Goal: Task Accomplishment & Management: Complete application form

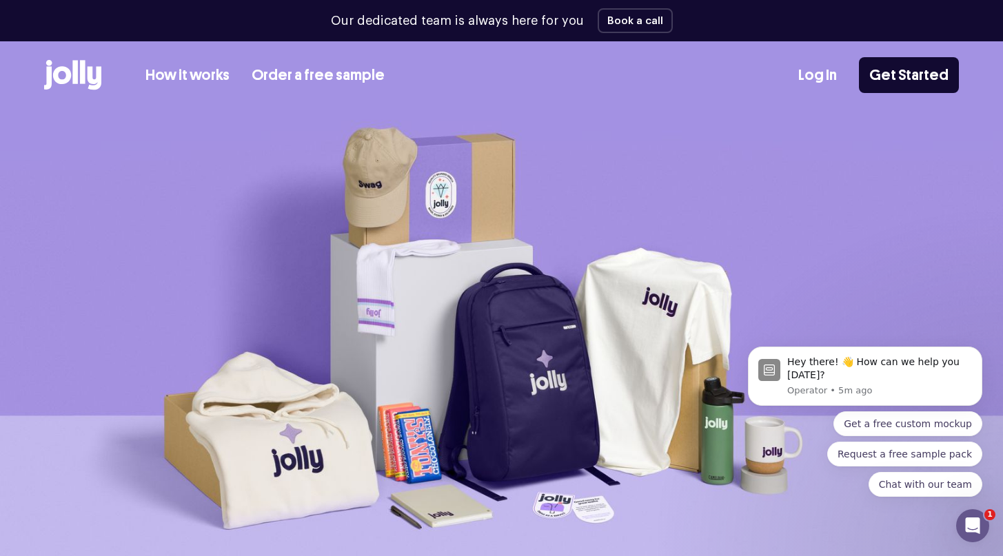
click at [836, 69] on link "Log In" at bounding box center [817, 75] width 39 height 23
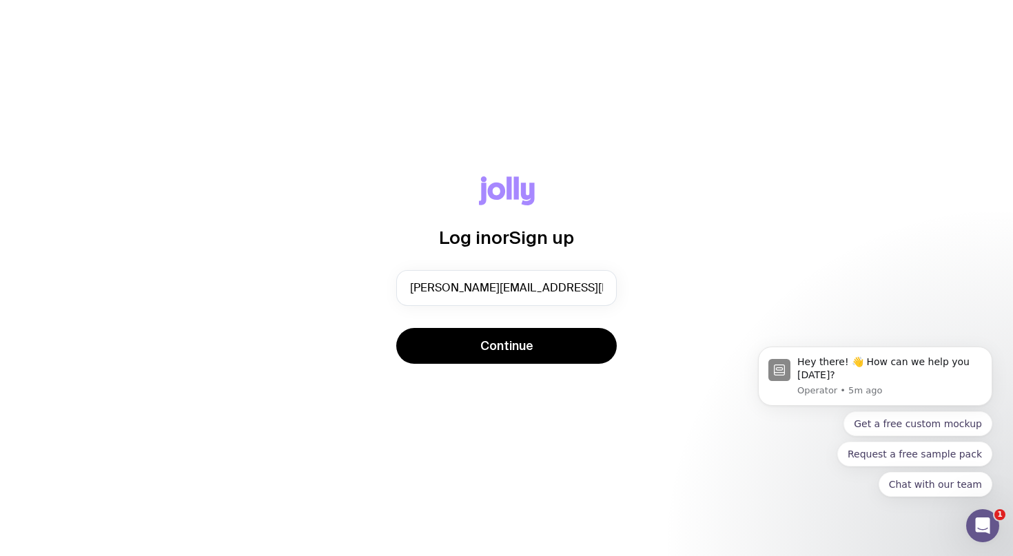
type input "[PERSON_NAME][EMAIL_ADDRESS][DOMAIN_NAME]"
click at [621, 299] on div "Log in or Sign up [PERSON_NAME][EMAIL_ADDRESS][DOMAIN_NAME] Continue" at bounding box center [506, 278] width 947 height 204
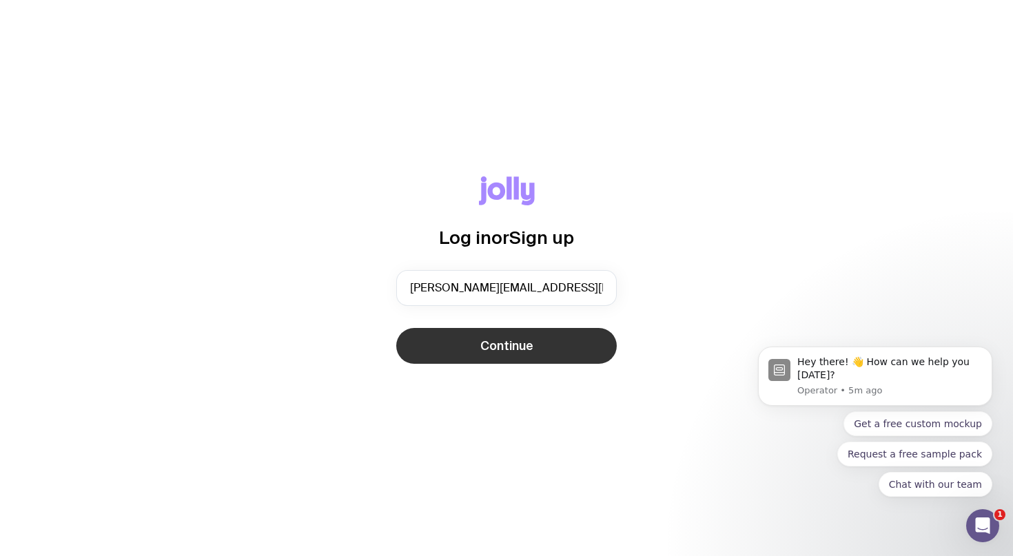
click at [575, 336] on button "Continue" at bounding box center [506, 346] width 221 height 36
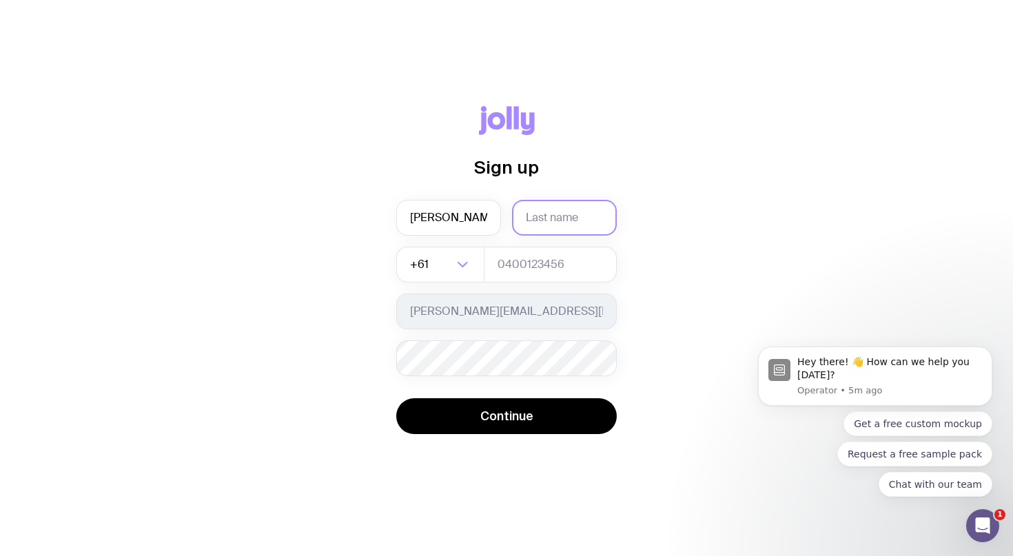
type input "[PERSON_NAME]"
type input "499445373"
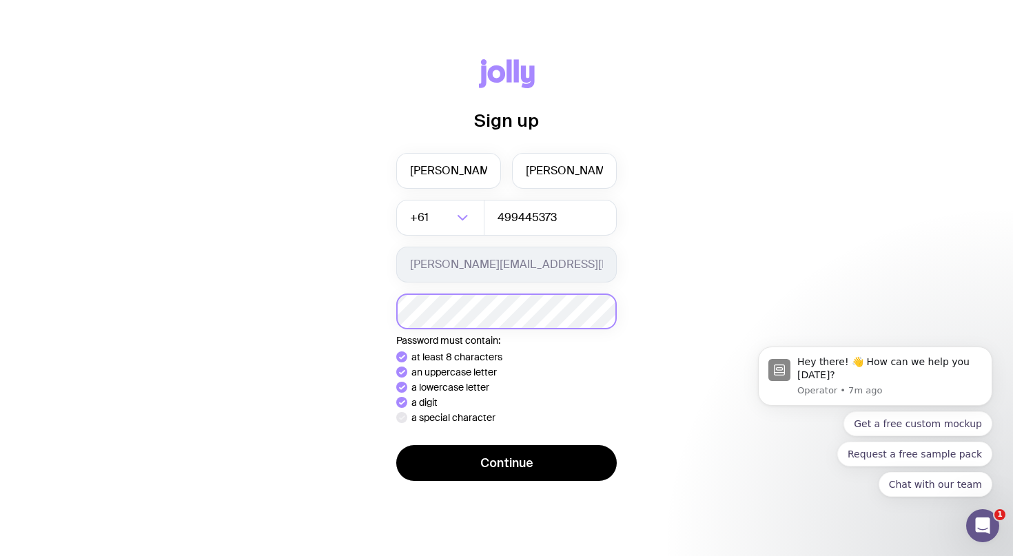
click at [506, 463] on button "Continue" at bounding box center [506, 463] width 221 height 36
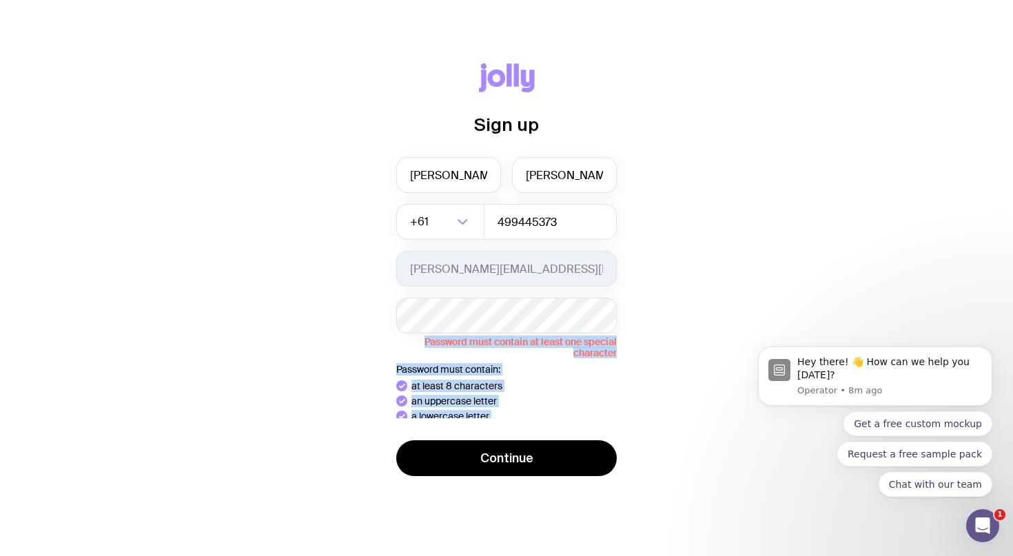
drag, startPoint x: 1353, startPoint y: 596, endPoint x: 1498, endPoint y: 482, distance: 184.7
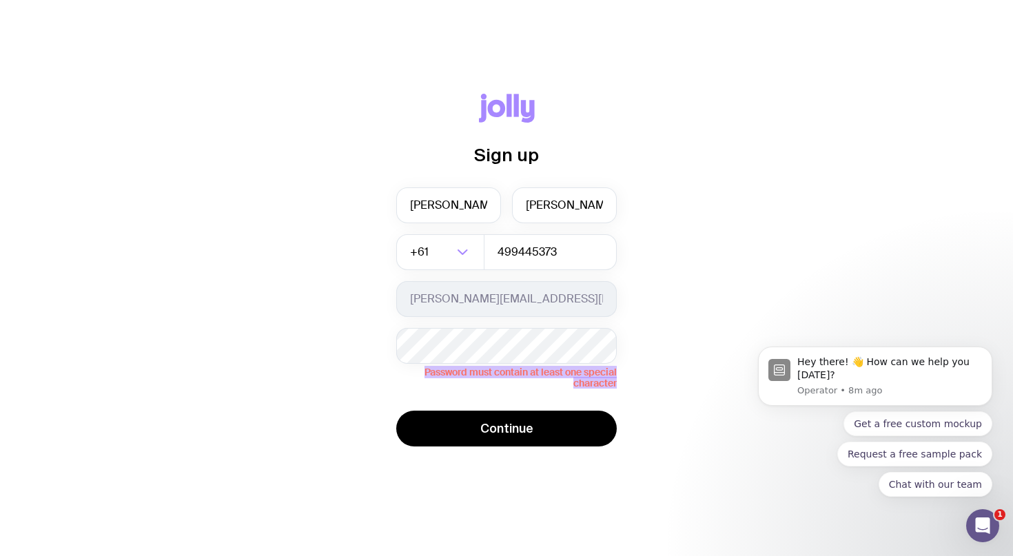
click html "Hey there! 👋 How can we help you [DATE]? Operator • 8m ago Get a free custom mo…"
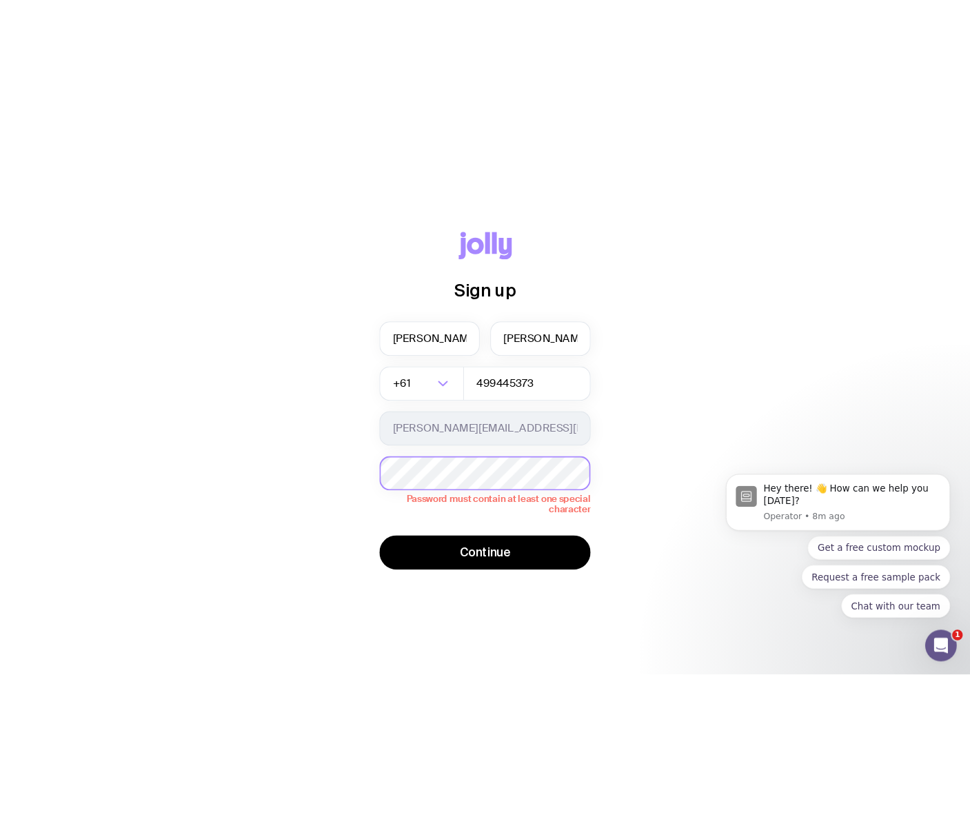
scroll to position [3, 0]
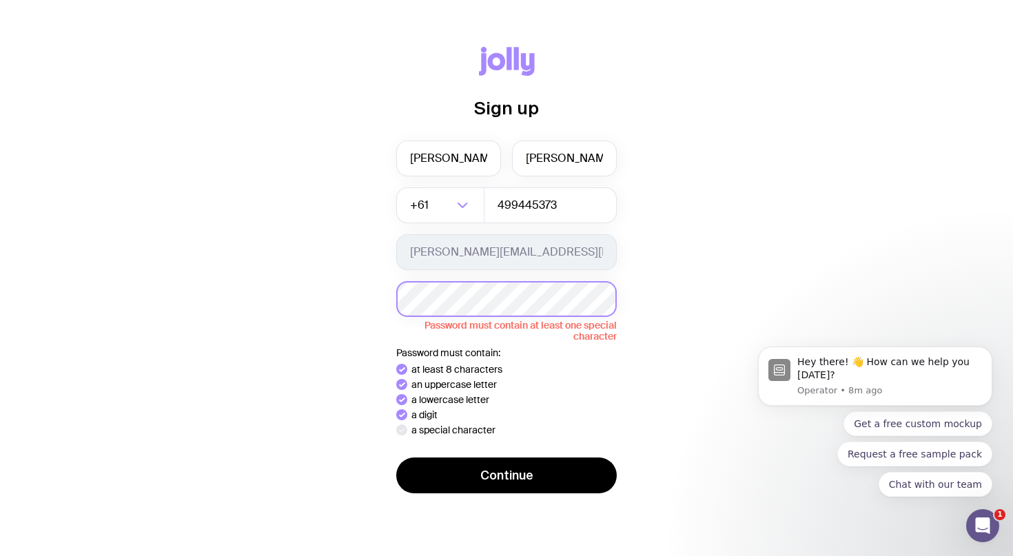
click at [363, 289] on div "Sign up [PERSON_NAME] +61 Loading... 499445373 [PERSON_NAME][EMAIL_ADDRESS][DOM…" at bounding box center [506, 278] width 947 height 463
click at [506, 475] on button "Continue" at bounding box center [506, 476] width 221 height 36
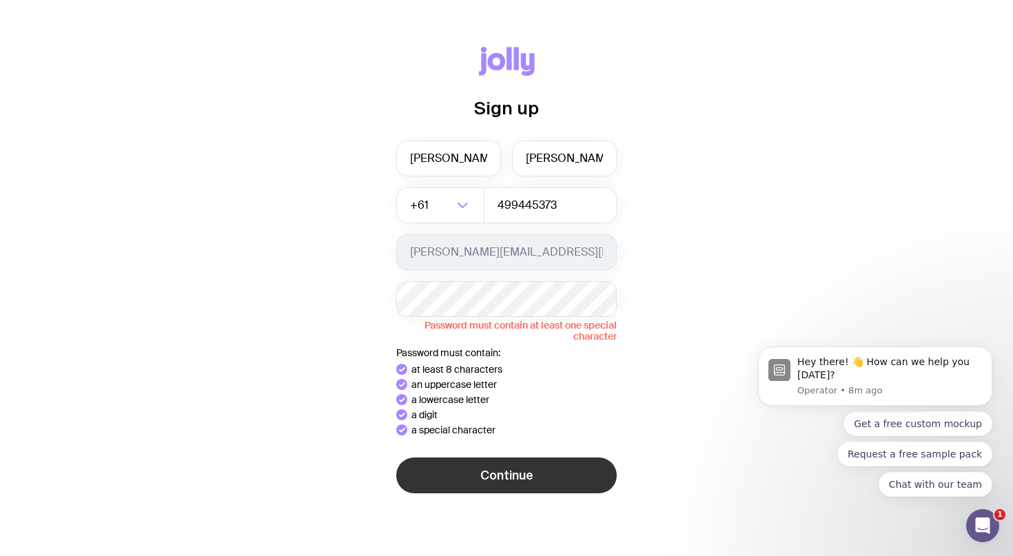
click at [516, 487] on div "Sign up [PERSON_NAME] +61 Loading... 499445373 [PERSON_NAME][EMAIL_ADDRESS][DOM…" at bounding box center [506, 278] width 947 height 463
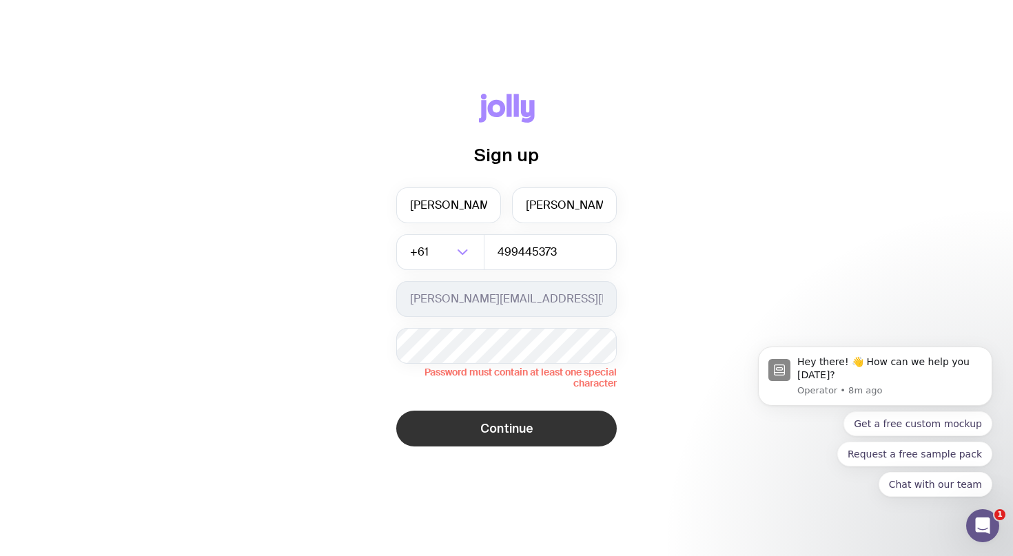
click at [506, 433] on span "Continue" at bounding box center [507, 429] width 53 height 17
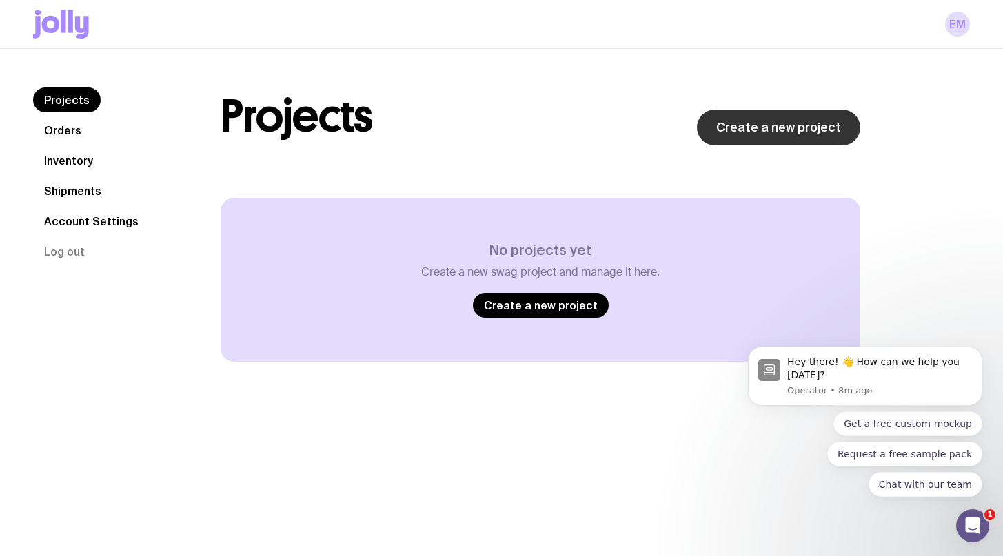
click at [777, 128] on link "Create a new project" at bounding box center [778, 128] width 163 height 36
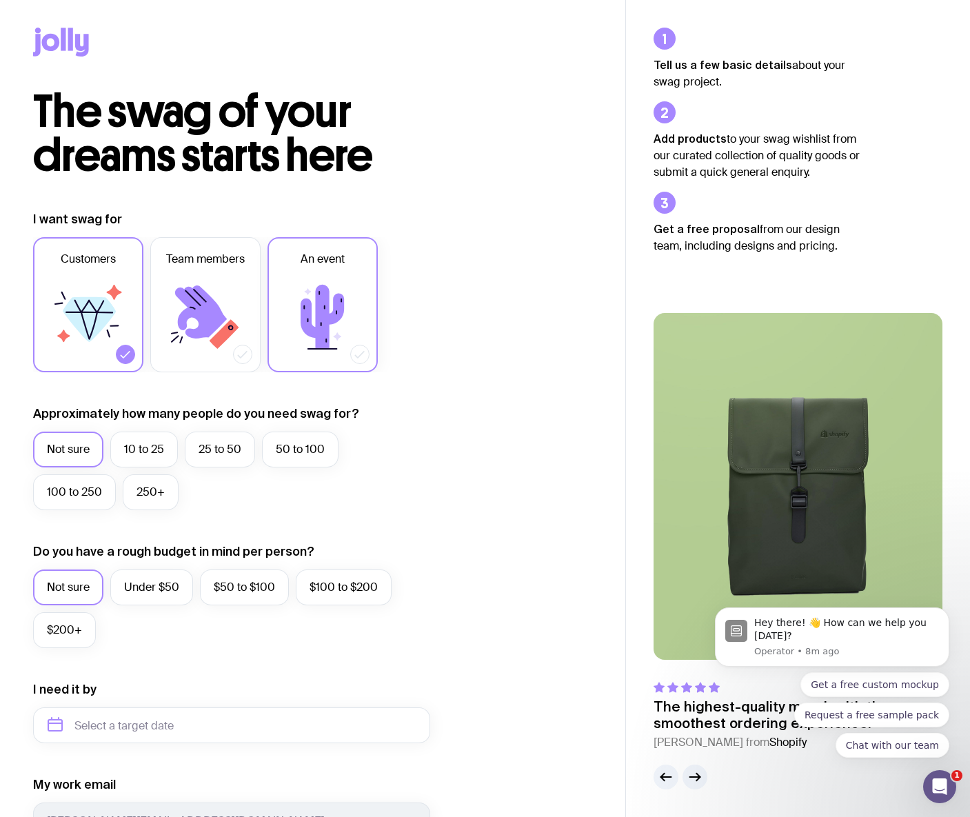
click at [348, 279] on icon at bounding box center [322, 317] width 83 height 83
click at [0, 0] on input "An event" at bounding box center [0, 0] width 0 height 0
click at [163, 492] on label "250+" at bounding box center [151, 492] width 56 height 36
click at [0, 0] on input "250+" at bounding box center [0, 0] width 0 height 0
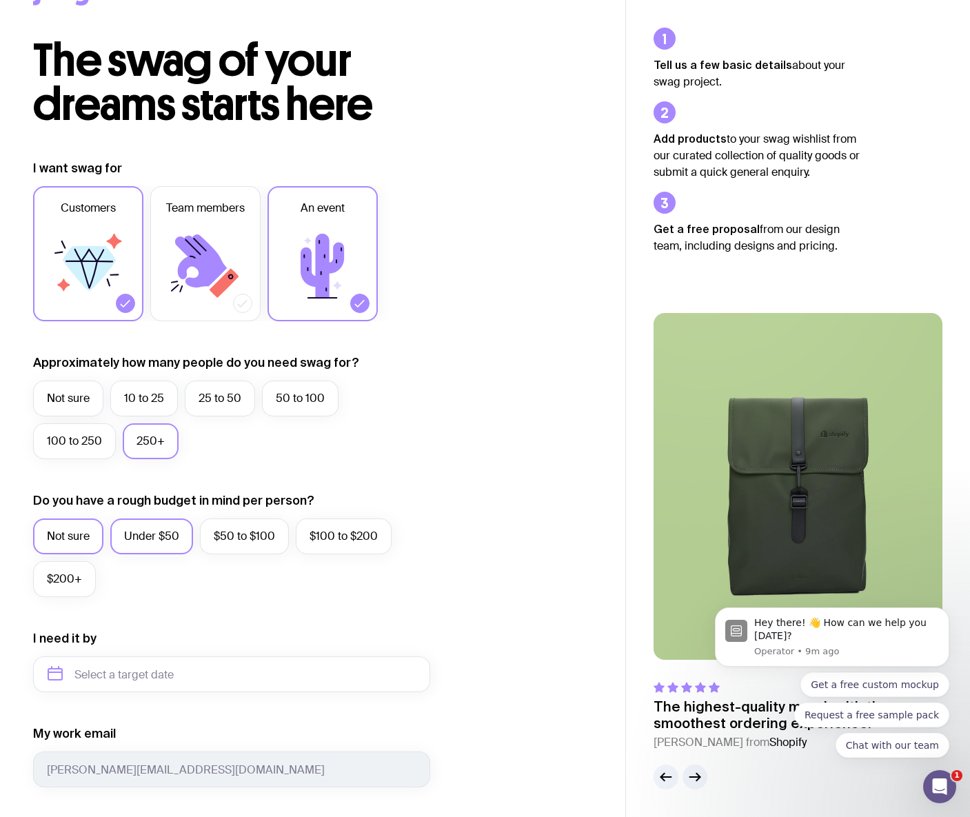
click at [174, 537] on label "Under $50" at bounding box center [151, 536] width 83 height 36
click at [0, 0] on input "Under $50" at bounding box center [0, 0] width 0 height 0
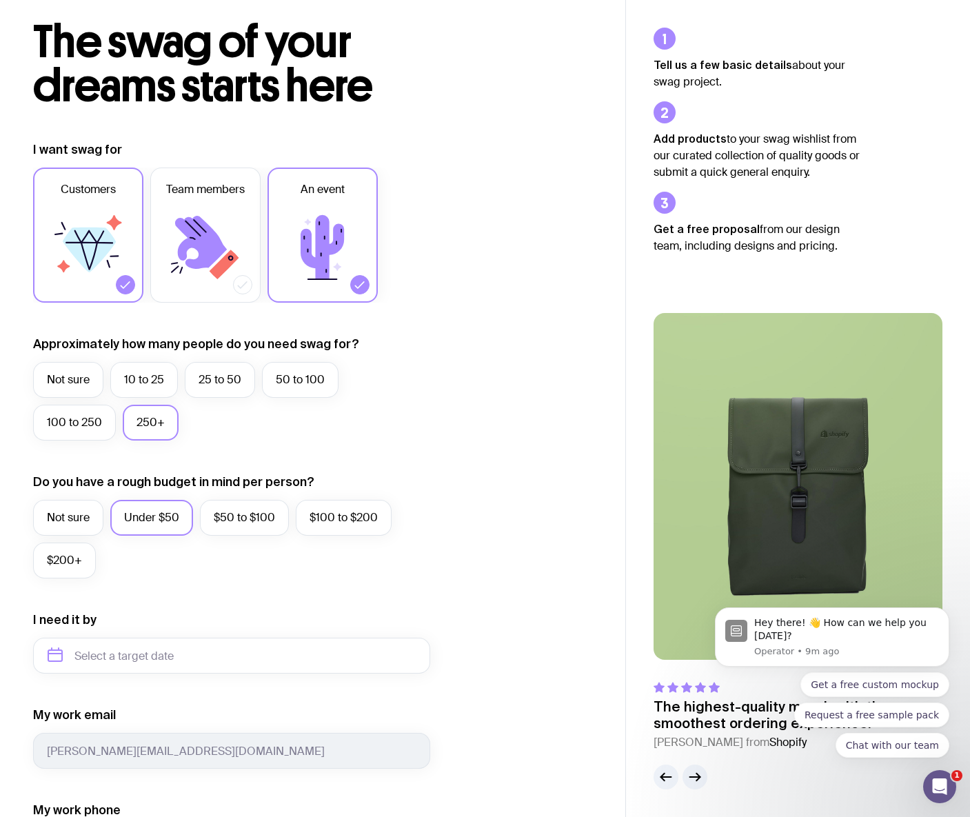
scroll to position [207, 0]
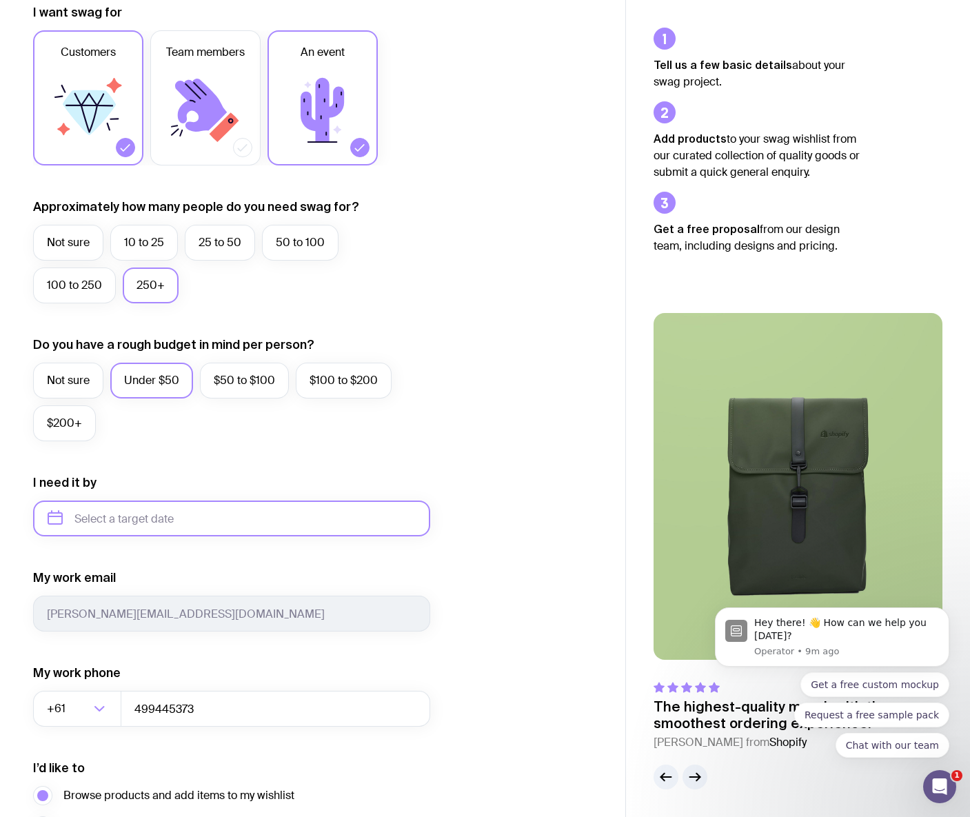
click at [172, 523] on input "text" at bounding box center [231, 519] width 397 height 36
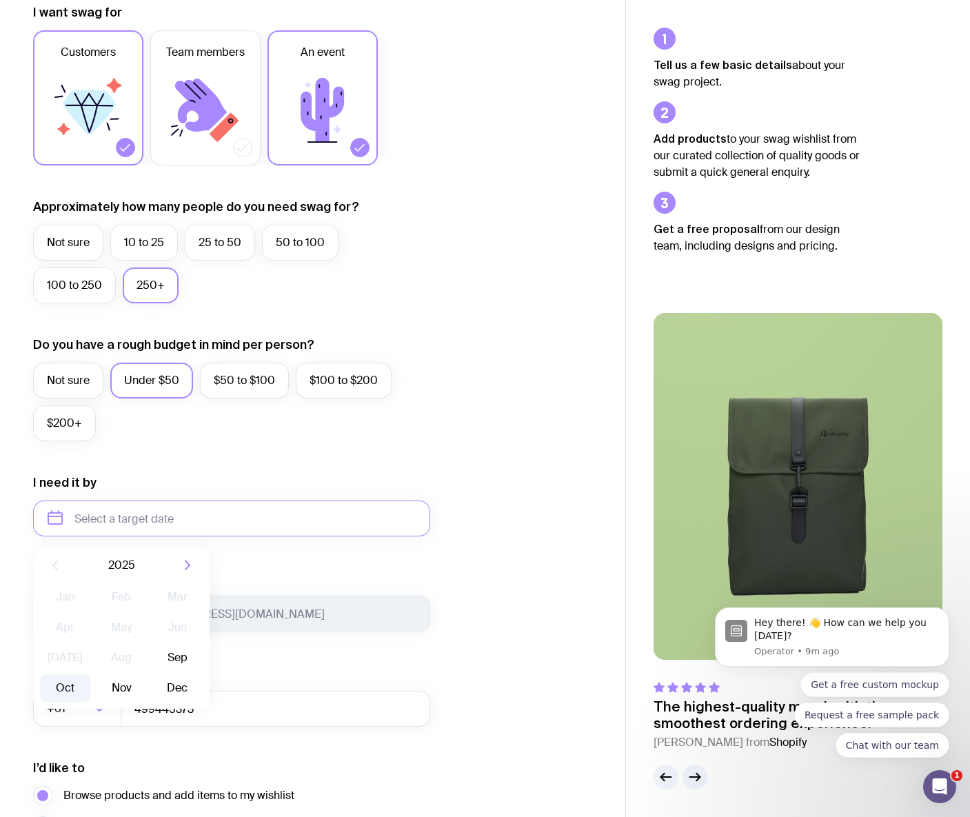
click at [96, 556] on button "Oct" at bounding box center [121, 688] width 50 height 28
type input "[DATE]"
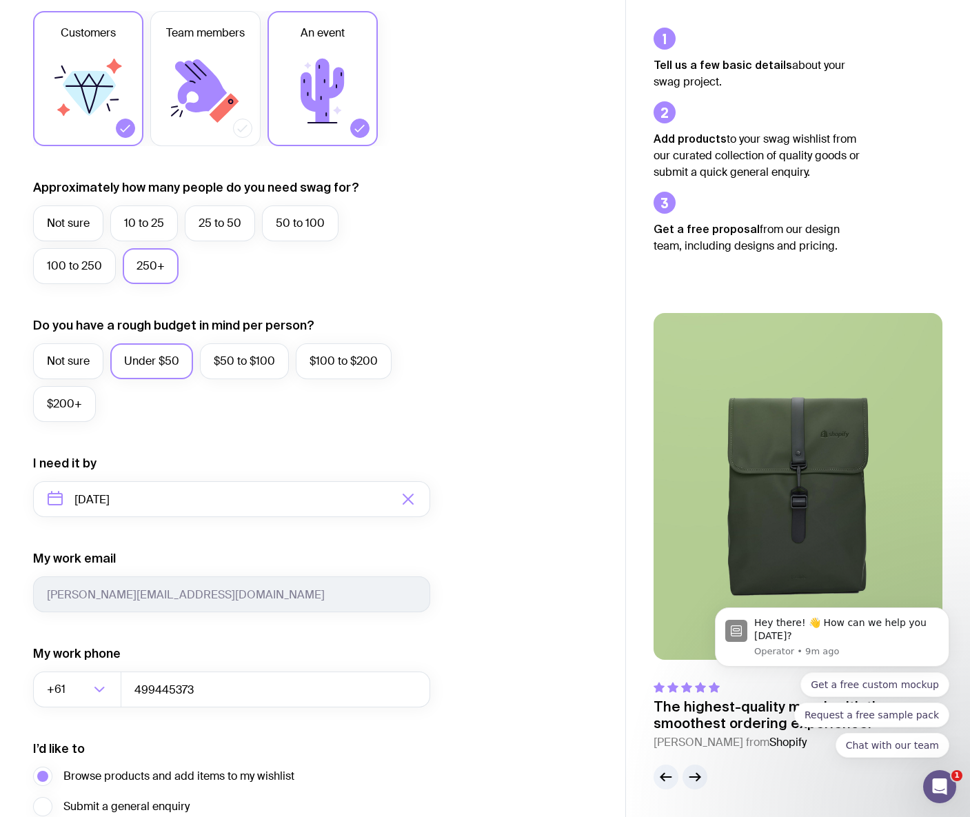
scroll to position [355, 0]
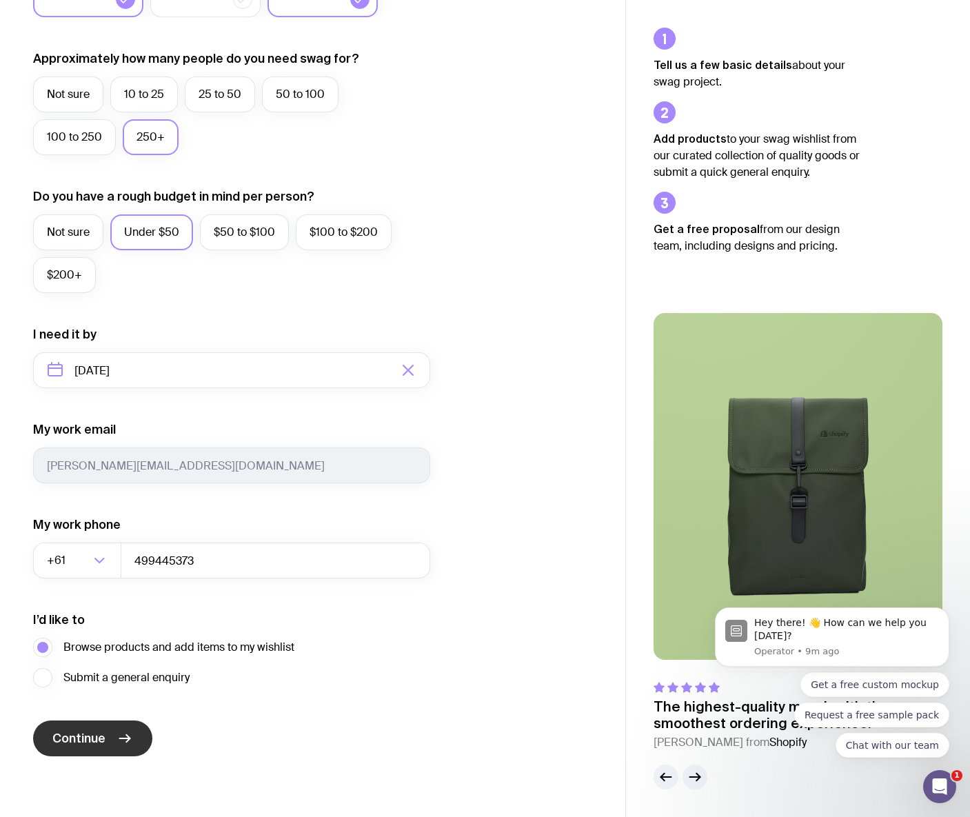
click at [65, 556] on span "Continue" at bounding box center [78, 738] width 53 height 17
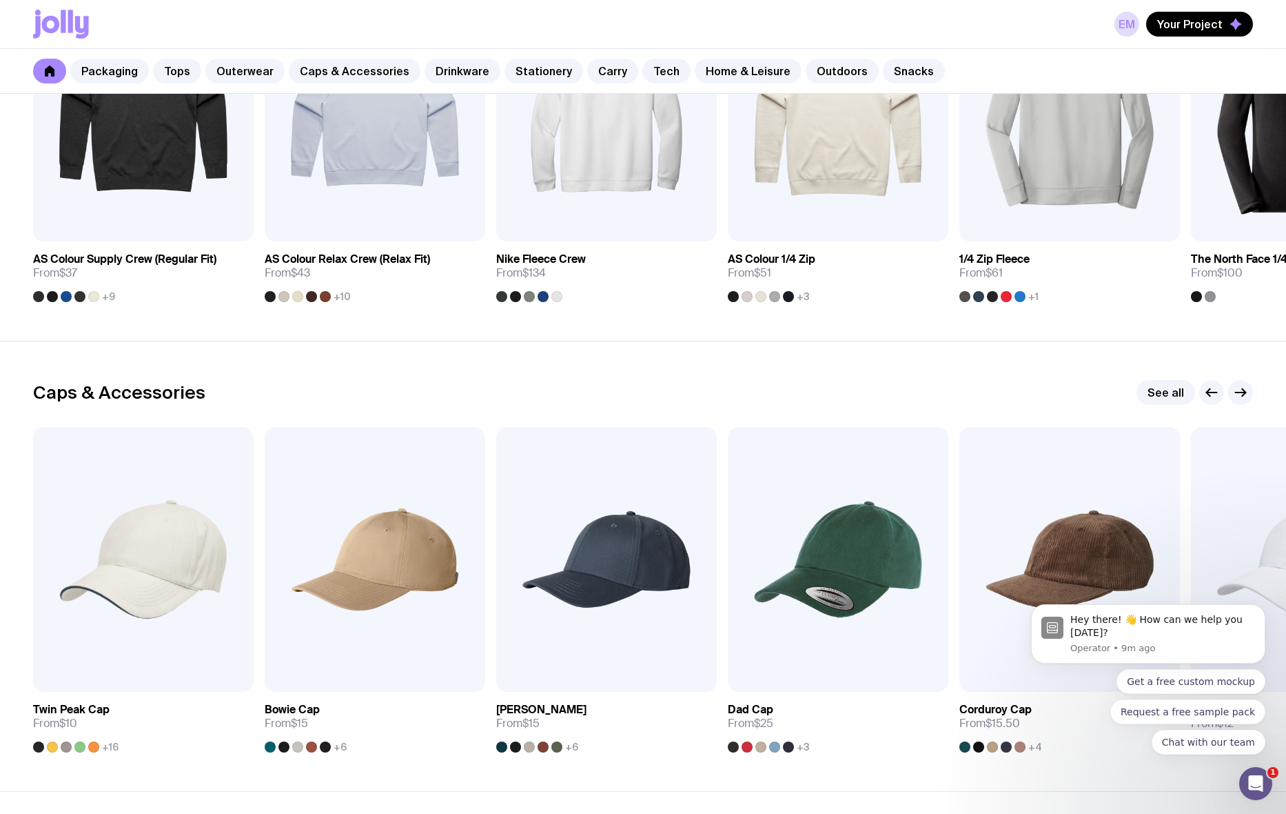
scroll to position [1380, 0]
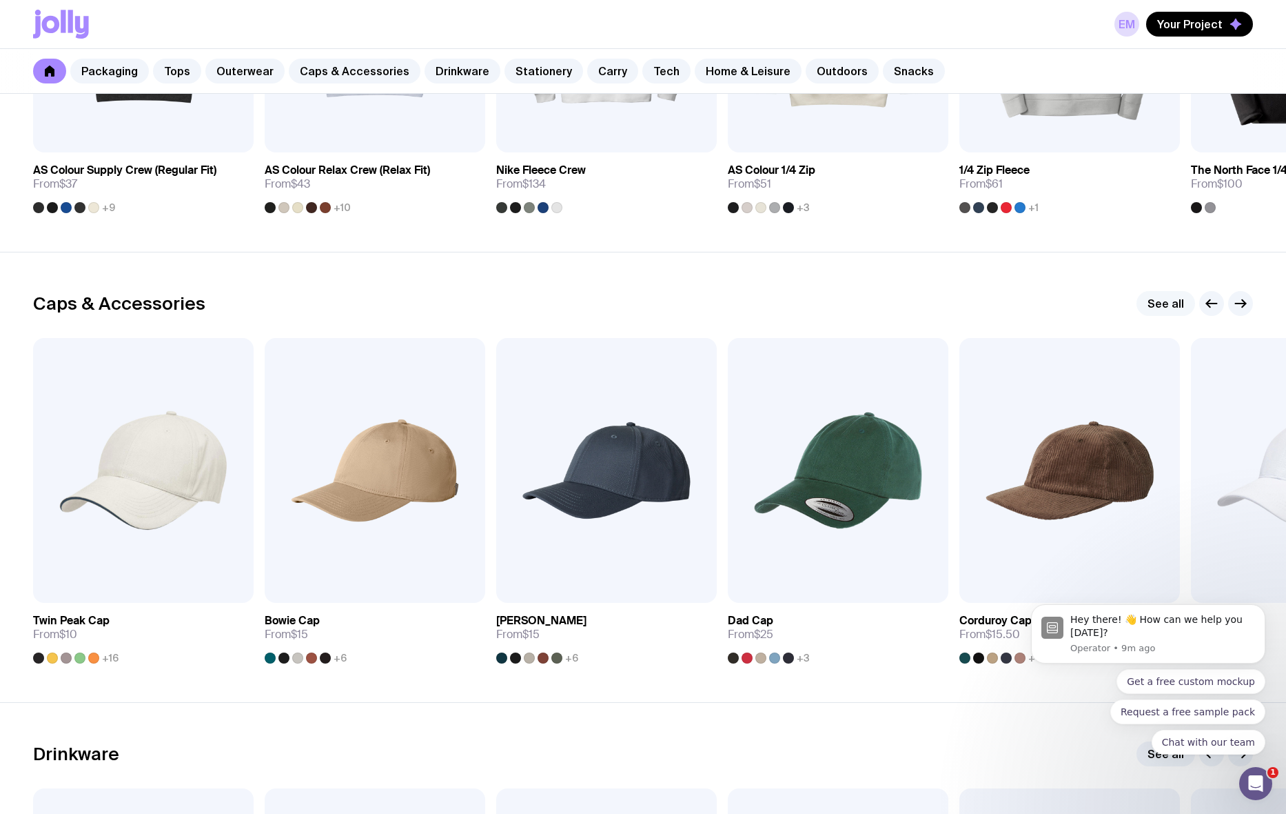
click at [1013, 301] on link "See all" at bounding box center [1166, 303] width 59 height 25
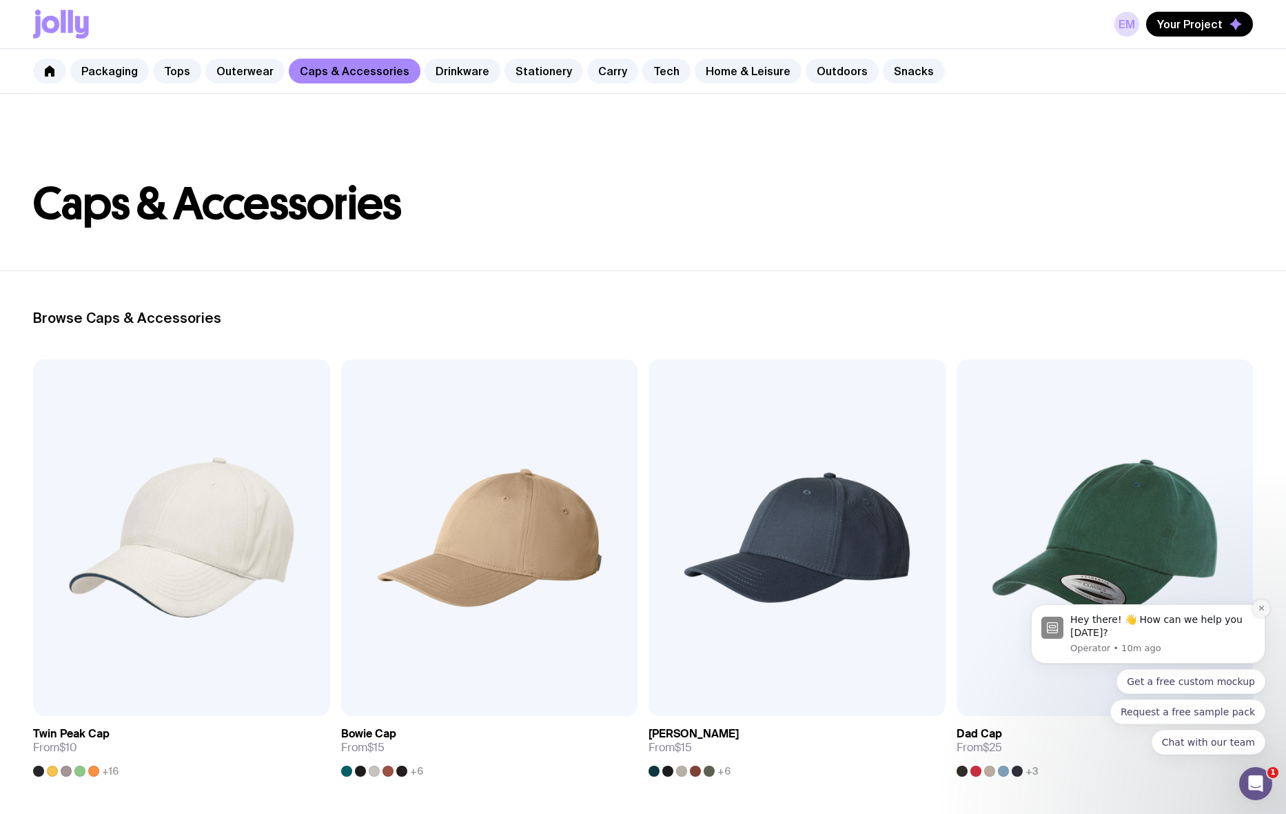
click at [1013, 556] on icon "Dismiss notification" at bounding box center [1261, 607] width 5 height 5
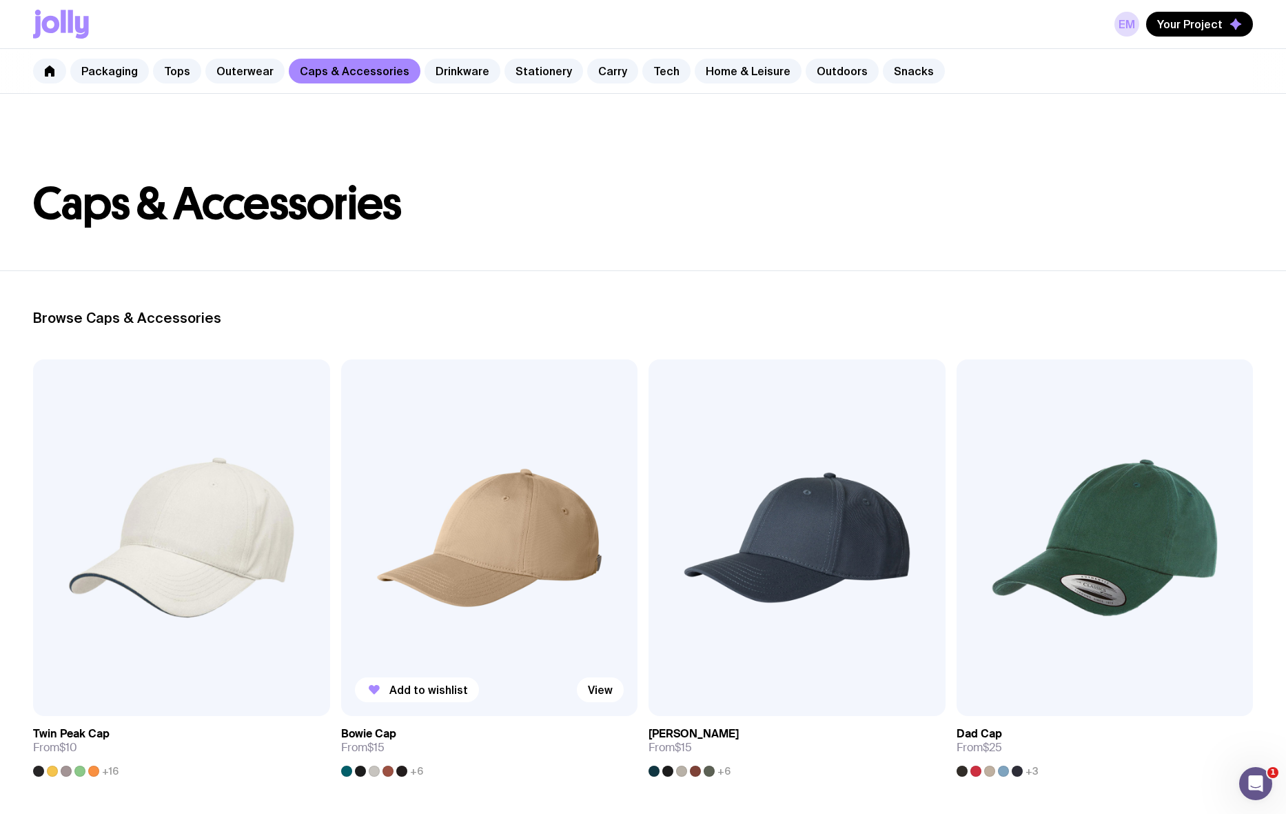
click at [427, 556] on img at bounding box center [489, 537] width 297 height 356
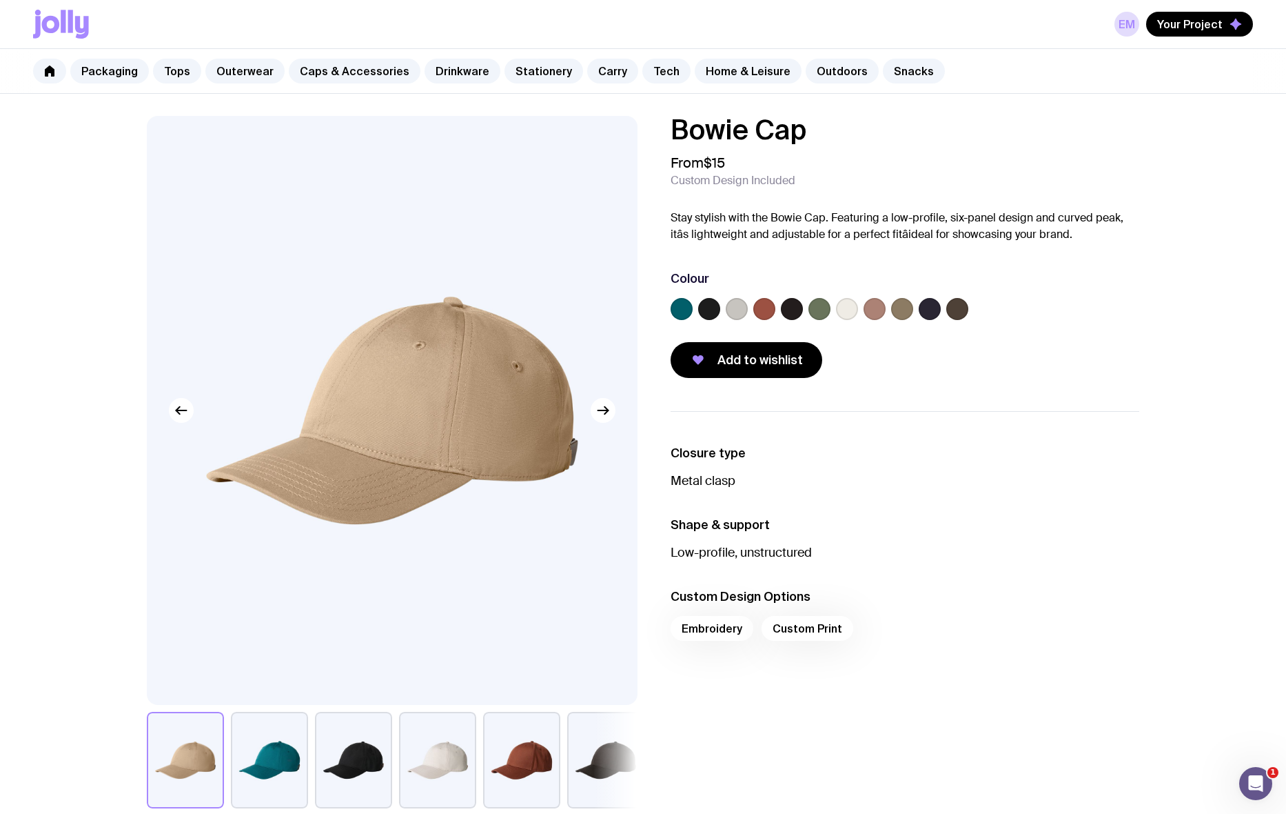
click at [822, 303] on label at bounding box center [820, 309] width 22 height 22
click at [0, 0] on input "radio" at bounding box center [0, 0] width 0 height 0
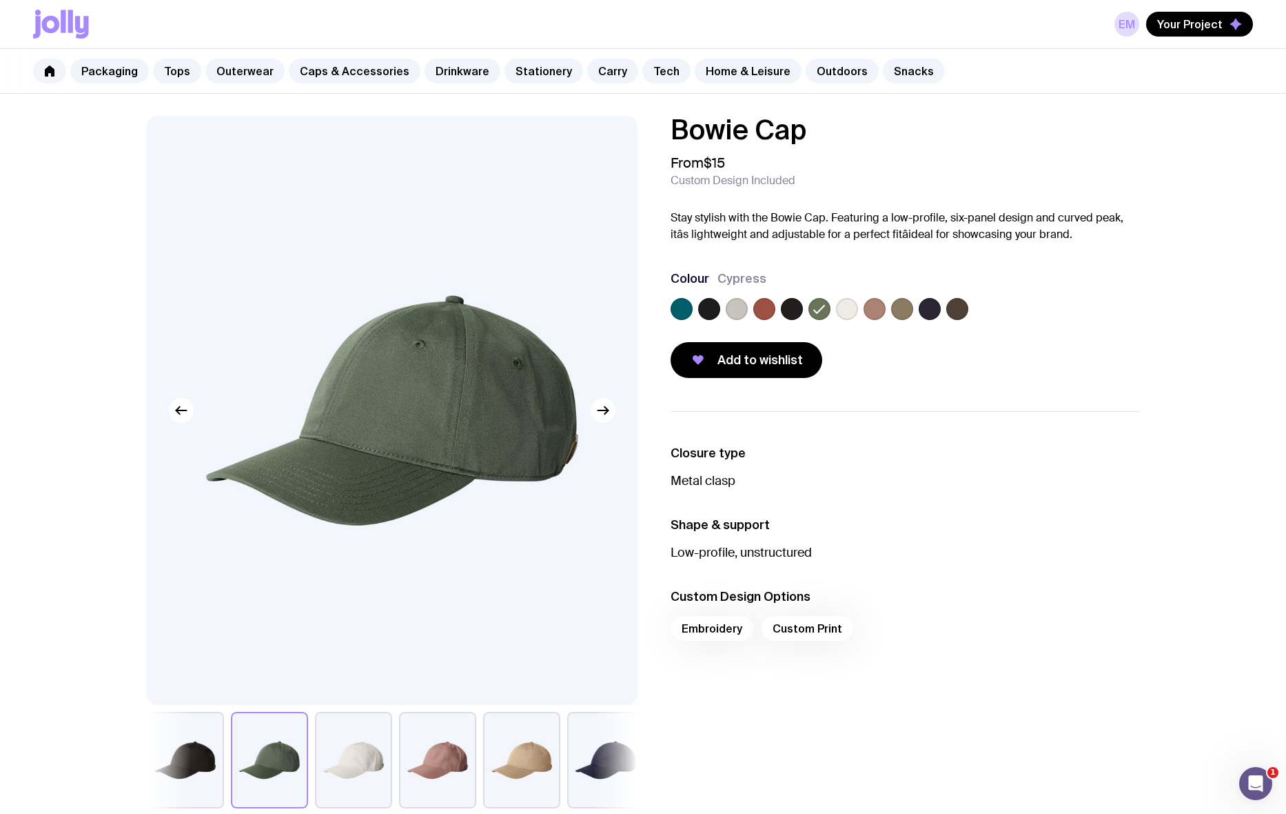
click at [247, 89] on div "EM Your Project Packaging Tops Outerwear Caps & Accessories Drinkware Stationer…" at bounding box center [643, 743] width 1286 height 1487
click at [347, 556] on button "button" at bounding box center [353, 759] width 77 height 97
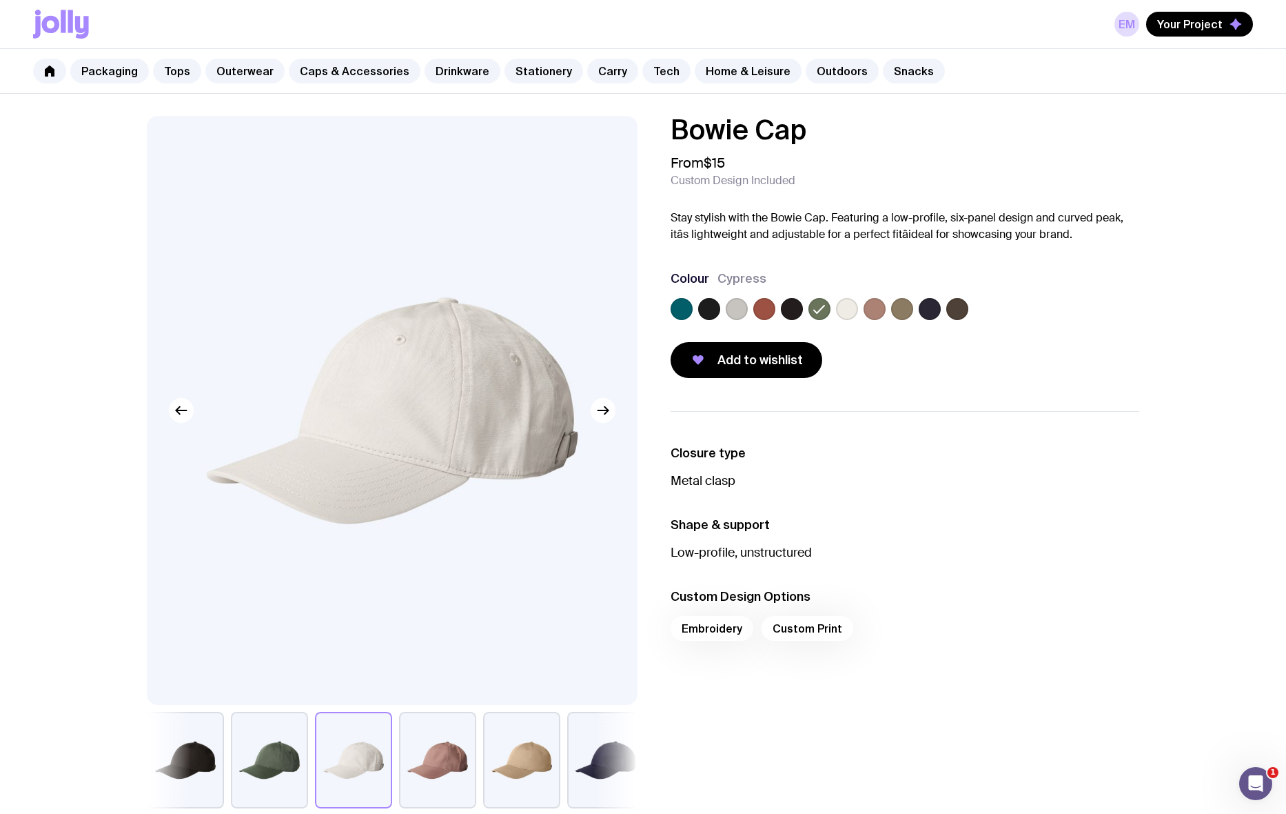
click at [291, 556] on button "button" at bounding box center [269, 759] width 77 height 97
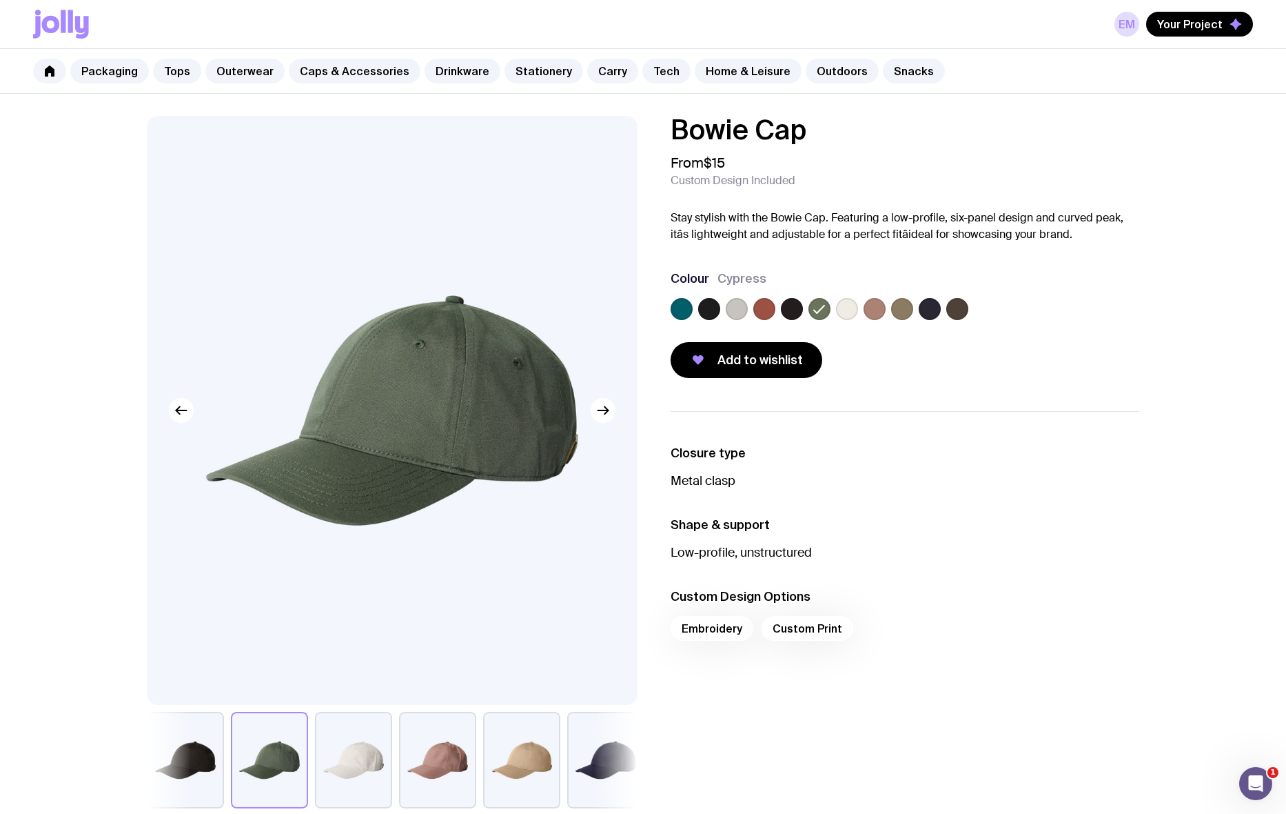
click at [367, 556] on button "button" at bounding box center [353, 759] width 77 height 97
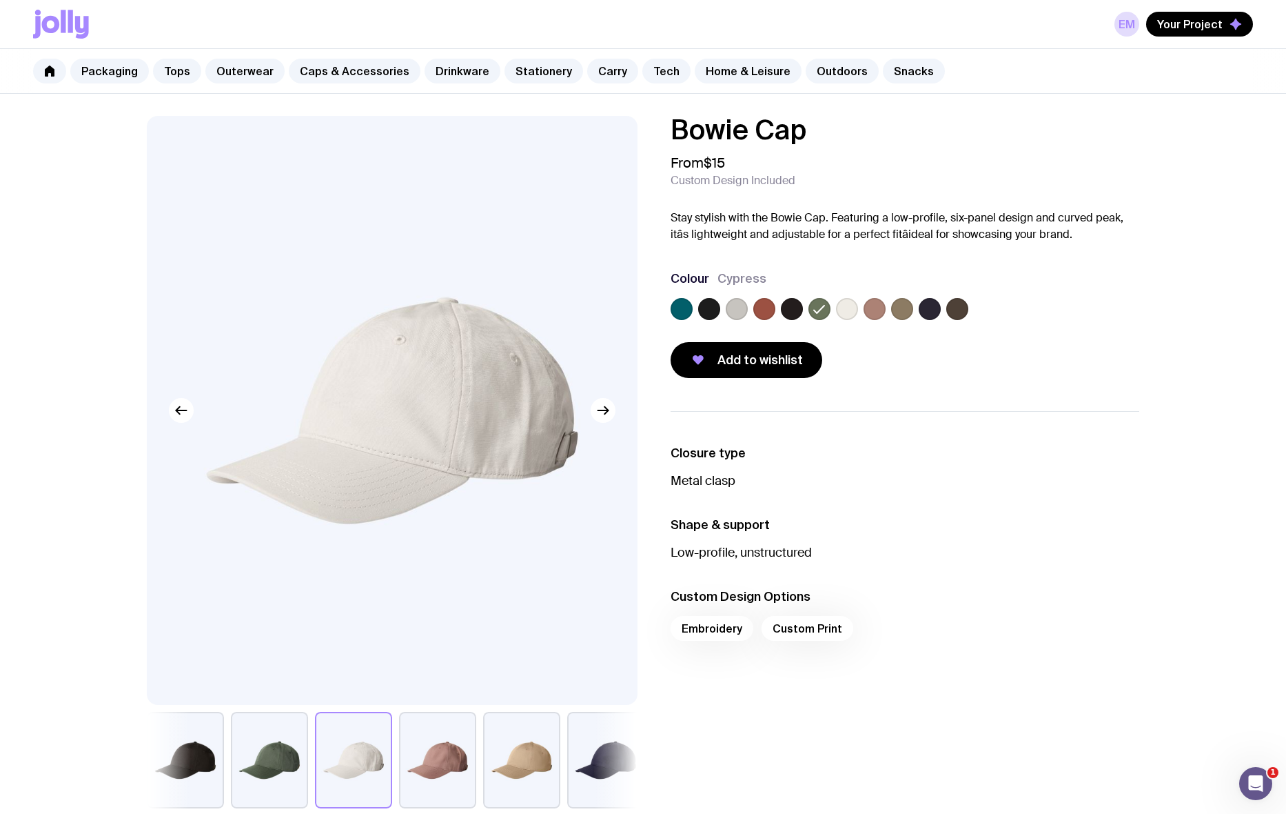
click at [296, 556] on button "button" at bounding box center [269, 759] width 77 height 97
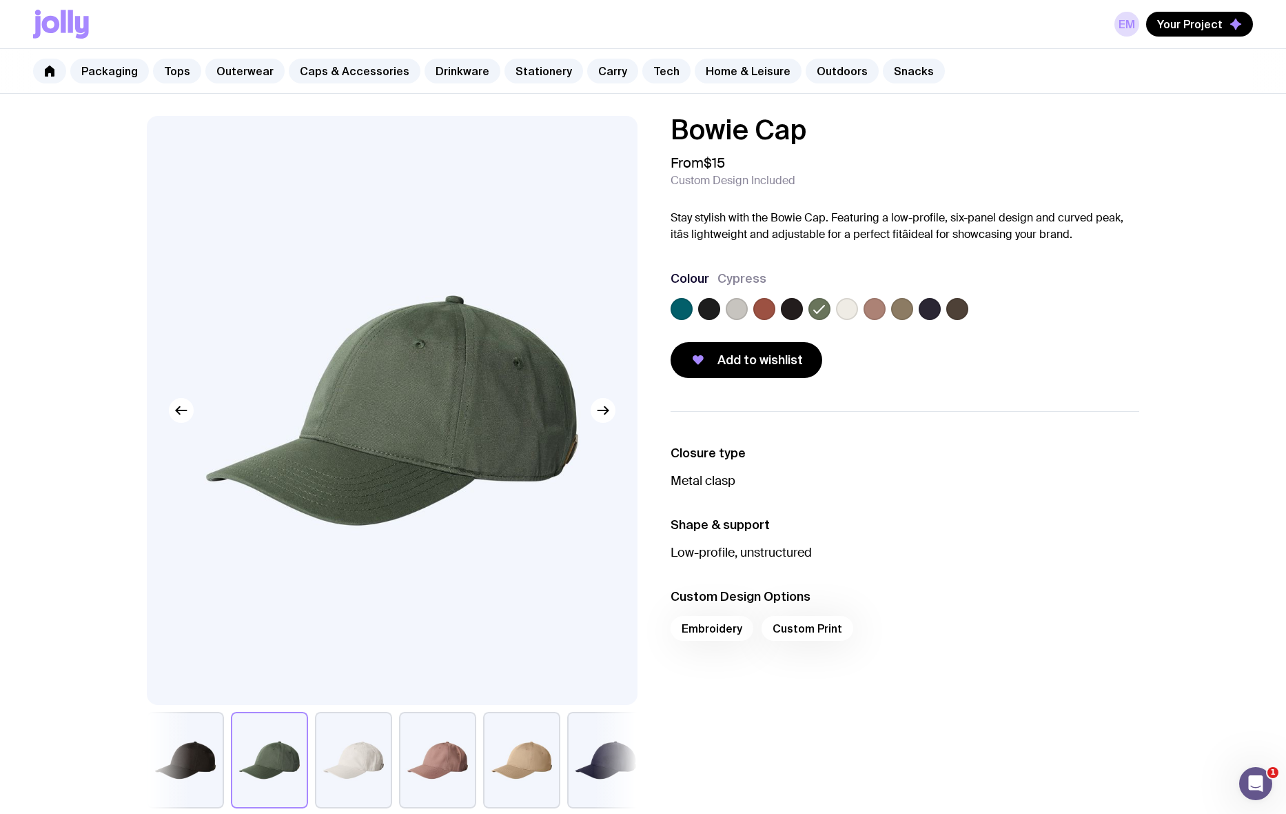
click at [354, 556] on button "button" at bounding box center [353, 759] width 77 height 97
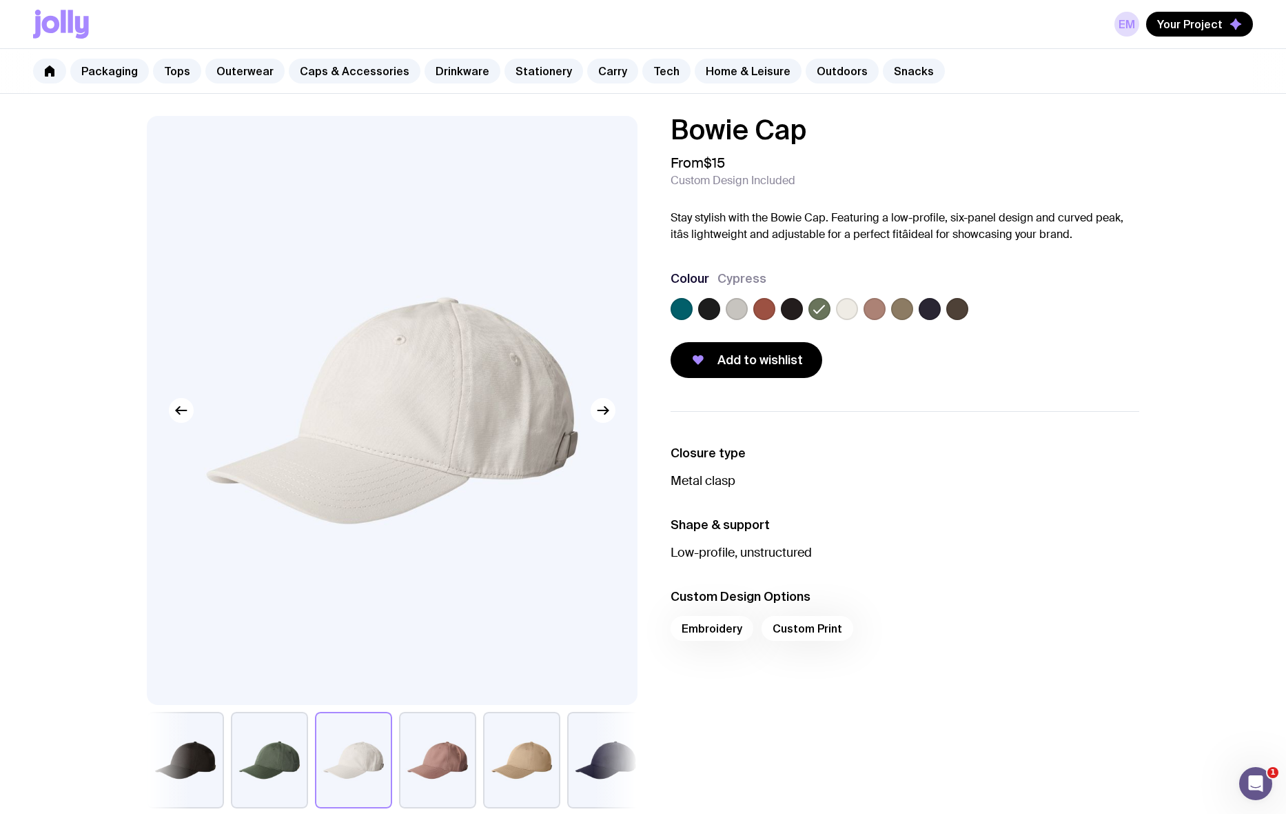
click at [261, 556] on button "button" at bounding box center [269, 759] width 77 height 97
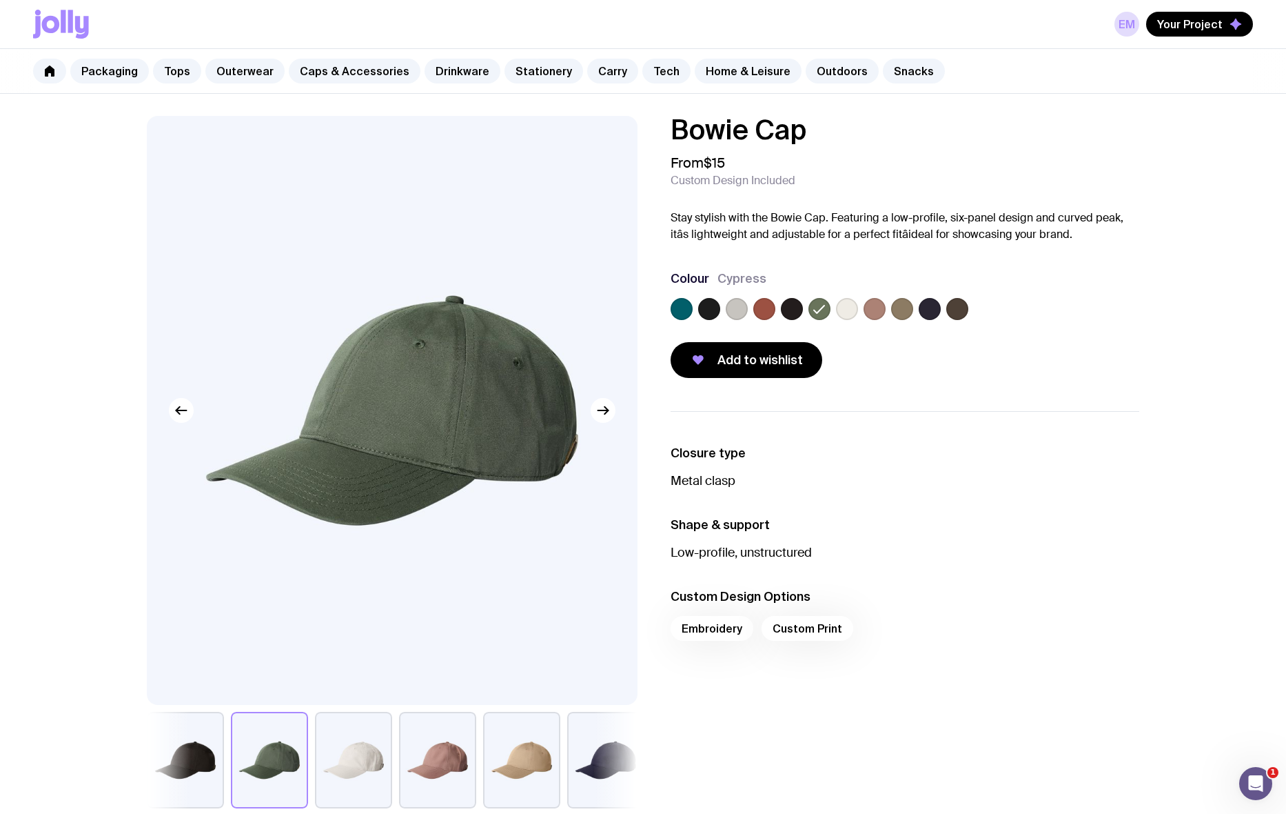
click at [845, 308] on label at bounding box center [847, 309] width 22 height 22
click at [0, 0] on input "radio" at bounding box center [0, 0] width 0 height 0
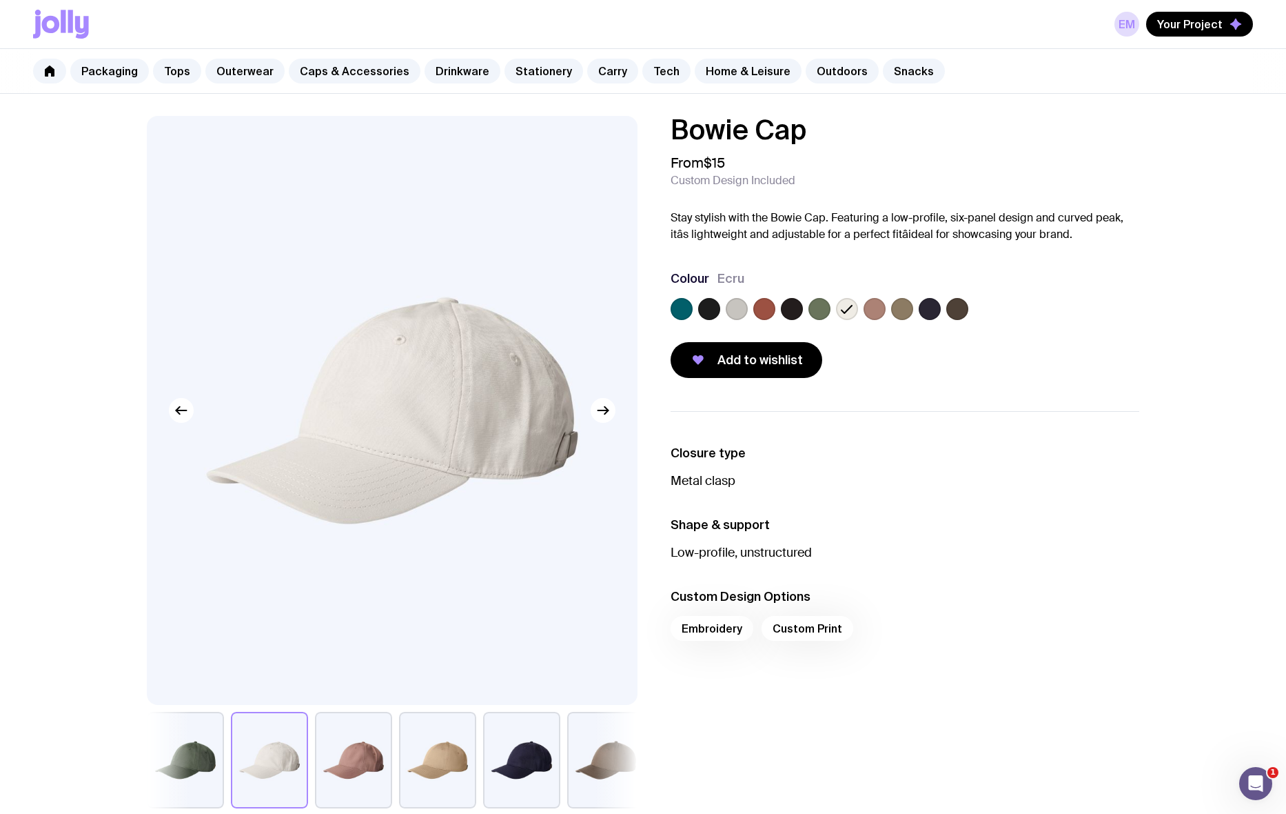
click at [736, 306] on label at bounding box center [737, 309] width 22 height 22
click at [0, 0] on input "radio" at bounding box center [0, 0] width 0 height 0
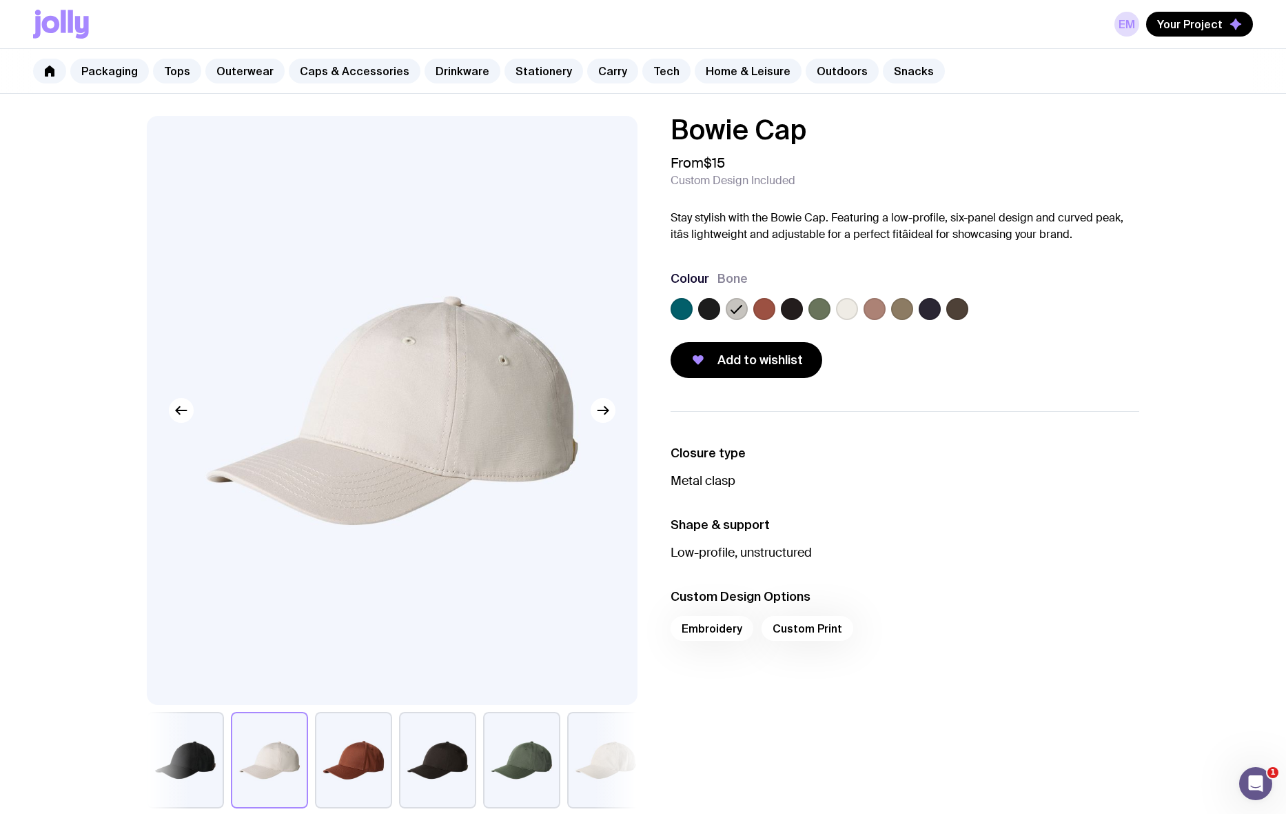
click at [854, 310] on label at bounding box center [847, 309] width 22 height 22
click at [0, 0] on input "radio" at bounding box center [0, 0] width 0 height 0
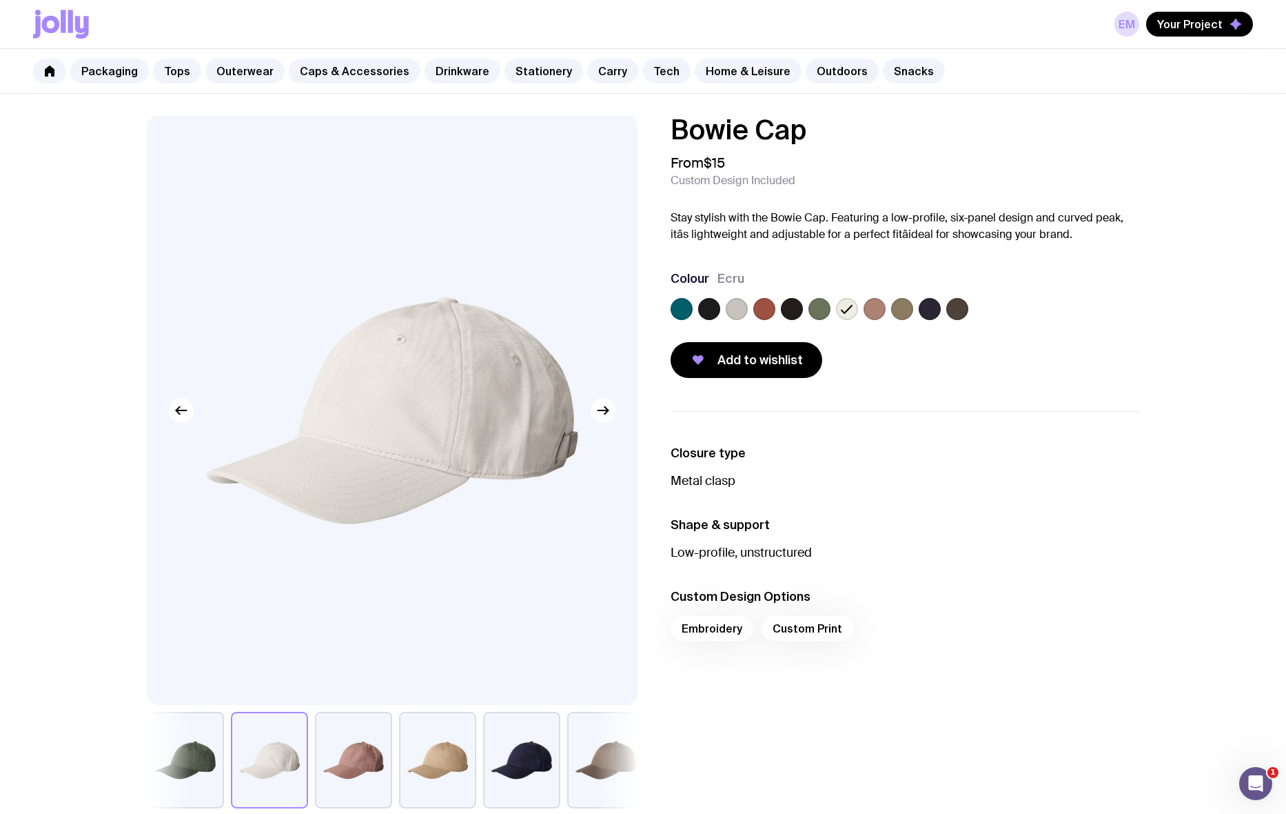
click at [734, 306] on label at bounding box center [737, 309] width 22 height 22
click at [0, 0] on input "radio" at bounding box center [0, 0] width 0 height 0
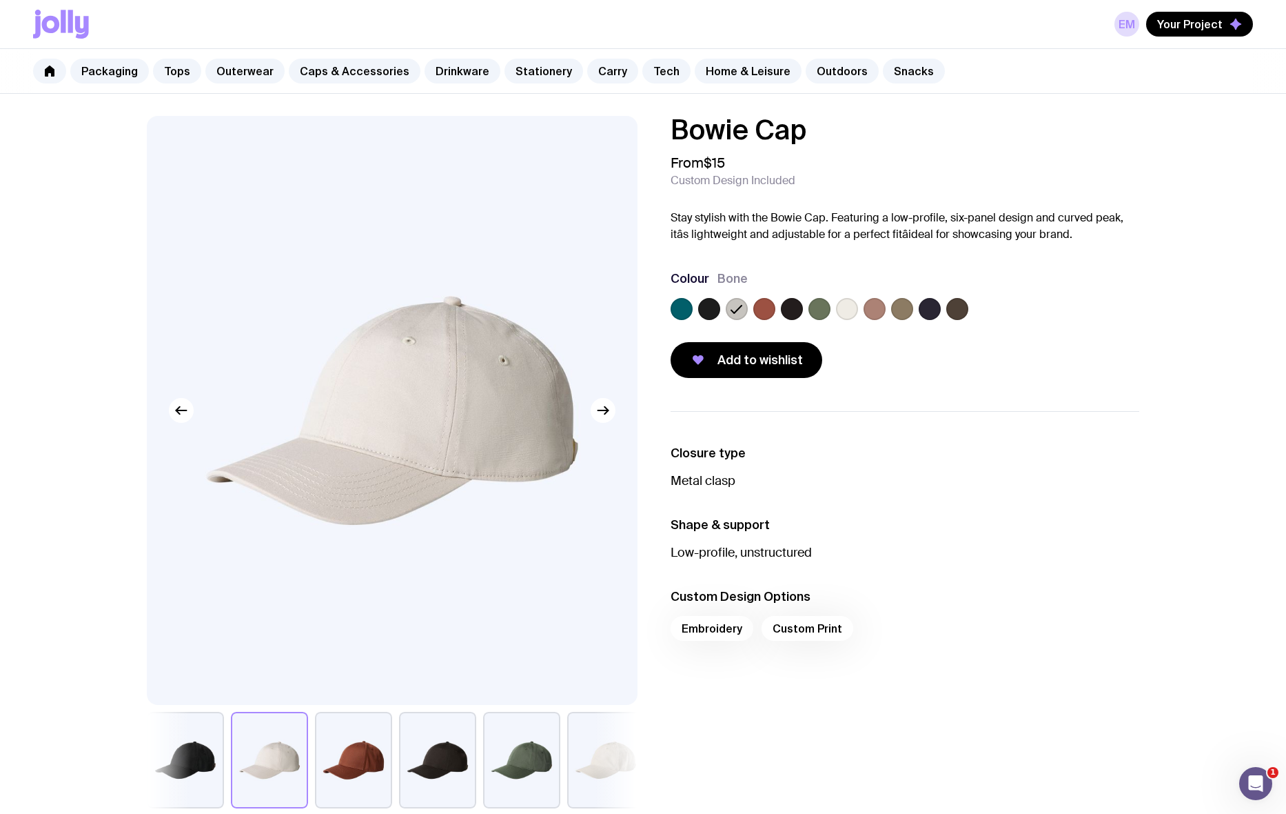
click at [844, 307] on label at bounding box center [847, 309] width 22 height 22
click at [0, 0] on input "radio" at bounding box center [0, 0] width 0 height 0
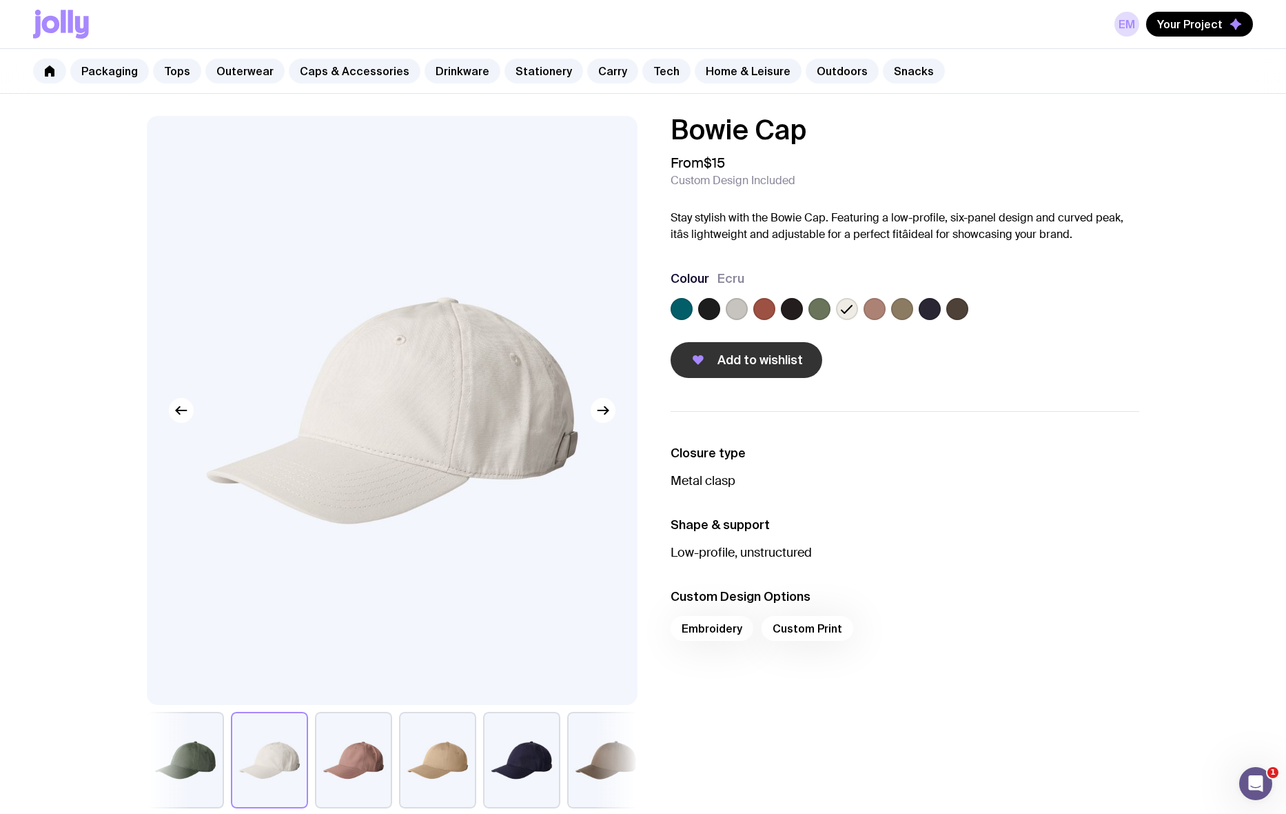
click at [718, 363] on button "Add to wishlist" at bounding box center [747, 360] width 152 height 36
click at [820, 309] on label at bounding box center [820, 309] width 22 height 22
click at [0, 0] on input "radio" at bounding box center [0, 0] width 0 height 0
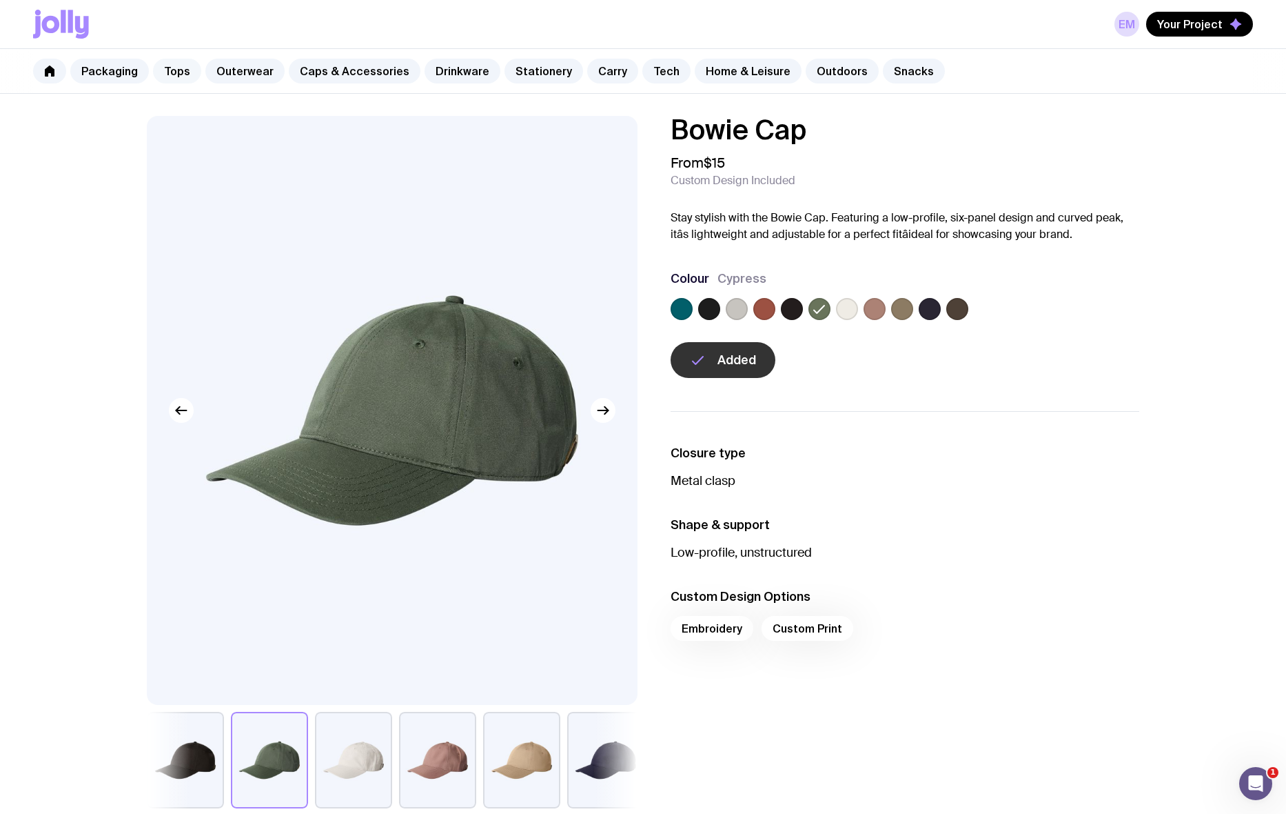
click at [172, 72] on link "Tops" at bounding box center [177, 71] width 48 height 25
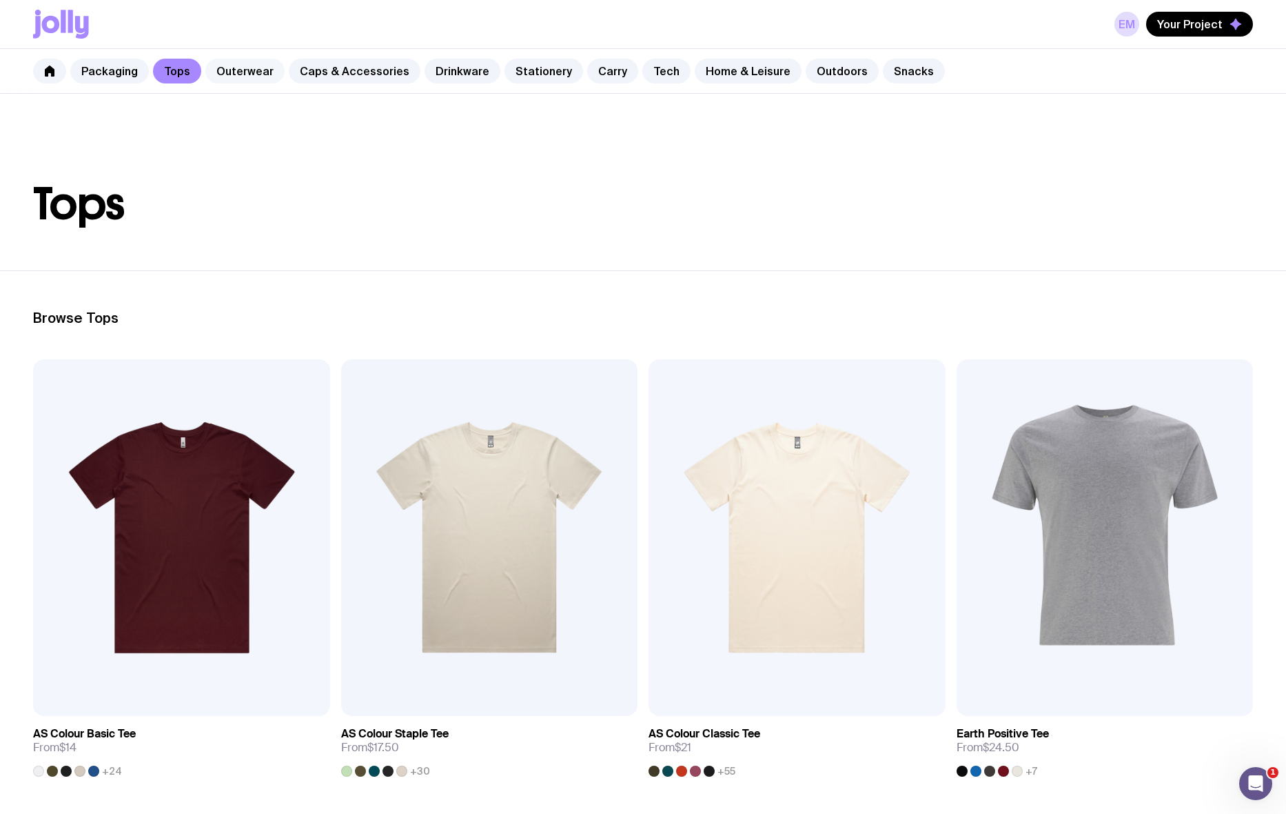
click at [236, 74] on link "Outerwear" at bounding box center [244, 71] width 79 height 25
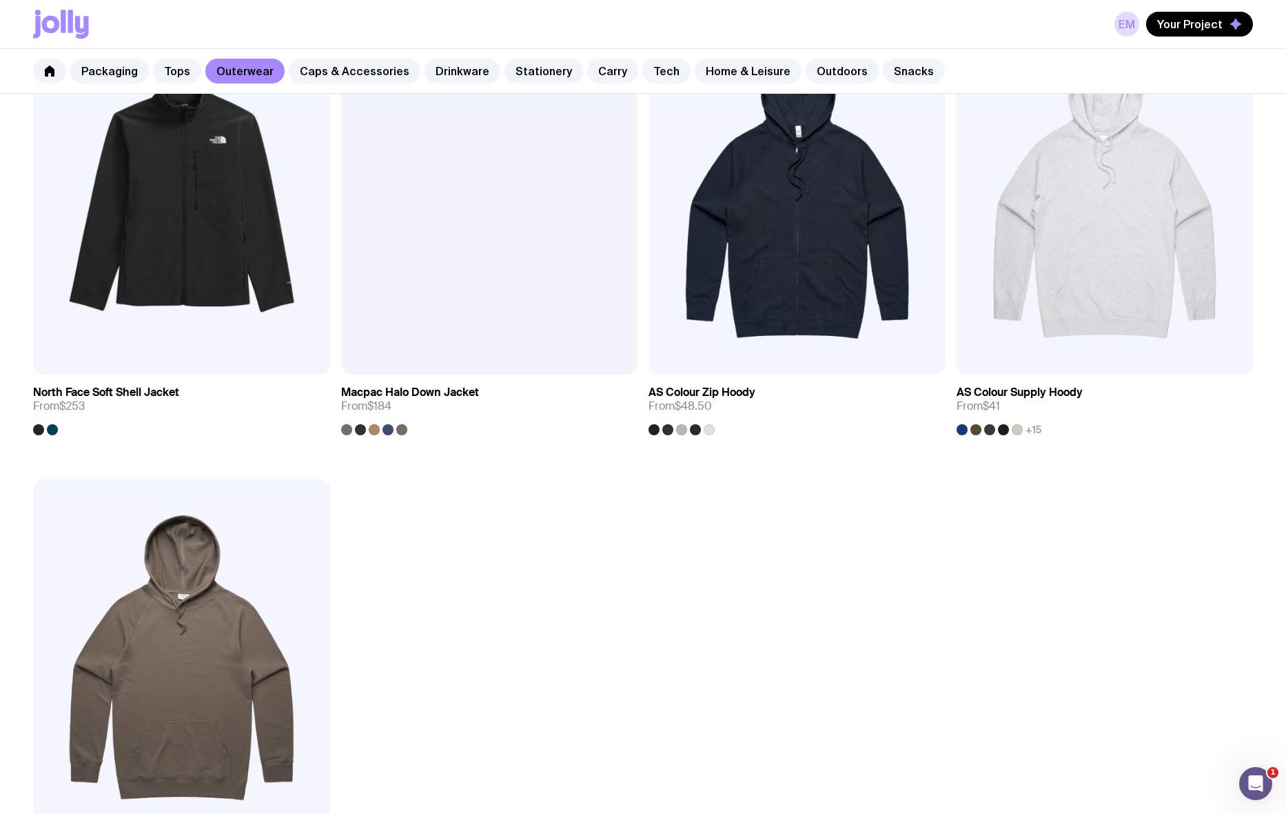
scroll to position [2343, 0]
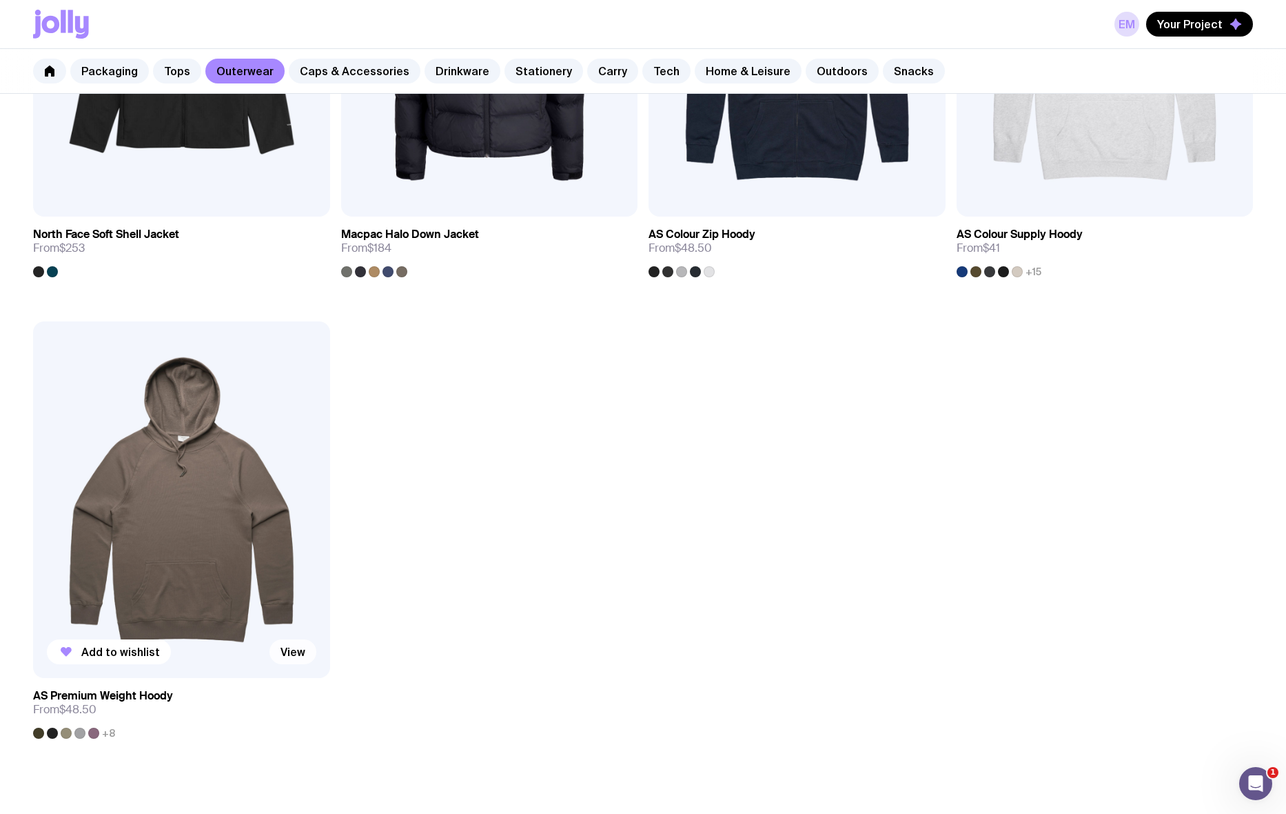
click at [304, 556] on link "View" at bounding box center [293, 651] width 47 height 25
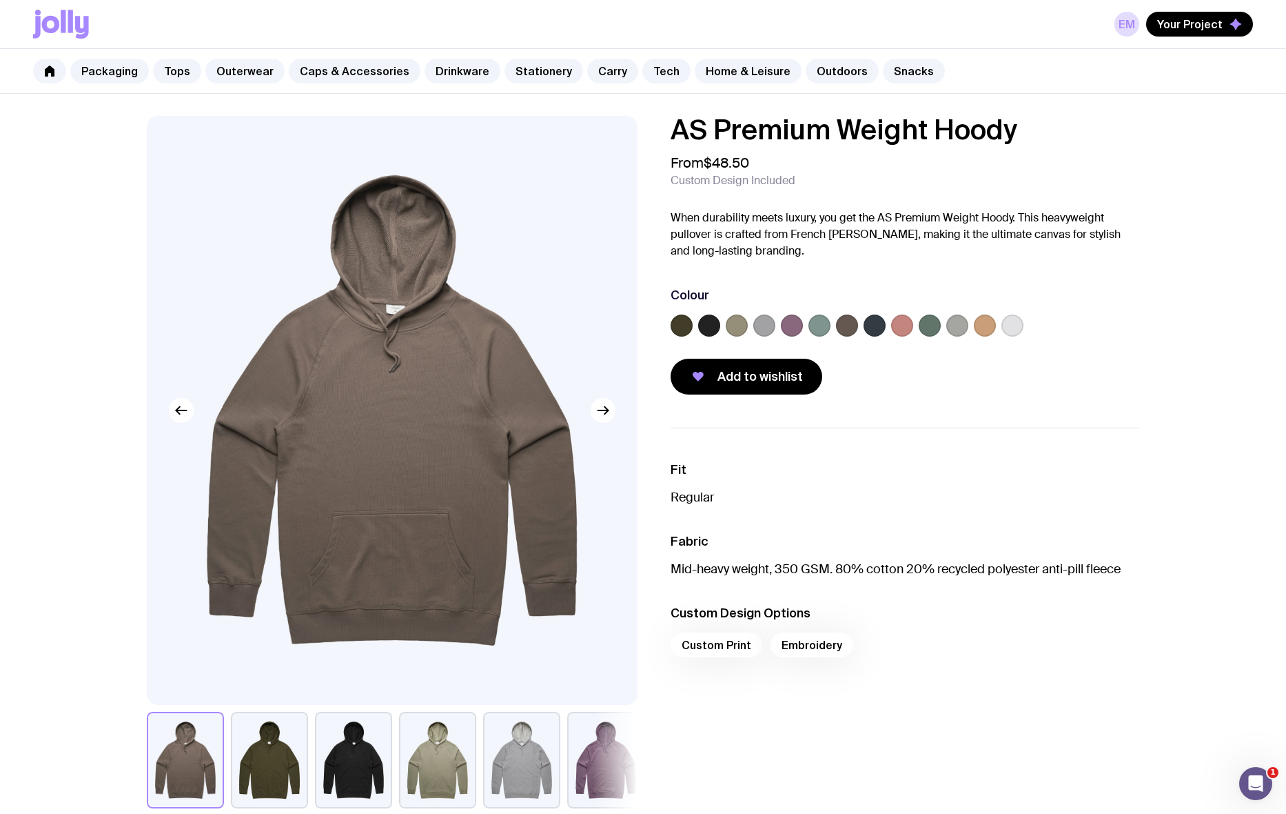
click at [259, 556] on button "button" at bounding box center [269, 759] width 77 height 97
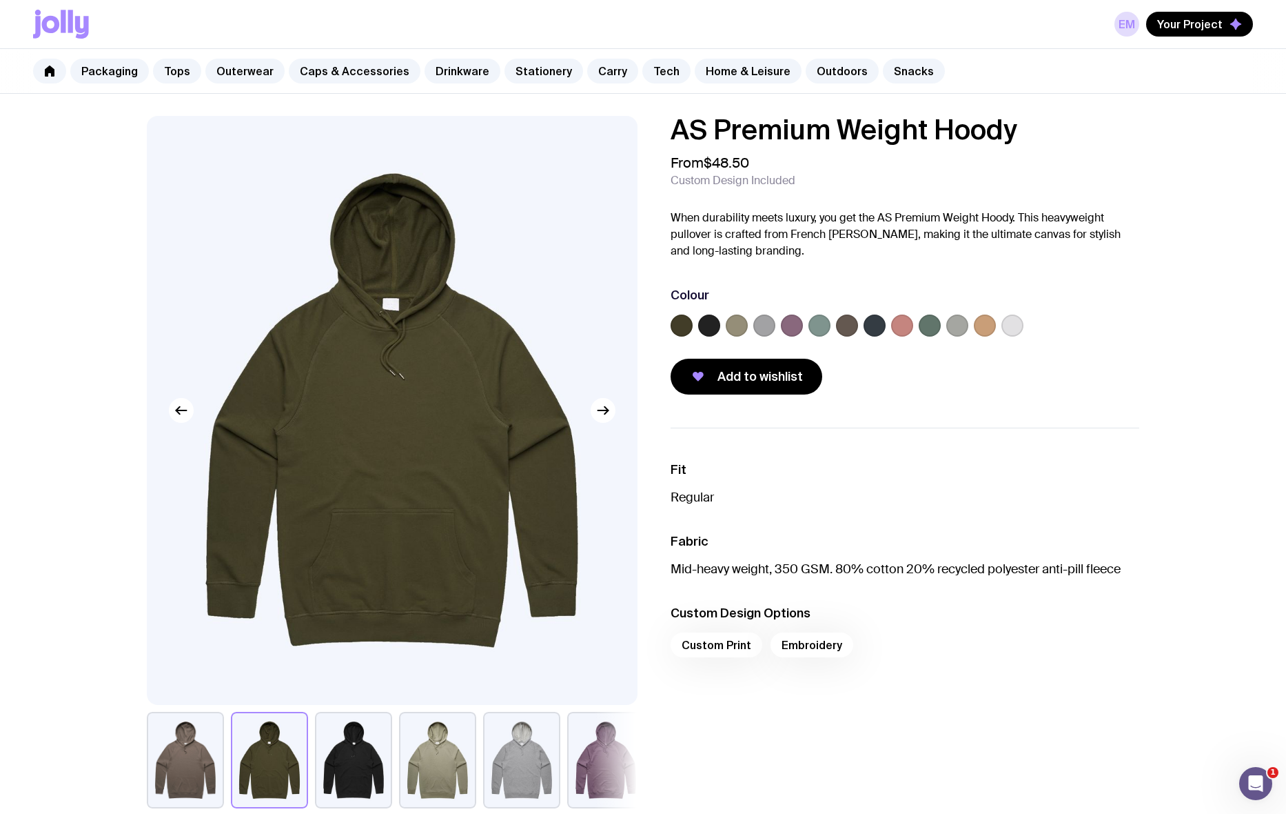
click at [345, 556] on button "button" at bounding box center [353, 759] width 77 height 97
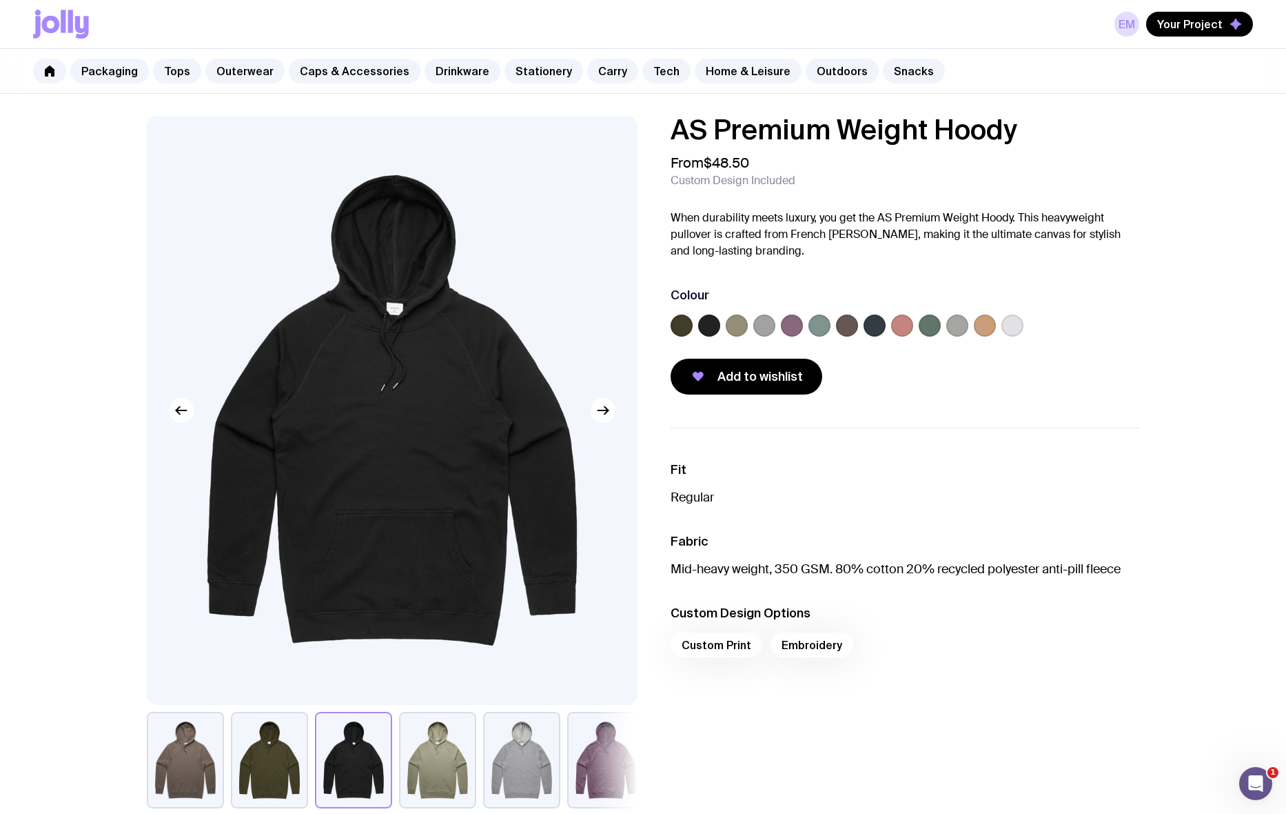
click at [439, 556] on button "button" at bounding box center [437, 759] width 77 height 97
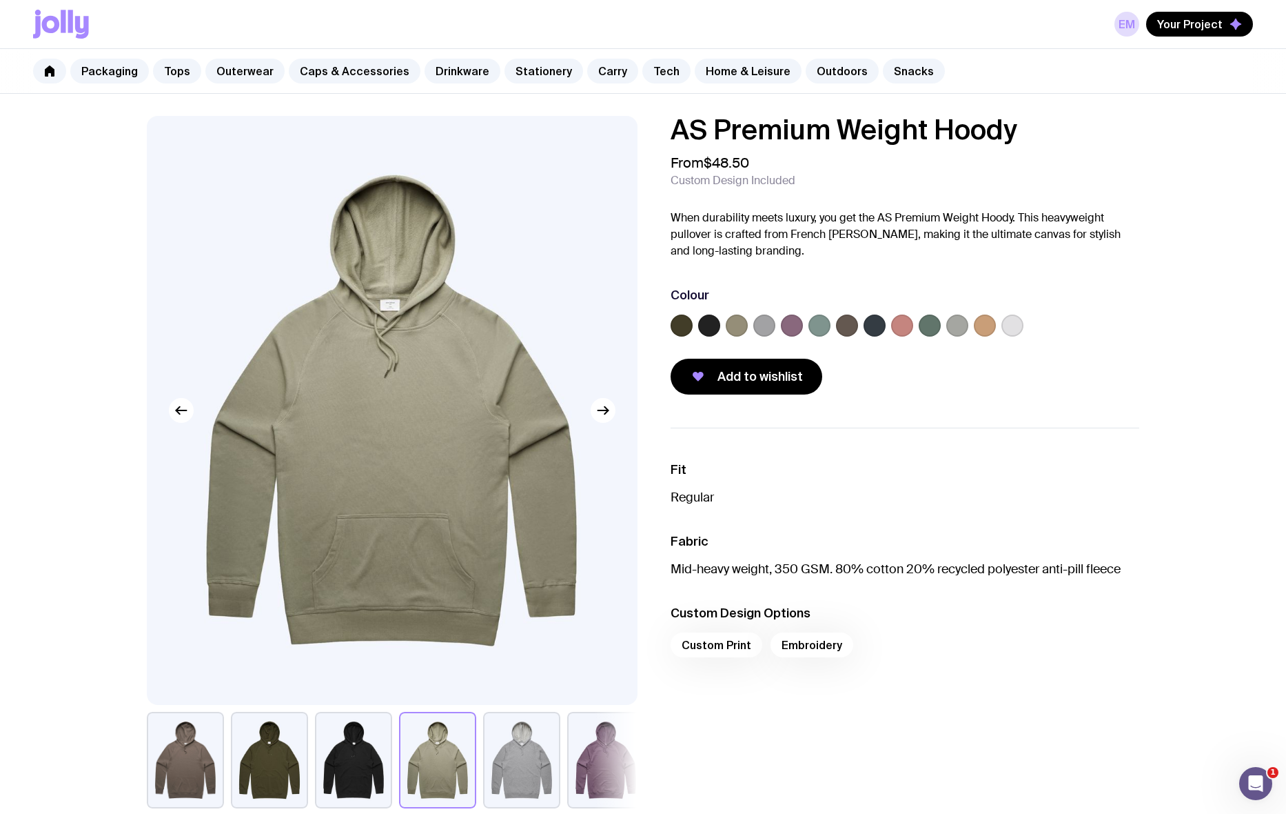
click at [513, 556] on button "button" at bounding box center [521, 759] width 77 height 97
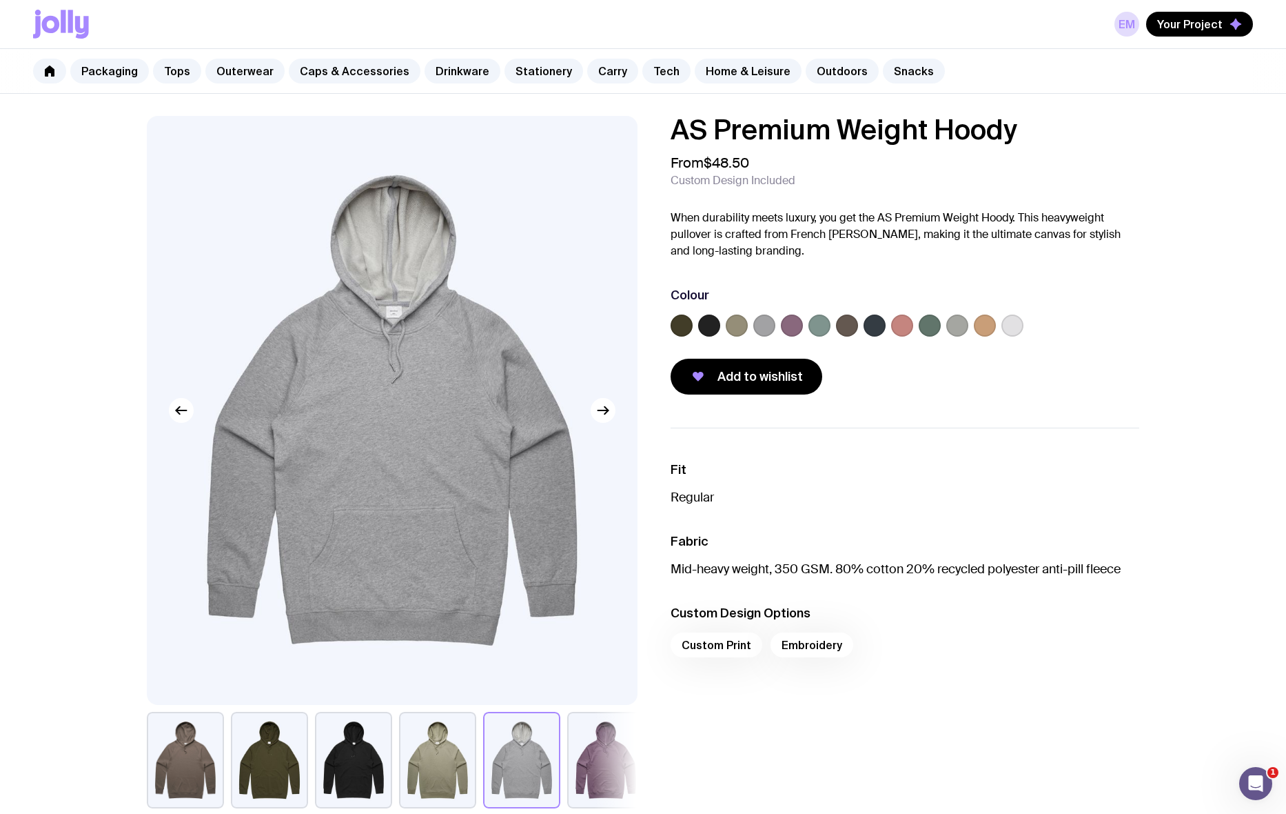
click at [611, 556] on button "button" at bounding box center [605, 759] width 77 height 97
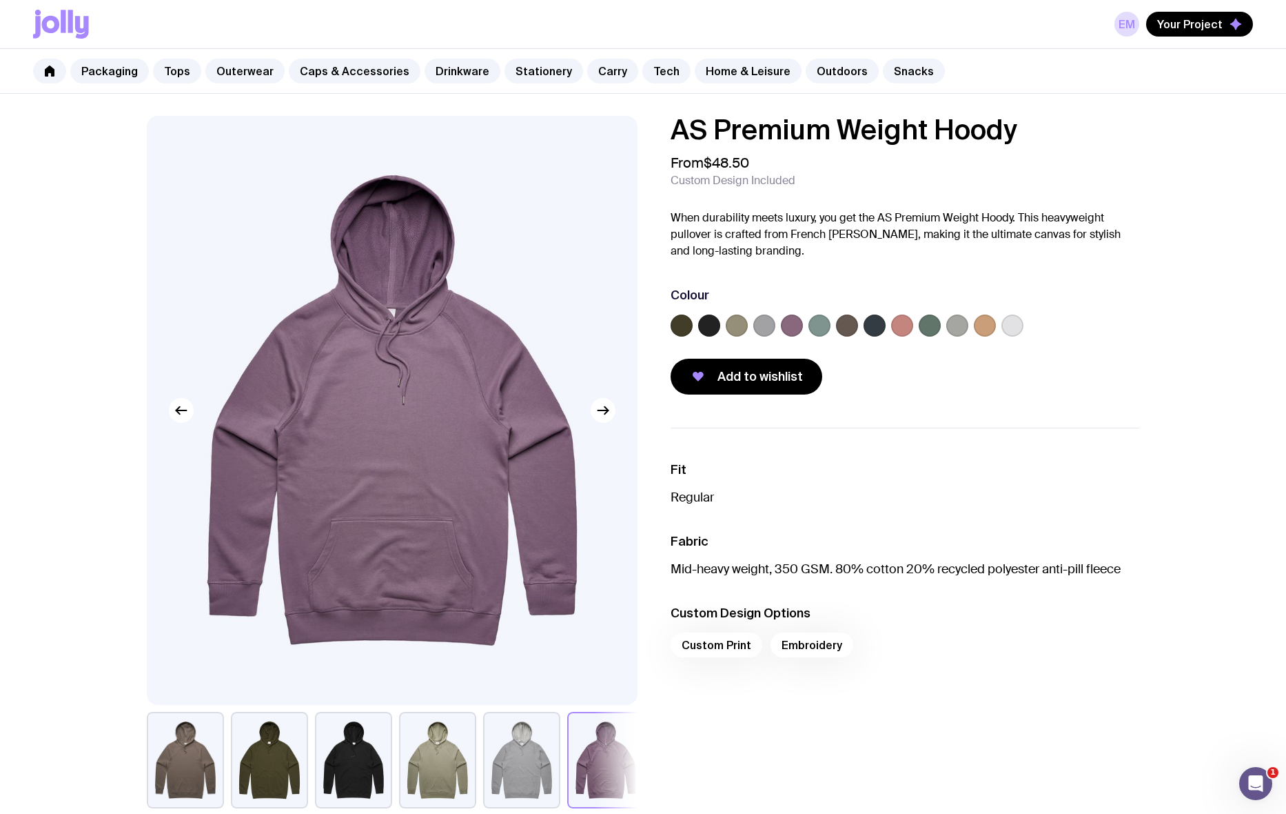
click at [1008, 327] on label at bounding box center [1013, 325] width 22 height 22
click at [0, 0] on input "radio" at bounding box center [0, 0] width 0 height 0
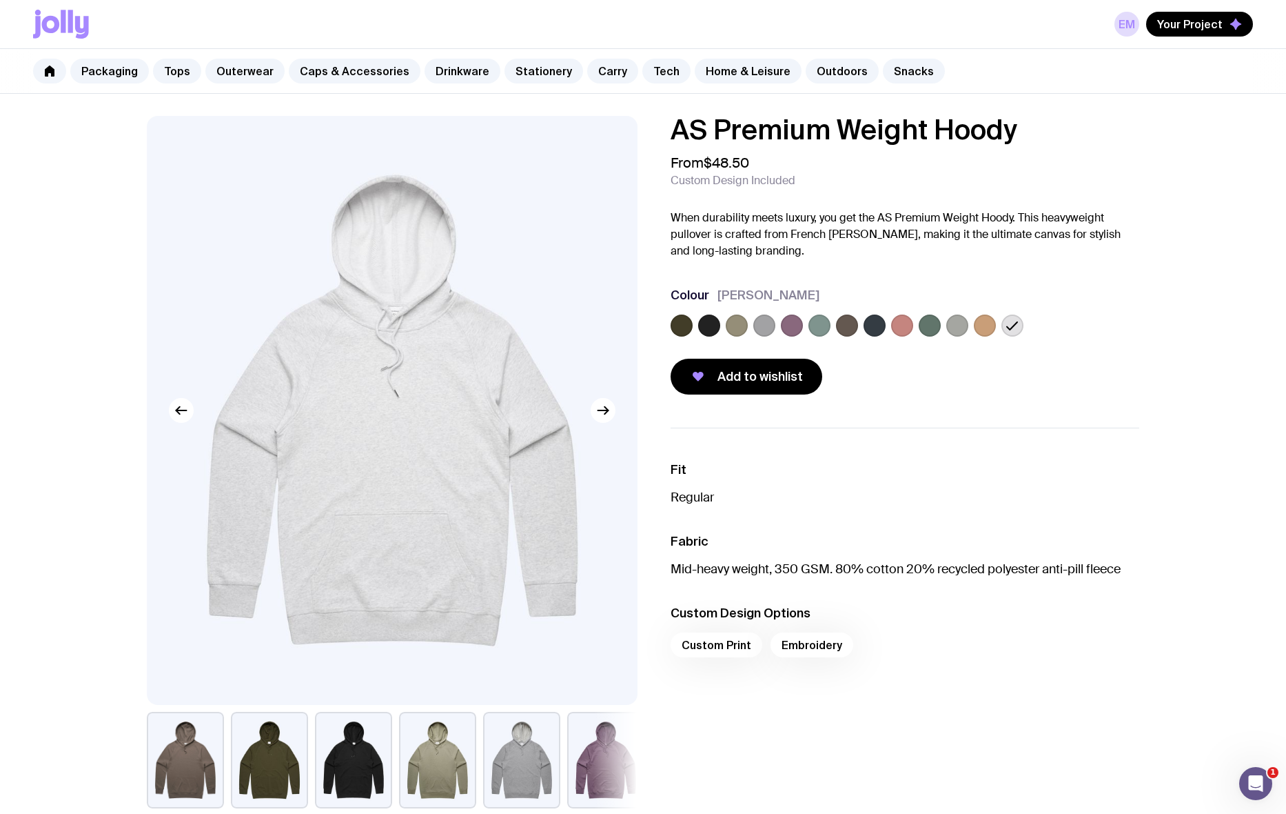
click at [987, 327] on label at bounding box center [985, 325] width 22 height 22
click at [0, 0] on input "radio" at bounding box center [0, 0] width 0 height 0
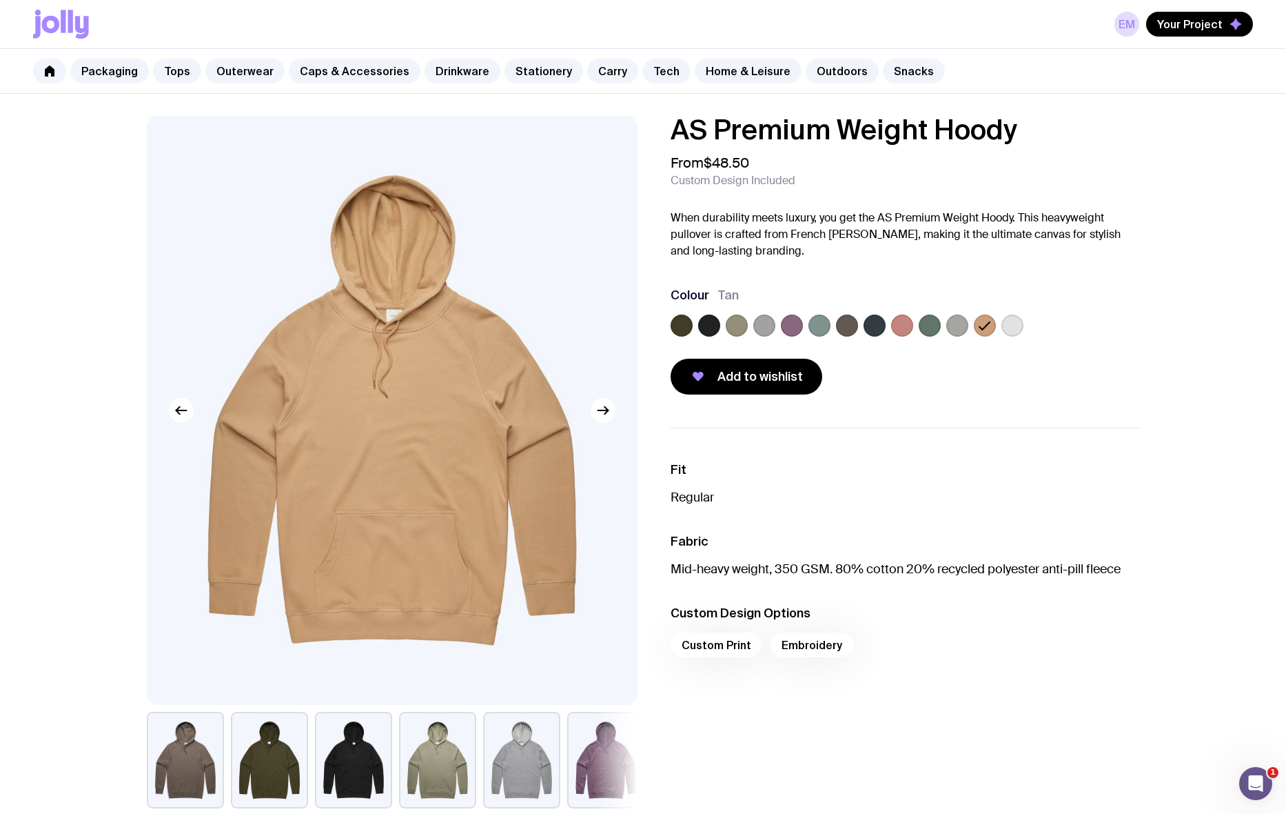
click at [958, 328] on label at bounding box center [958, 325] width 22 height 22
click at [0, 0] on input "radio" at bounding box center [0, 0] width 0 height 0
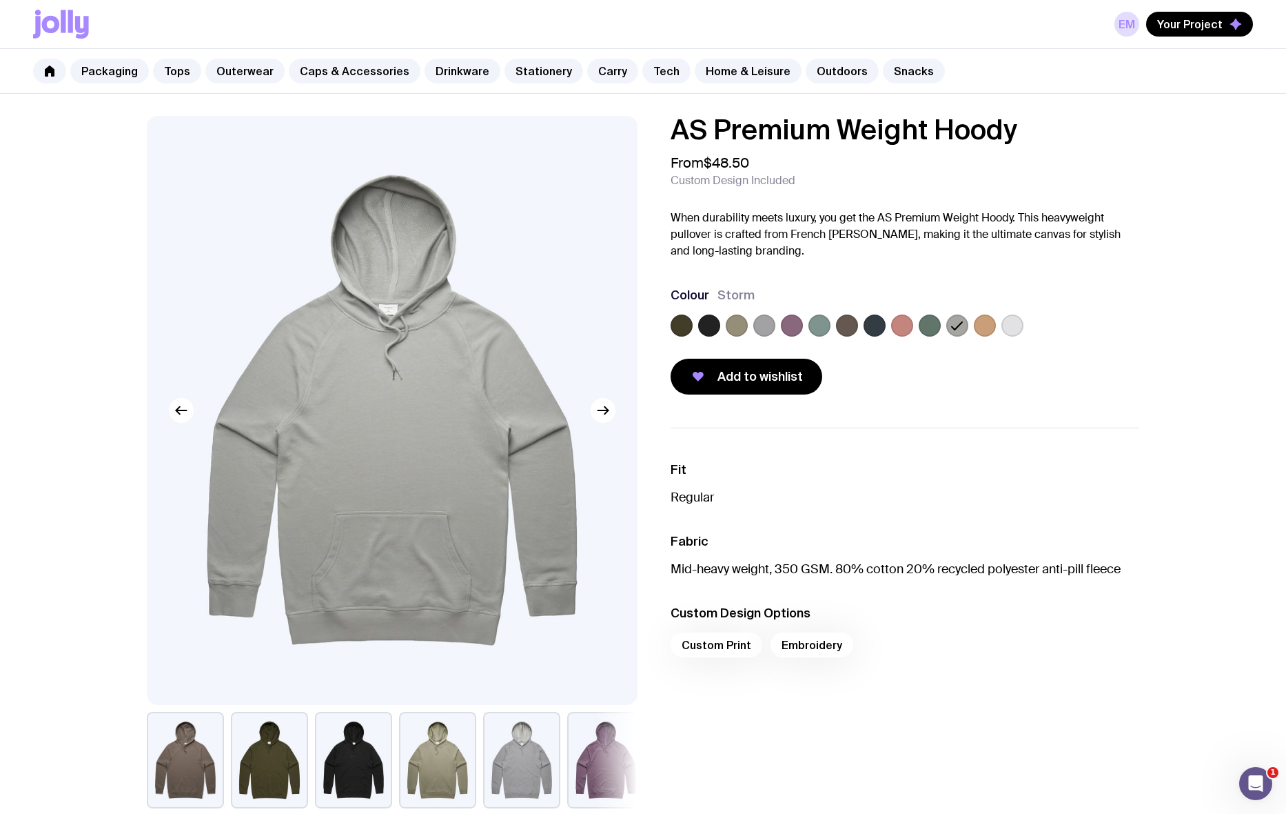
click at [947, 332] on div at bounding box center [958, 325] width 22 height 22
click at [928, 326] on label at bounding box center [930, 325] width 22 height 22
click at [0, 0] on input "radio" at bounding box center [0, 0] width 0 height 0
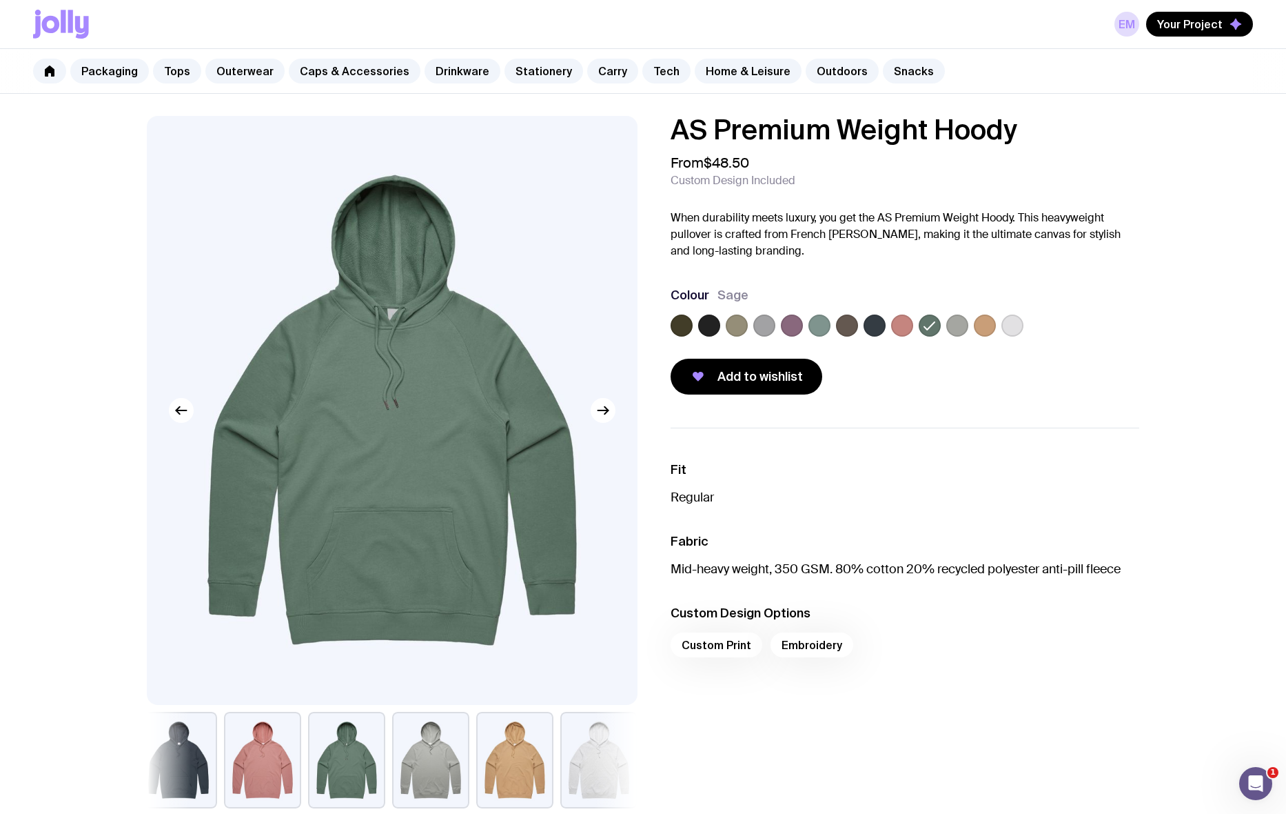
click at [901, 327] on label at bounding box center [902, 325] width 22 height 22
click at [0, 0] on input "radio" at bounding box center [0, 0] width 0 height 0
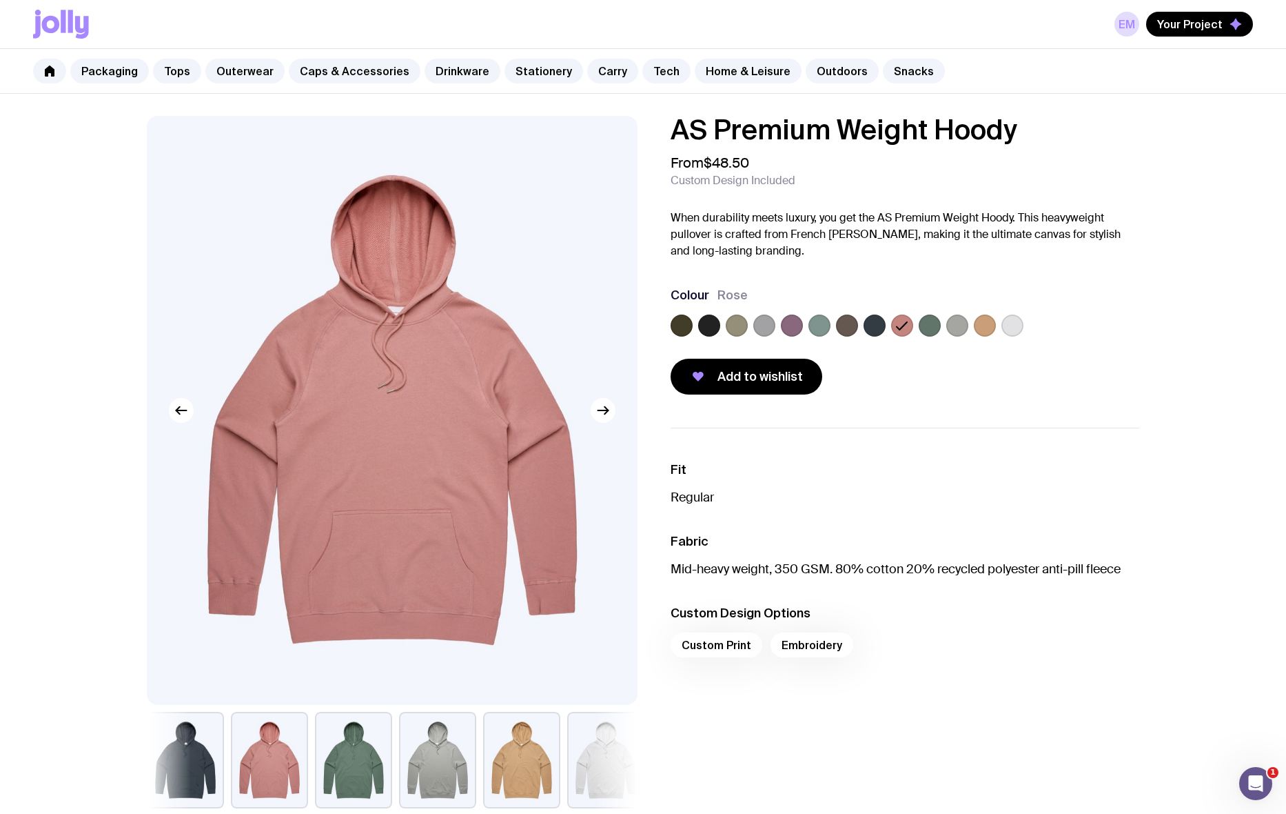
click at [876, 327] on label at bounding box center [875, 325] width 22 height 22
click at [0, 0] on input "radio" at bounding box center [0, 0] width 0 height 0
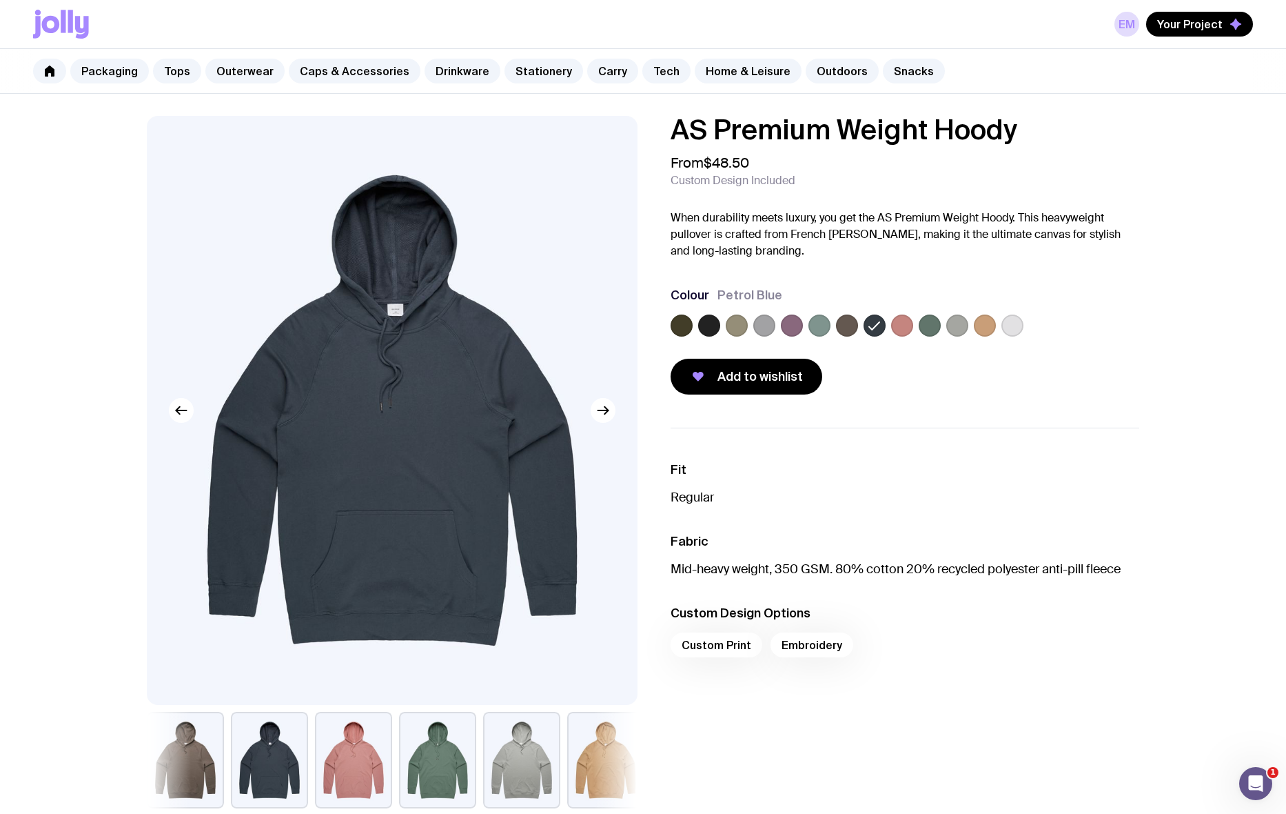
click at [843, 330] on label at bounding box center [847, 325] width 22 height 22
click at [0, 0] on input "radio" at bounding box center [0, 0] width 0 height 0
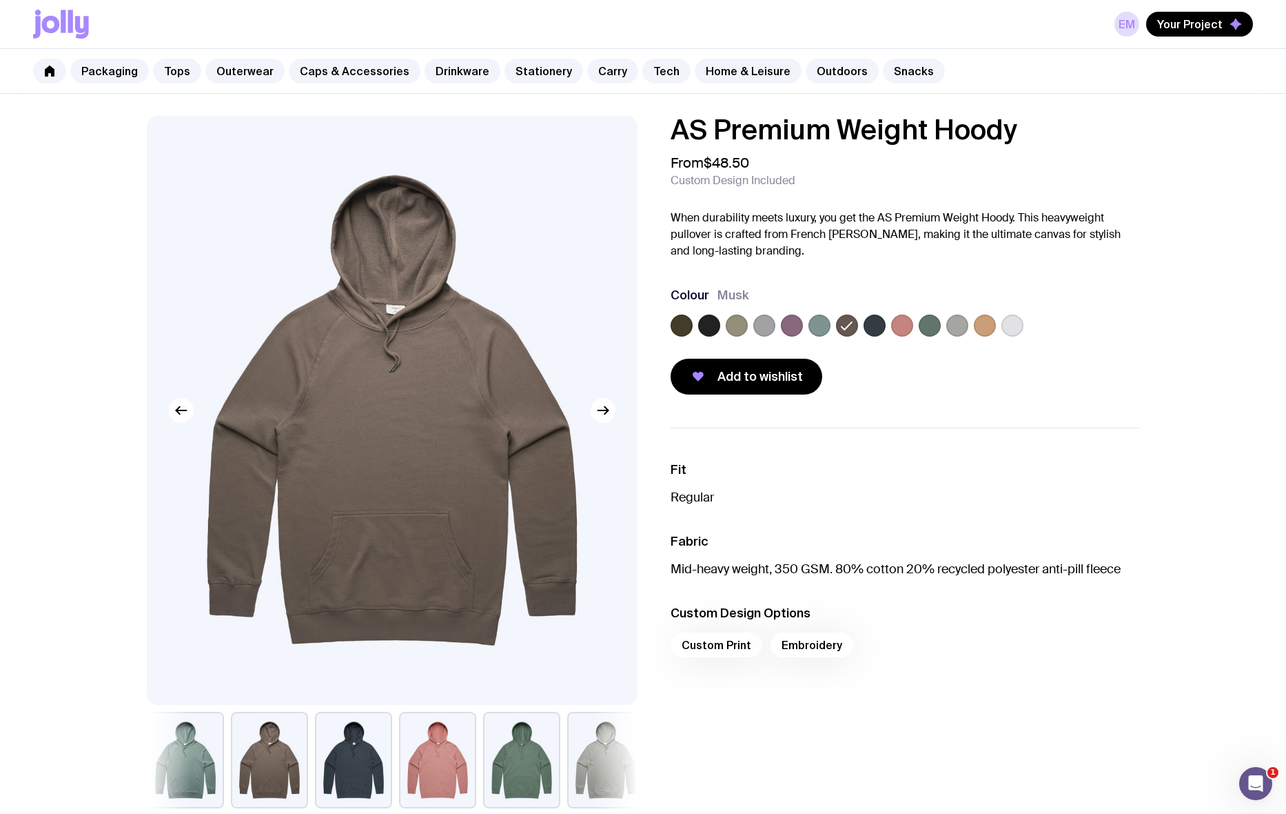
click at [820, 330] on label at bounding box center [820, 325] width 22 height 22
click at [0, 0] on input "radio" at bounding box center [0, 0] width 0 height 0
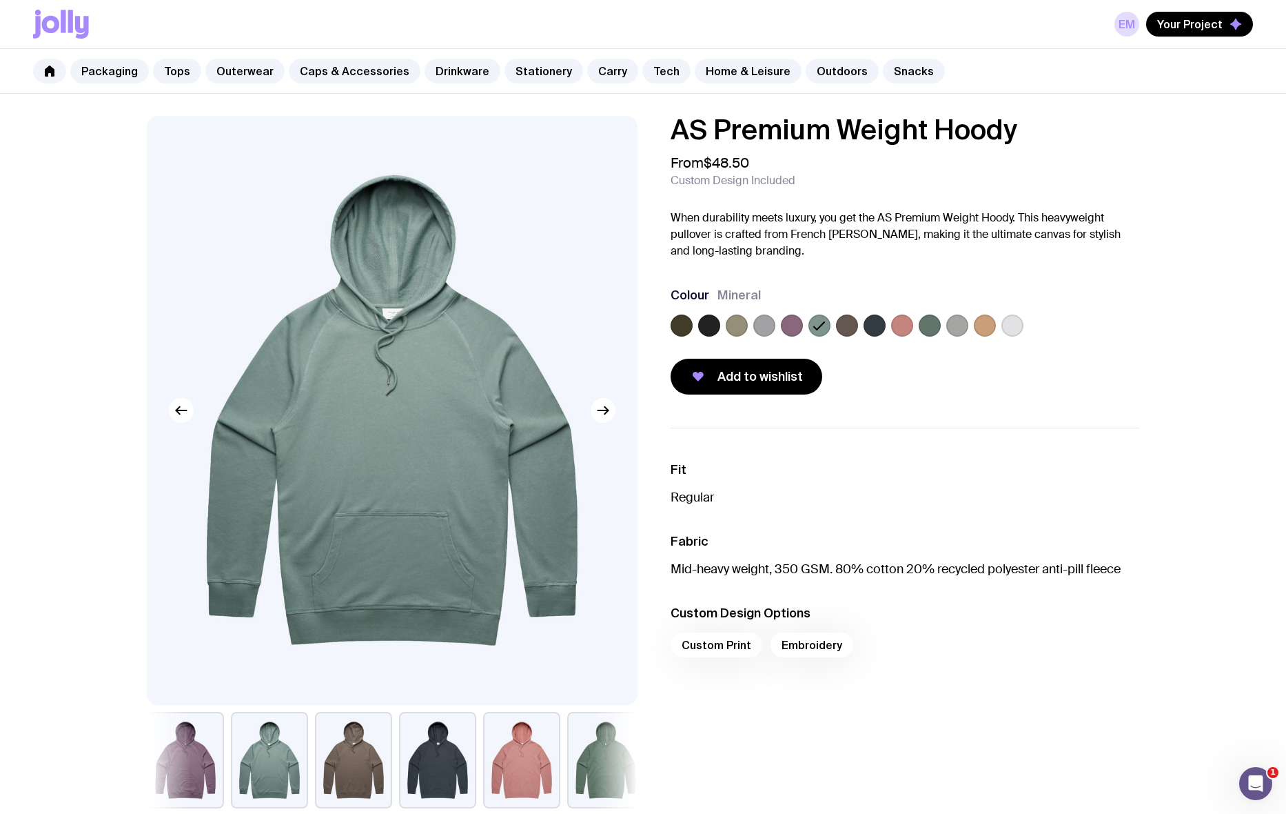
click at [798, 331] on label at bounding box center [792, 325] width 22 height 22
click at [0, 0] on input "radio" at bounding box center [0, 0] width 0 height 0
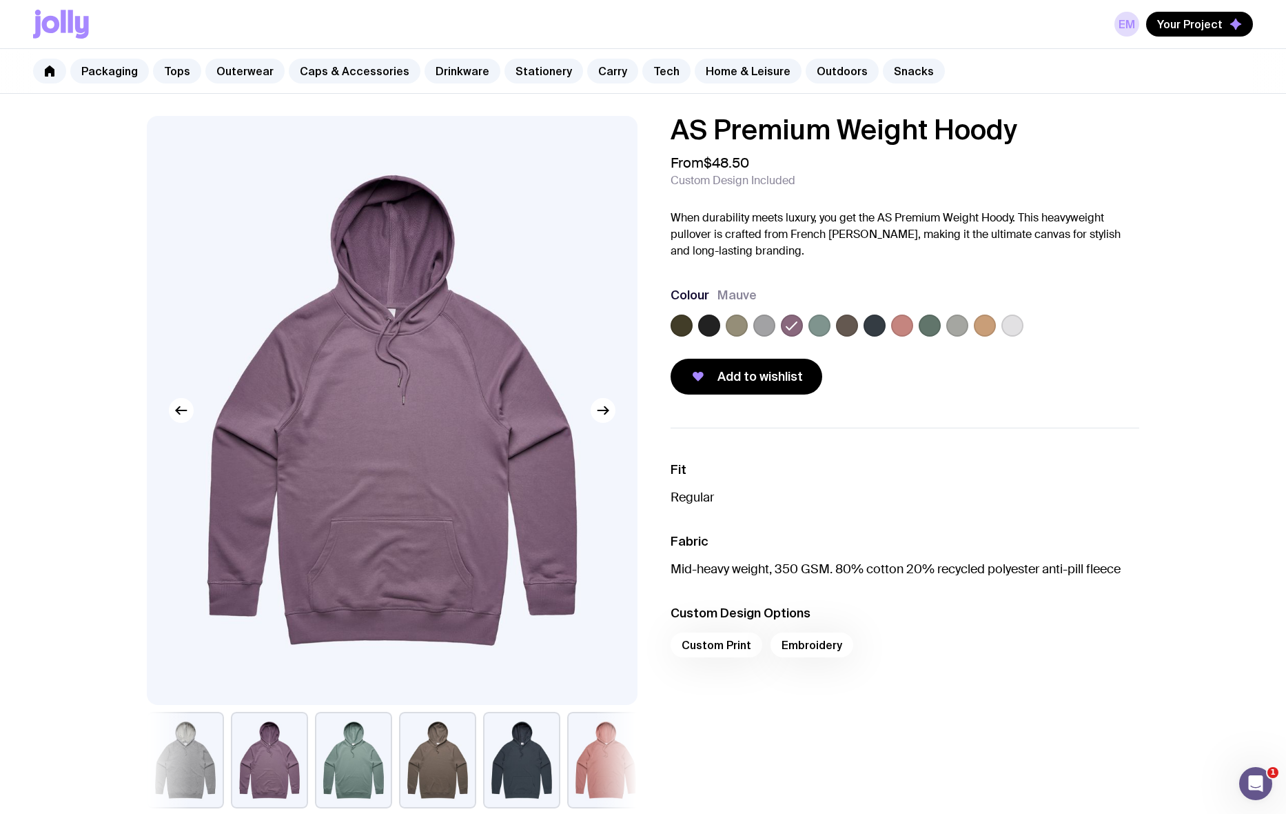
click at [761, 330] on label at bounding box center [765, 325] width 22 height 22
click at [0, 0] on input "radio" at bounding box center [0, 0] width 0 height 0
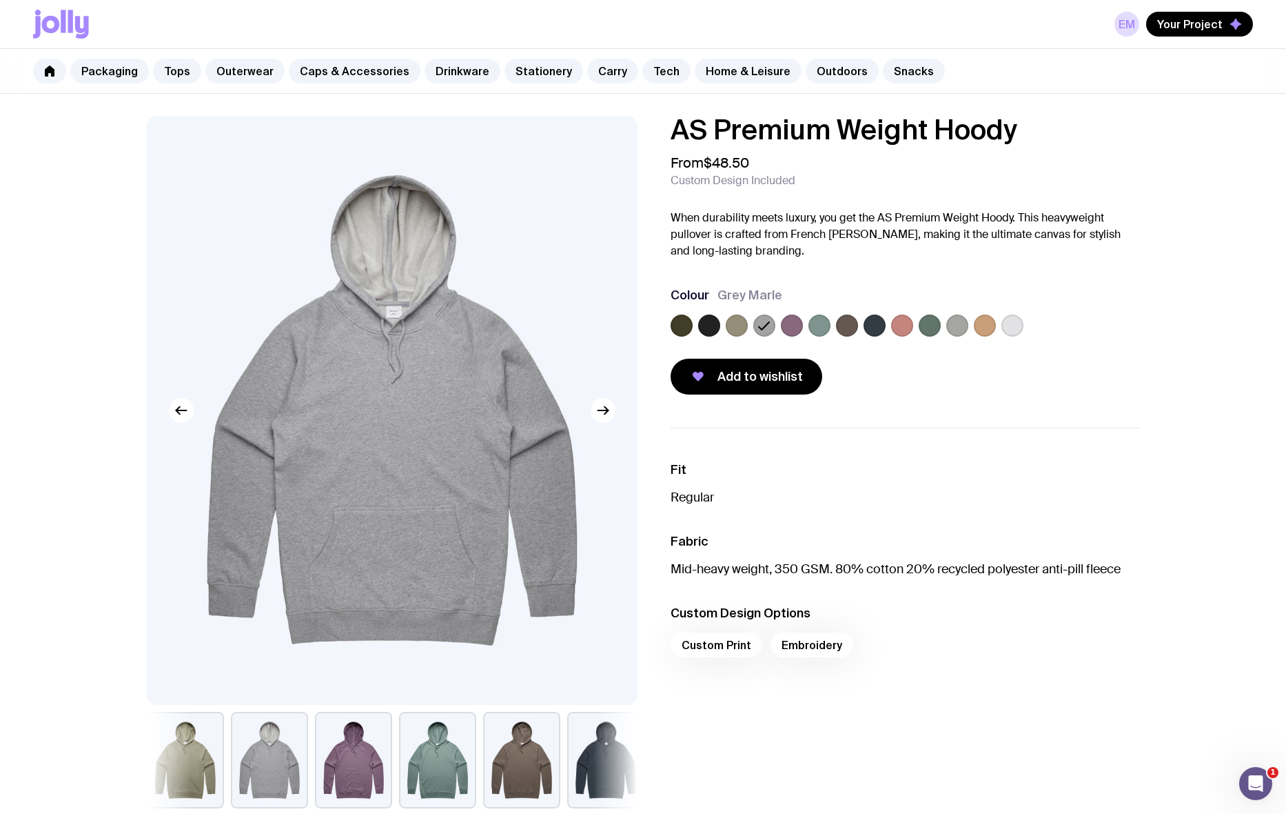
click at [735, 326] on label at bounding box center [737, 325] width 22 height 22
click at [0, 0] on input "radio" at bounding box center [0, 0] width 0 height 0
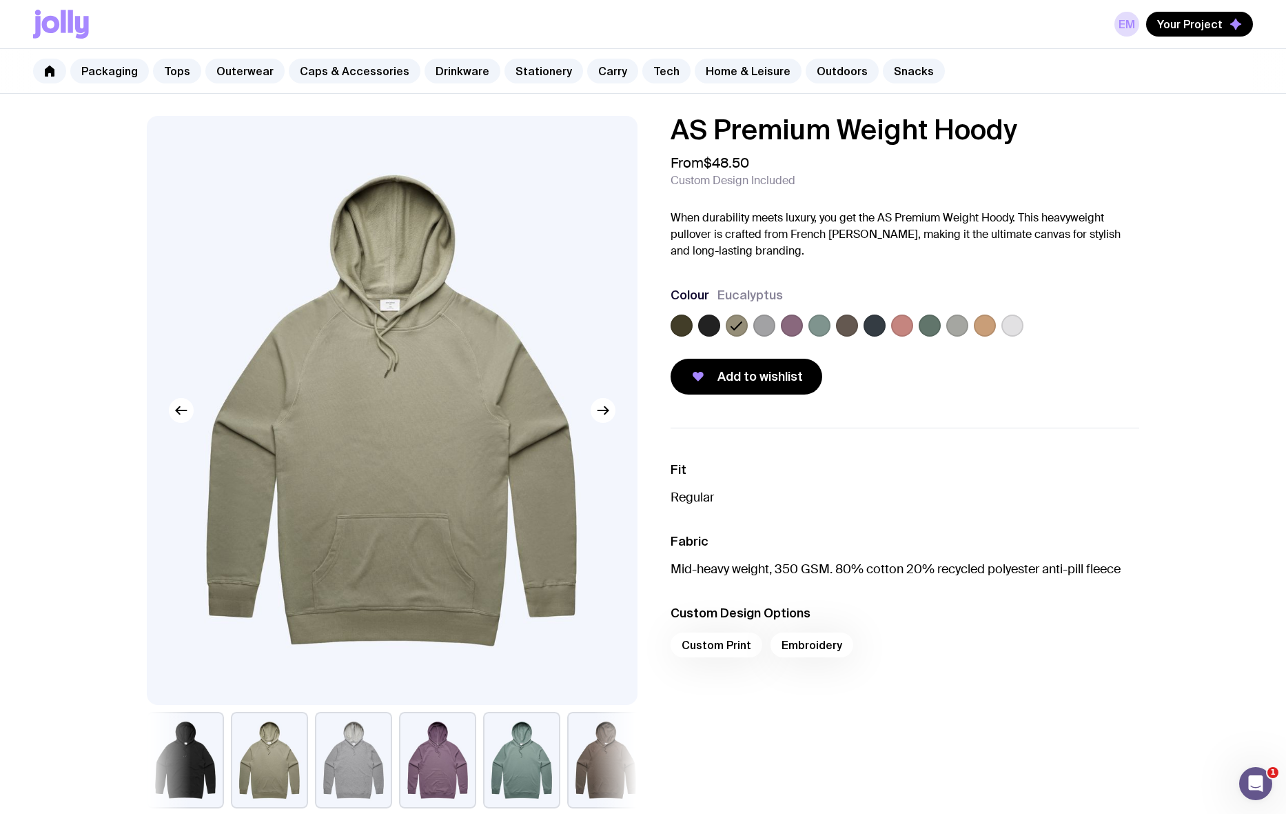
click at [714, 331] on label at bounding box center [709, 325] width 22 height 22
click at [0, 0] on input "radio" at bounding box center [0, 0] width 0 height 0
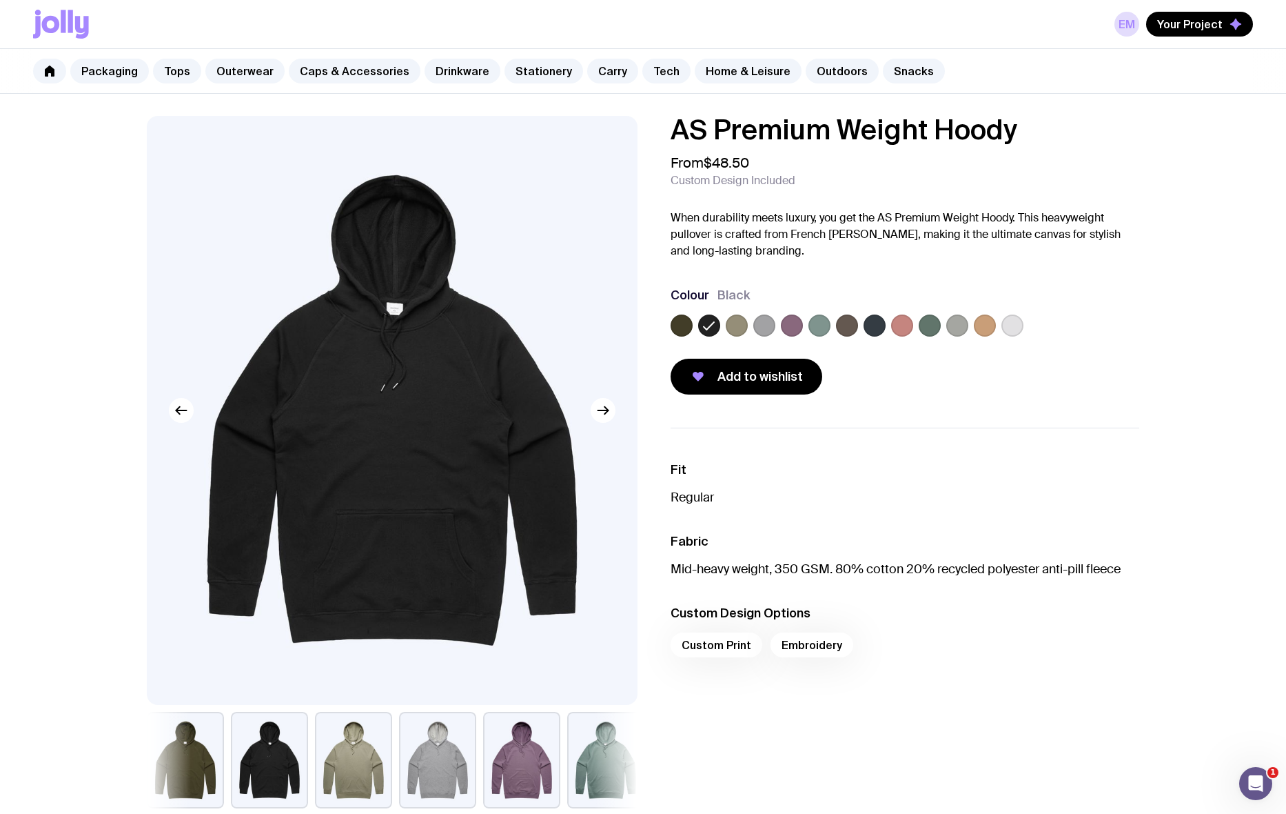
click at [680, 330] on label at bounding box center [682, 325] width 22 height 22
click at [0, 0] on input "radio" at bounding box center [0, 0] width 0 height 0
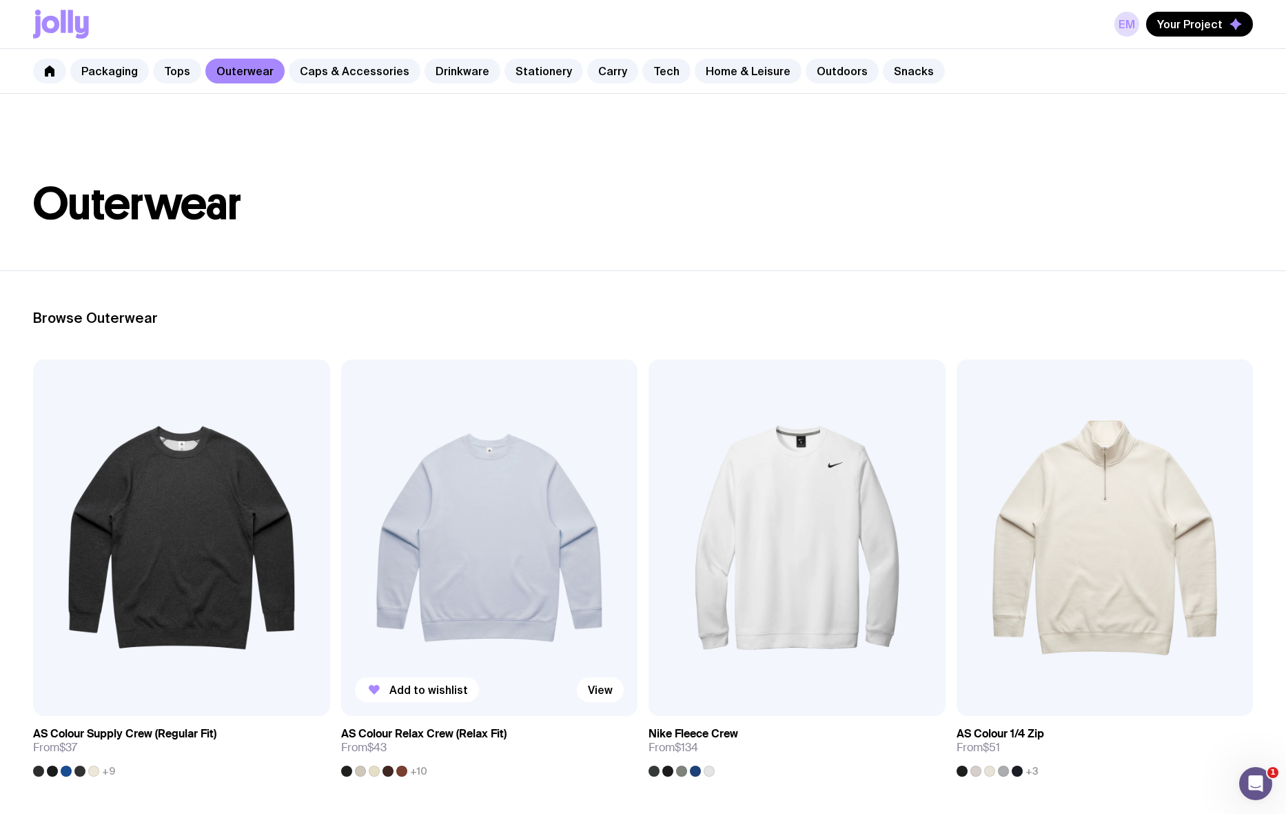
click at [589, 526] on img at bounding box center [489, 537] width 297 height 356
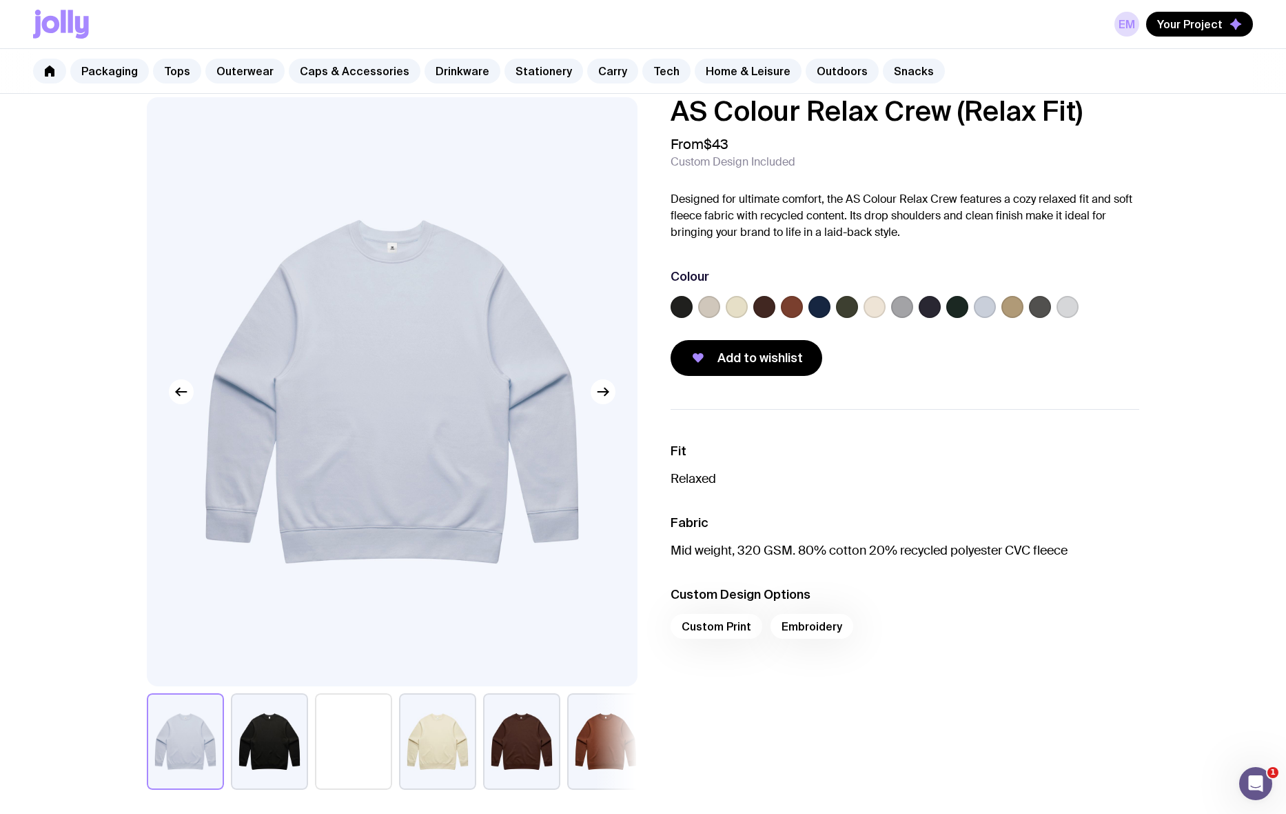
scroll to position [61, 0]
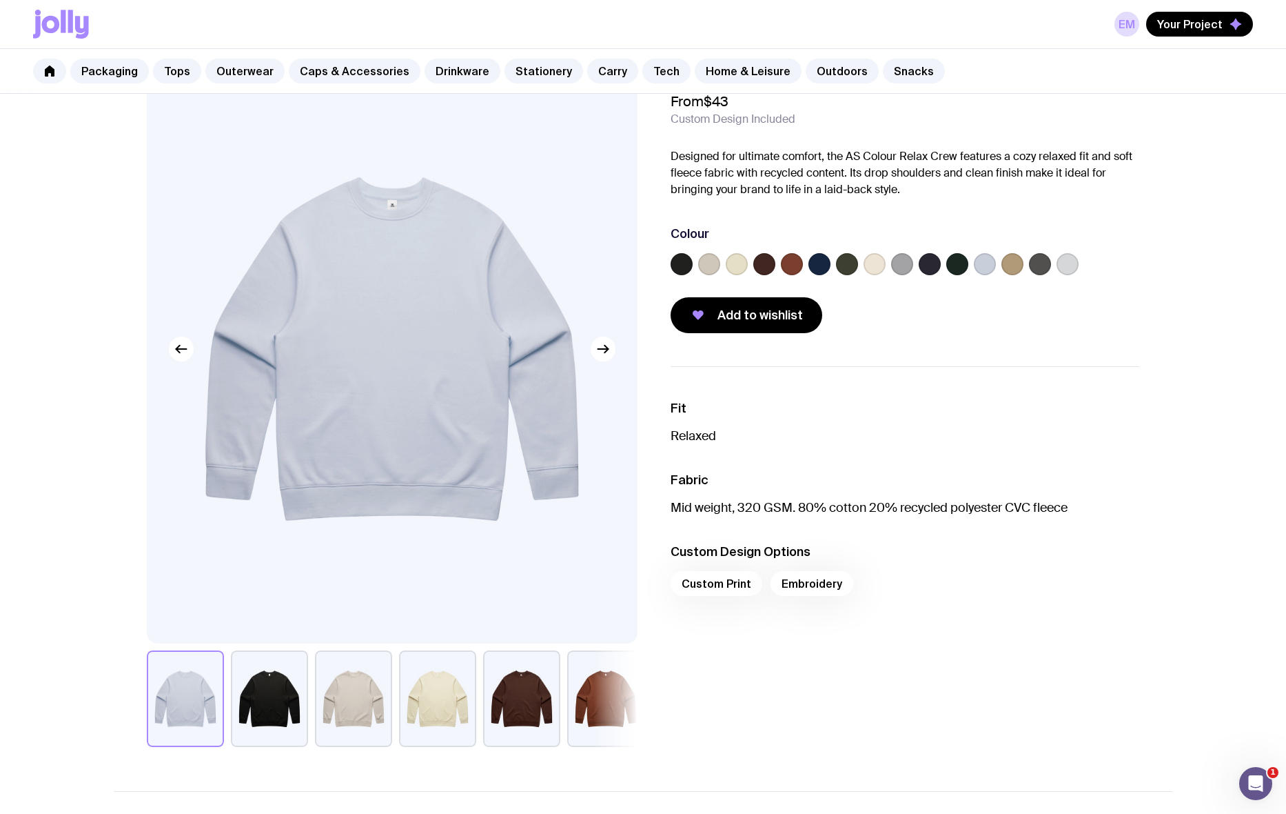
click at [354, 556] on button "button" at bounding box center [353, 698] width 77 height 97
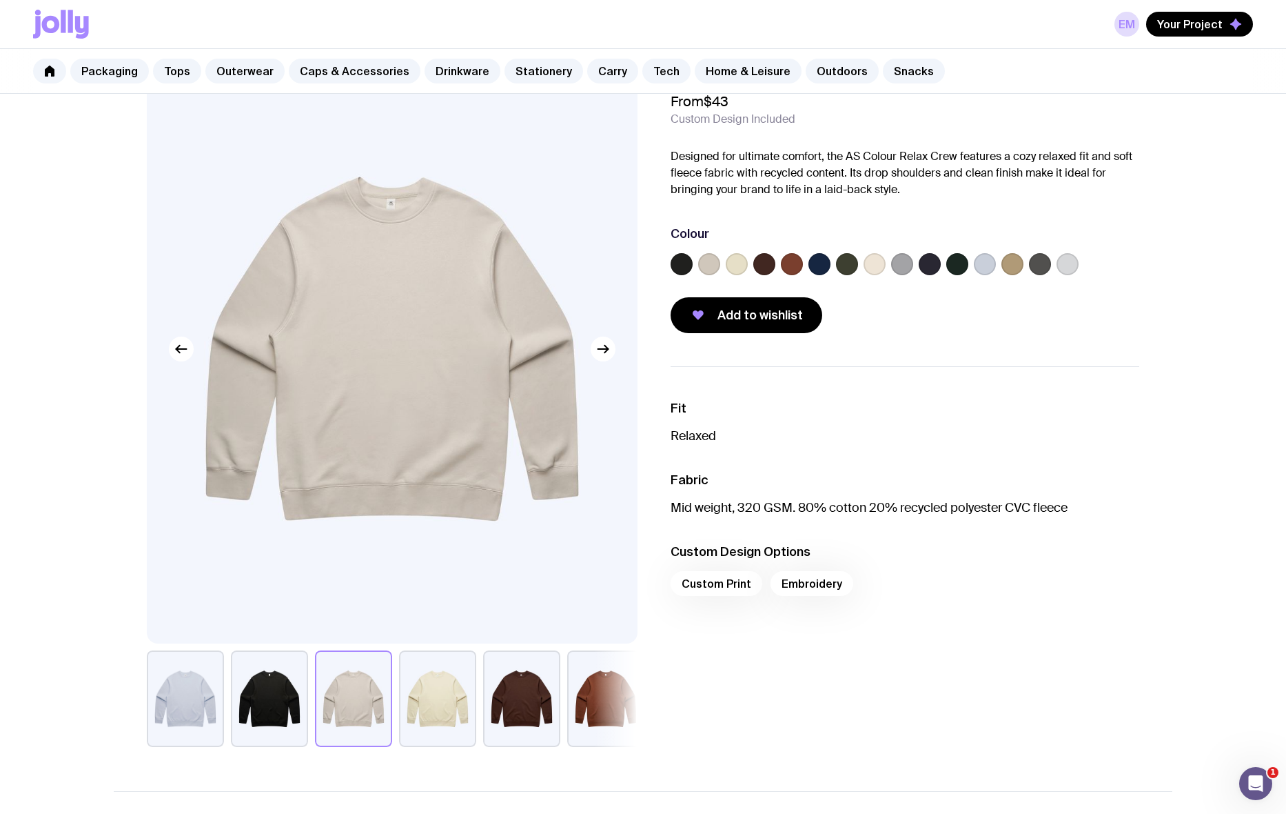
click at [1013, 265] on label at bounding box center [1068, 264] width 22 height 22
click at [0, 0] on input "radio" at bounding box center [0, 0] width 0 height 0
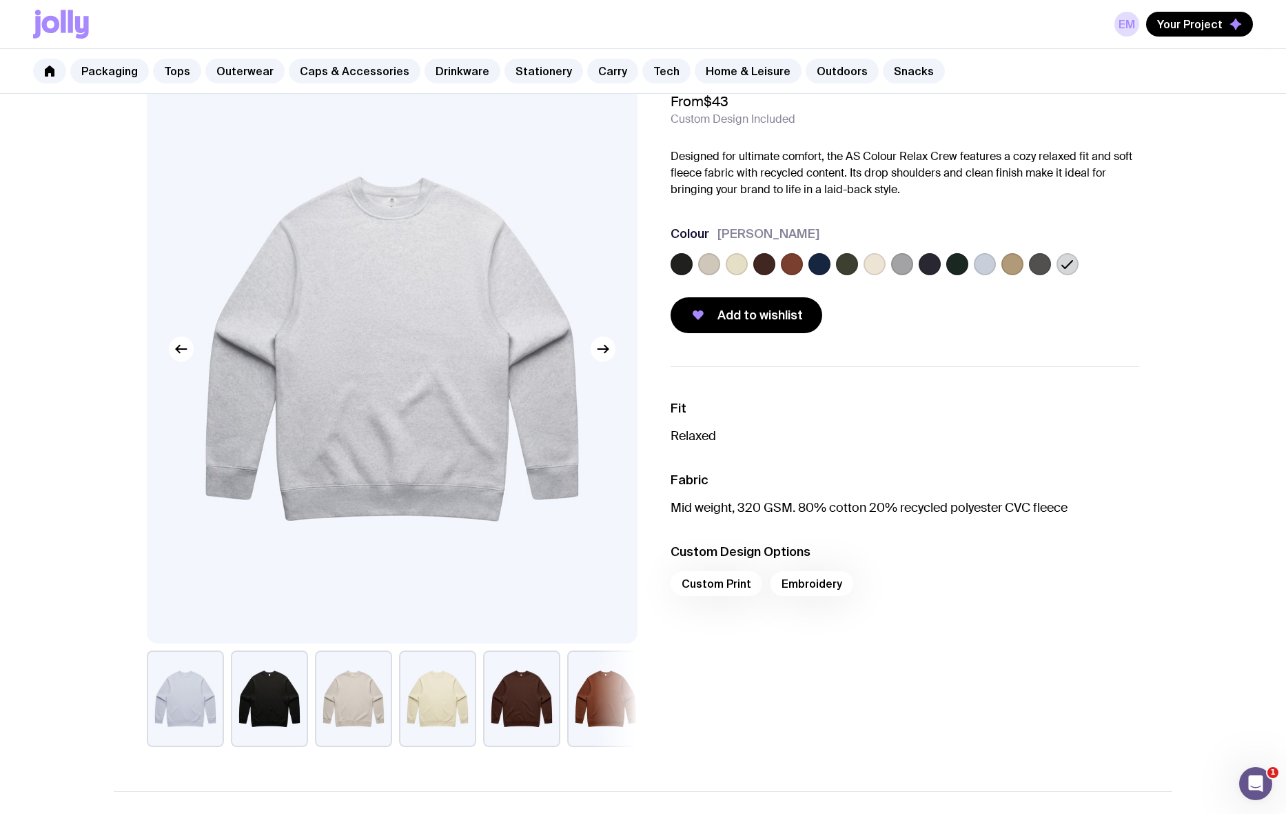
click at [1013, 267] on label at bounding box center [1040, 264] width 22 height 22
click at [0, 0] on input "radio" at bounding box center [0, 0] width 0 height 0
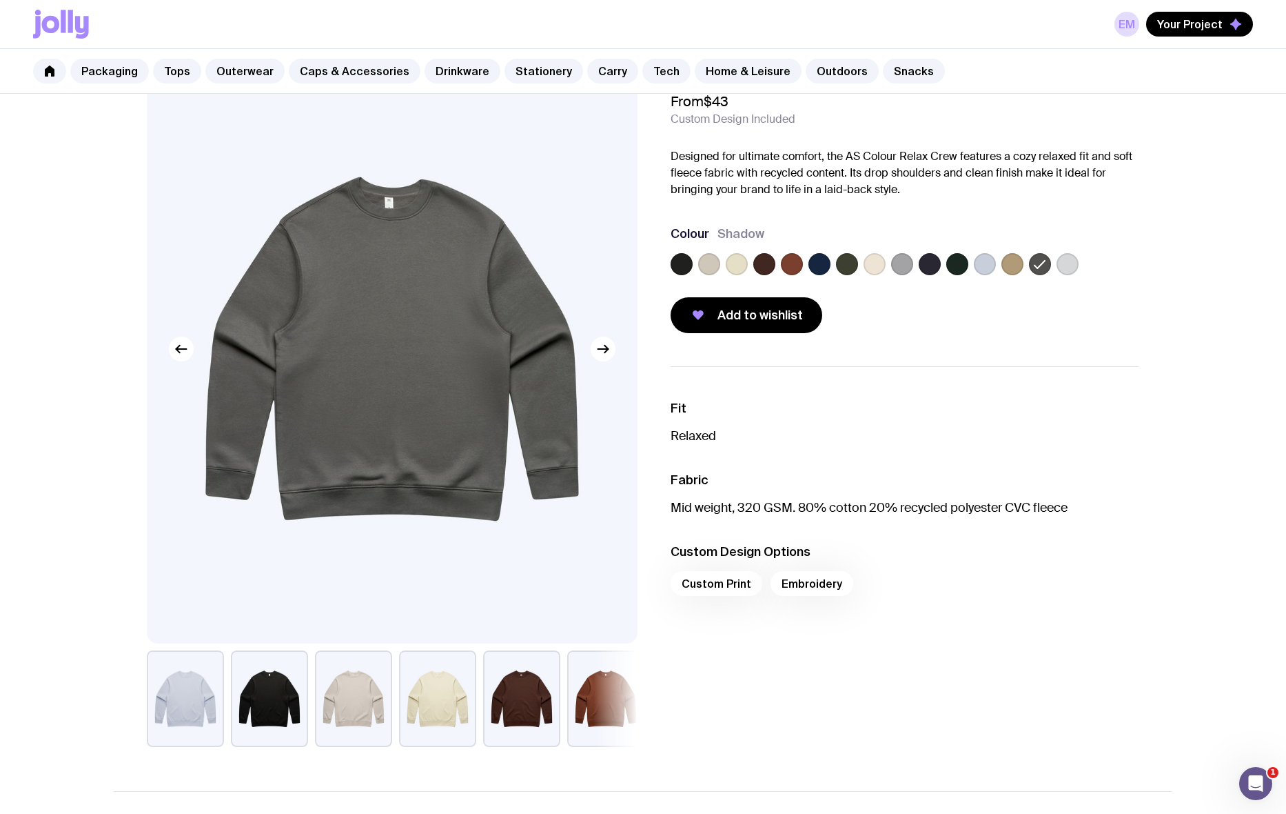
click at [1013, 267] on label at bounding box center [1013, 264] width 22 height 22
click at [0, 0] on input "radio" at bounding box center [0, 0] width 0 height 0
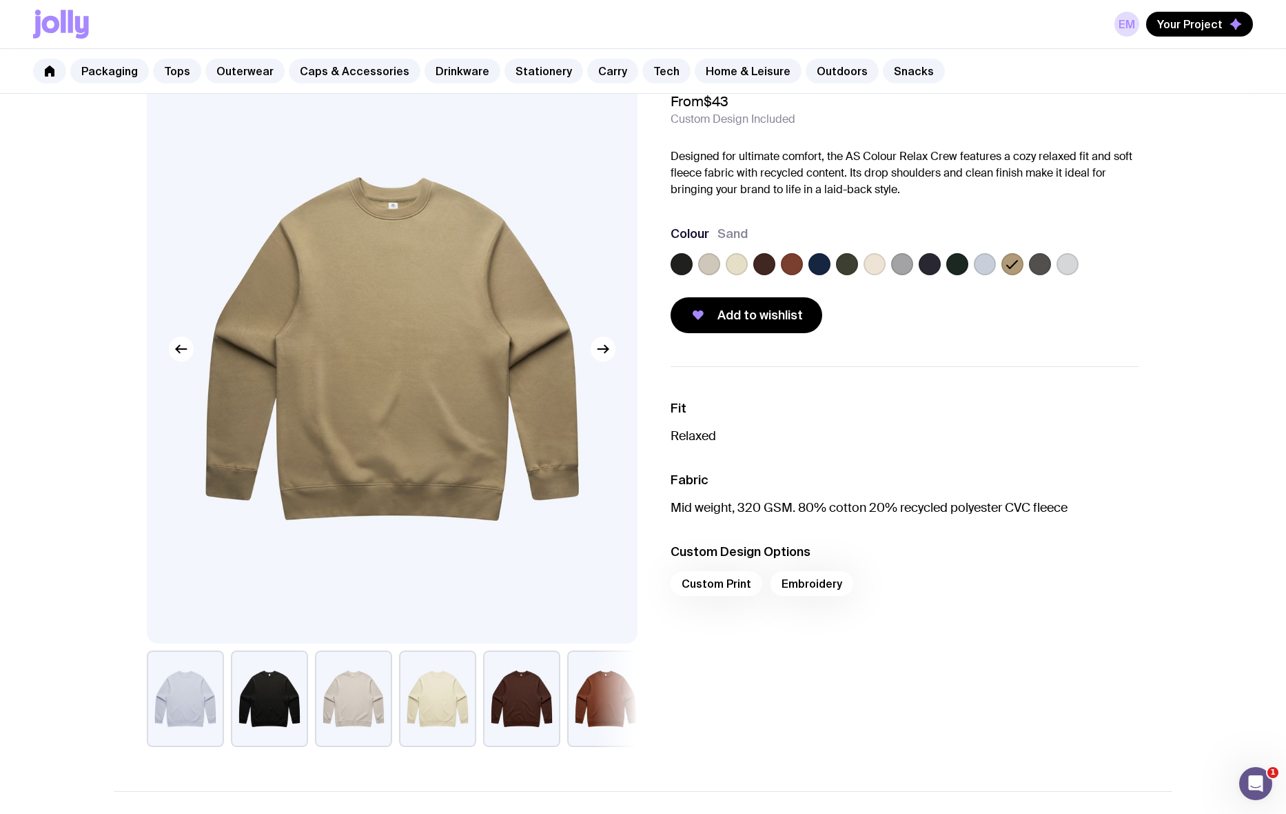
click at [986, 265] on label at bounding box center [985, 264] width 22 height 22
click at [0, 0] on input "radio" at bounding box center [0, 0] width 0 height 0
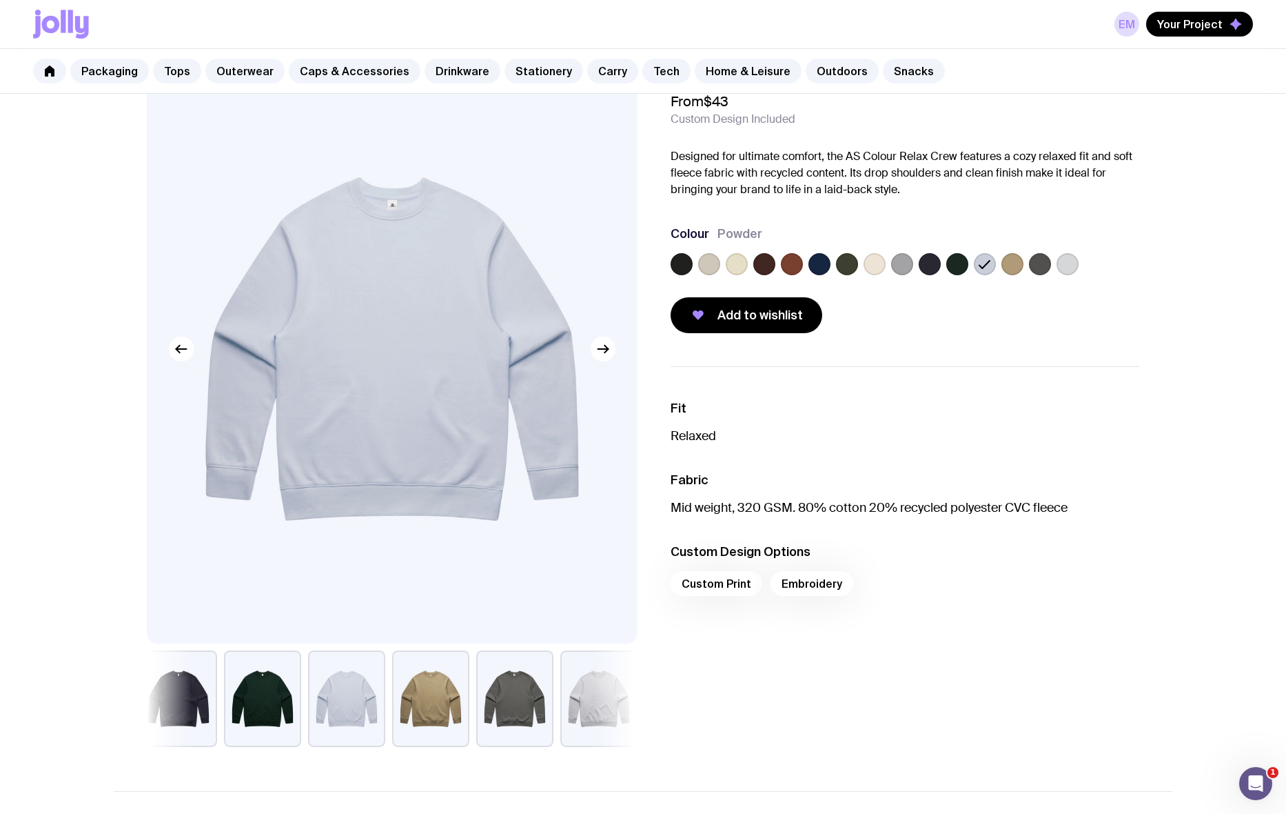
click at [963, 267] on label at bounding box center [958, 264] width 22 height 22
click at [0, 0] on input "radio" at bounding box center [0, 0] width 0 height 0
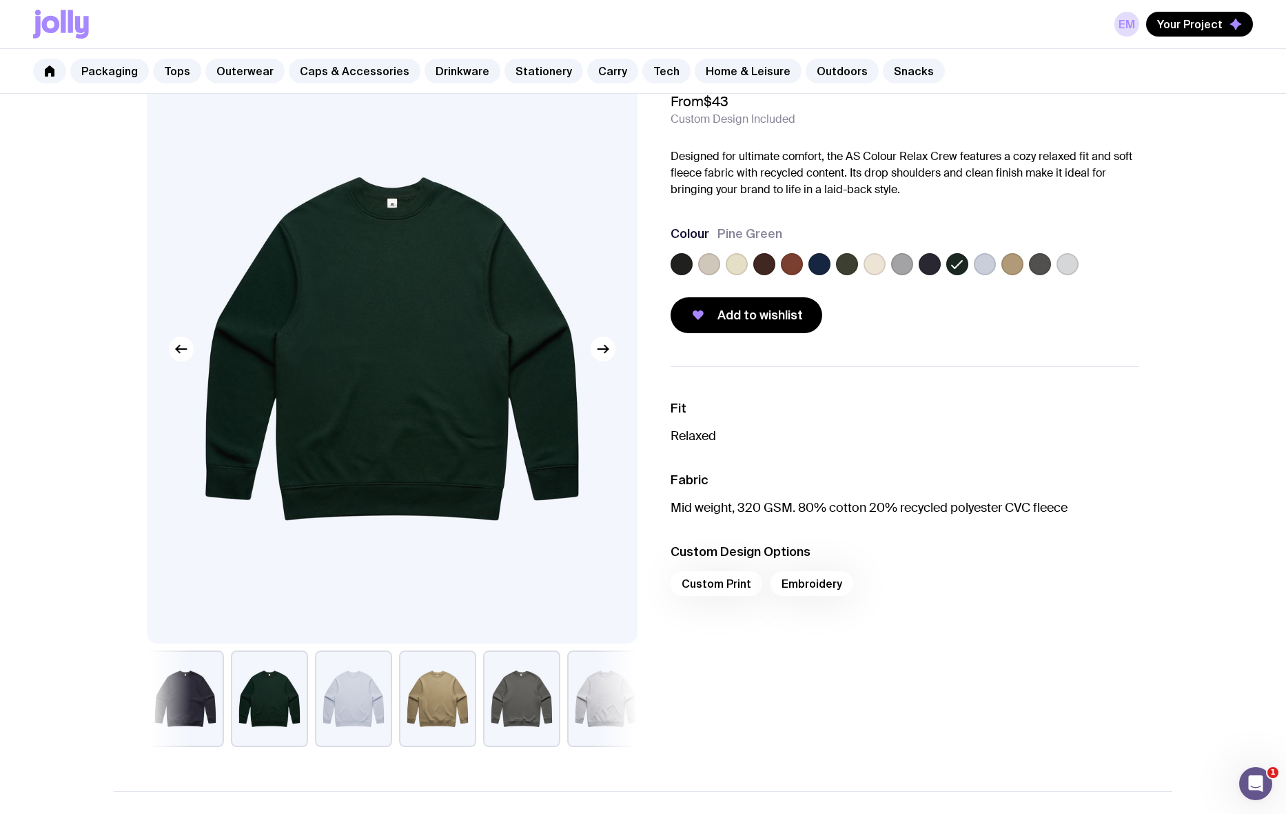
click at [933, 266] on label at bounding box center [930, 264] width 22 height 22
click at [0, 0] on input "radio" at bounding box center [0, 0] width 0 height 0
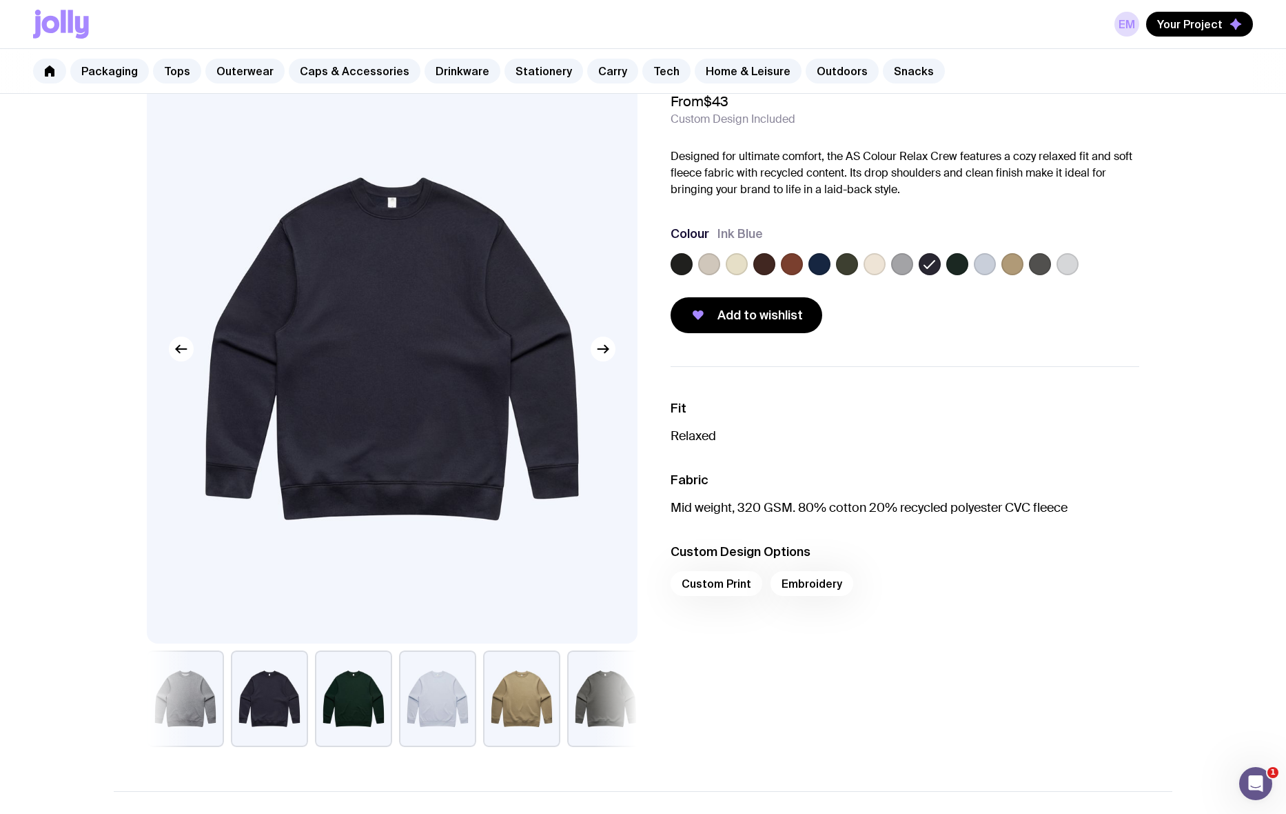
click at [901, 268] on label at bounding box center [902, 264] width 22 height 22
click at [0, 0] on input "radio" at bounding box center [0, 0] width 0 height 0
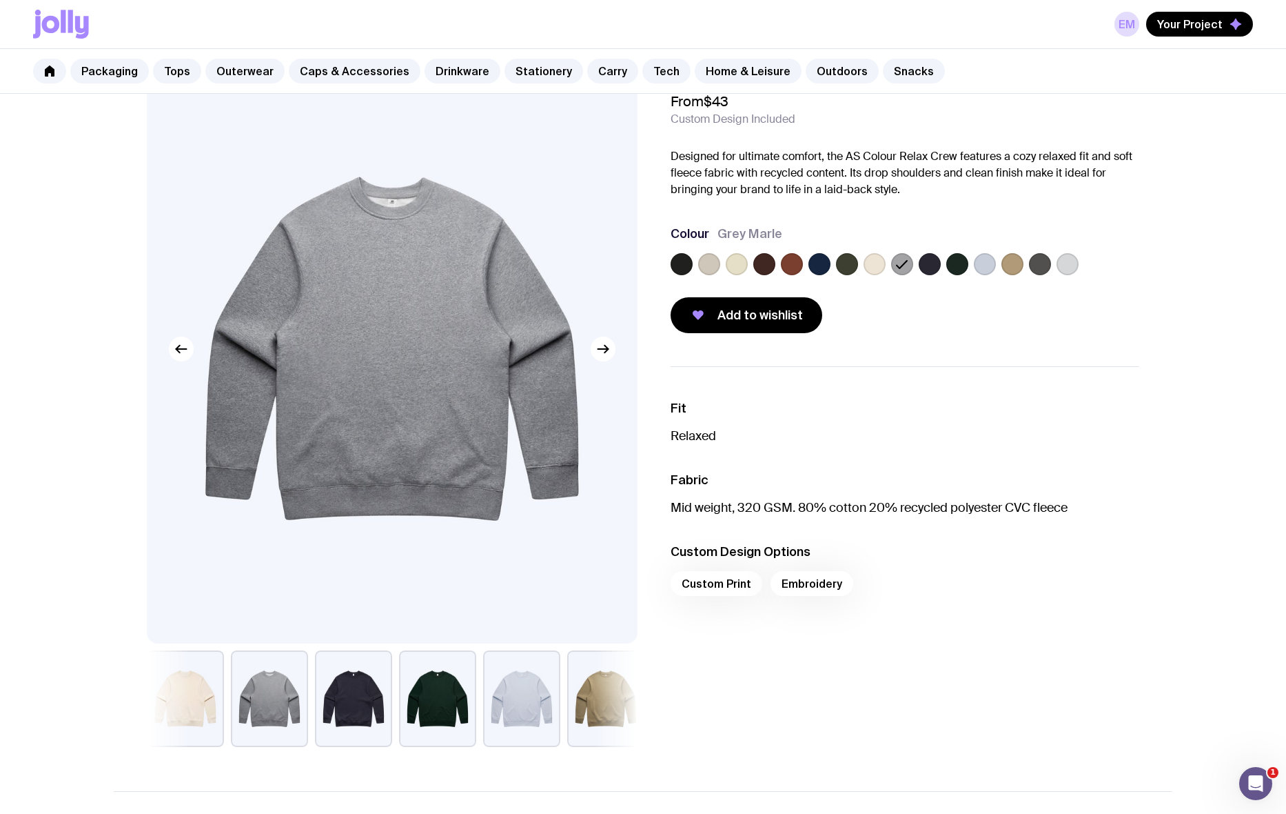
click at [874, 266] on label at bounding box center [875, 264] width 22 height 22
click at [0, 0] on input "radio" at bounding box center [0, 0] width 0 height 0
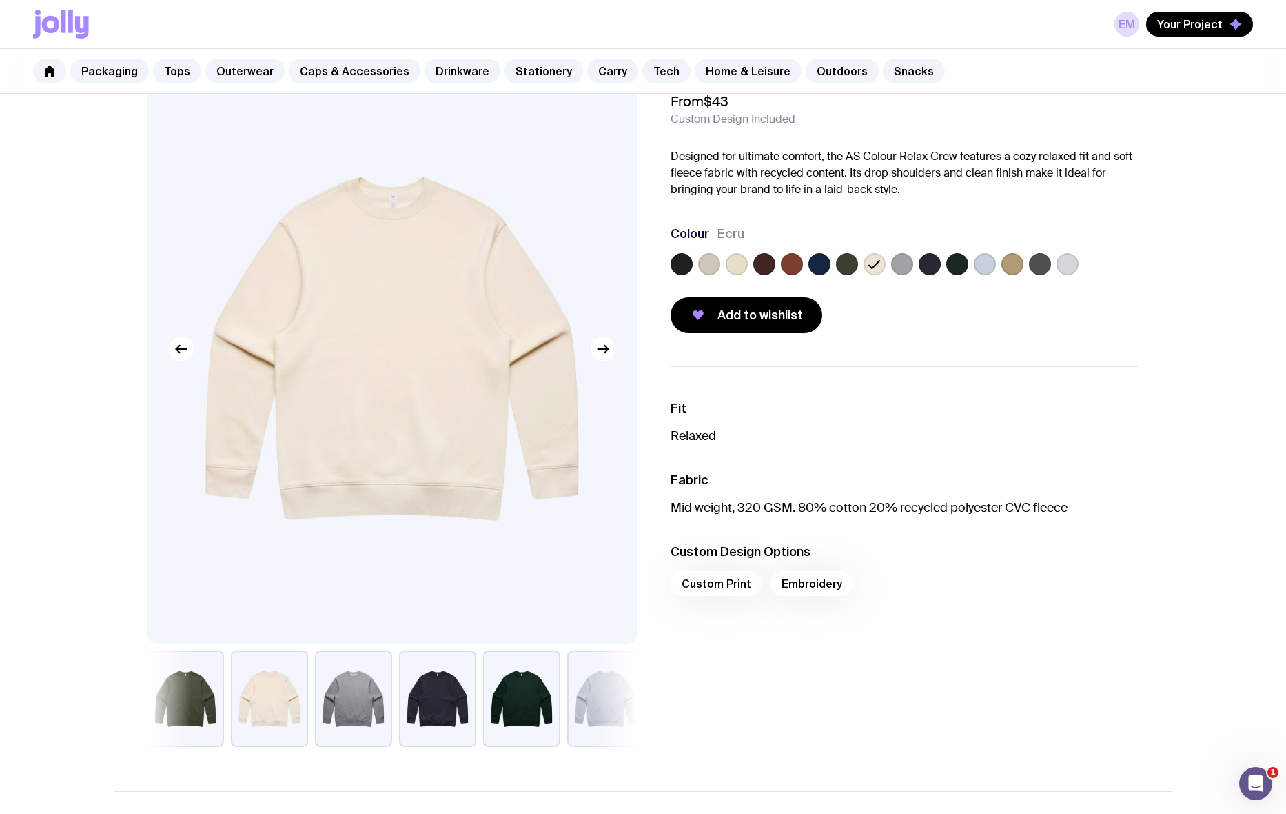
click at [850, 265] on label at bounding box center [847, 264] width 22 height 22
click at [0, 0] on input "radio" at bounding box center [0, 0] width 0 height 0
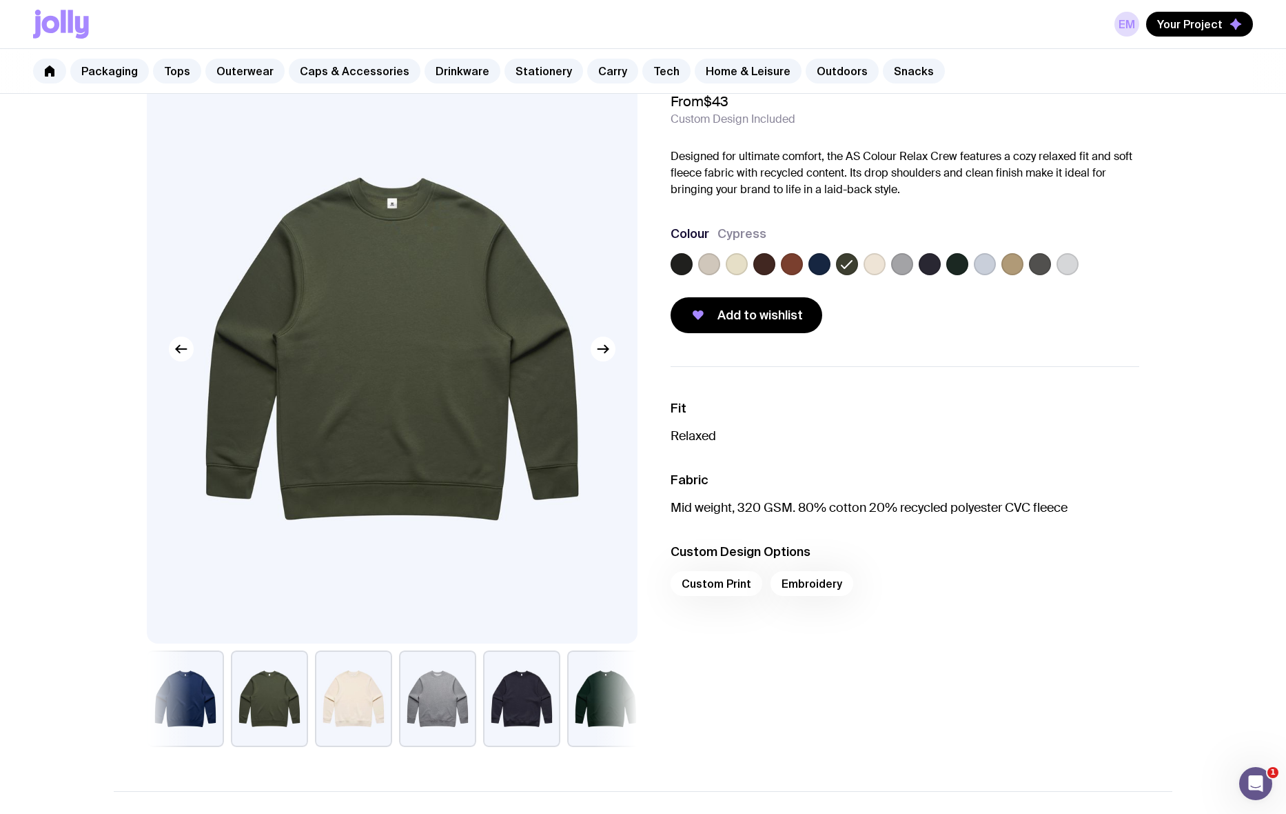
click at [825, 265] on label at bounding box center [820, 264] width 22 height 22
click at [0, 0] on input "radio" at bounding box center [0, 0] width 0 height 0
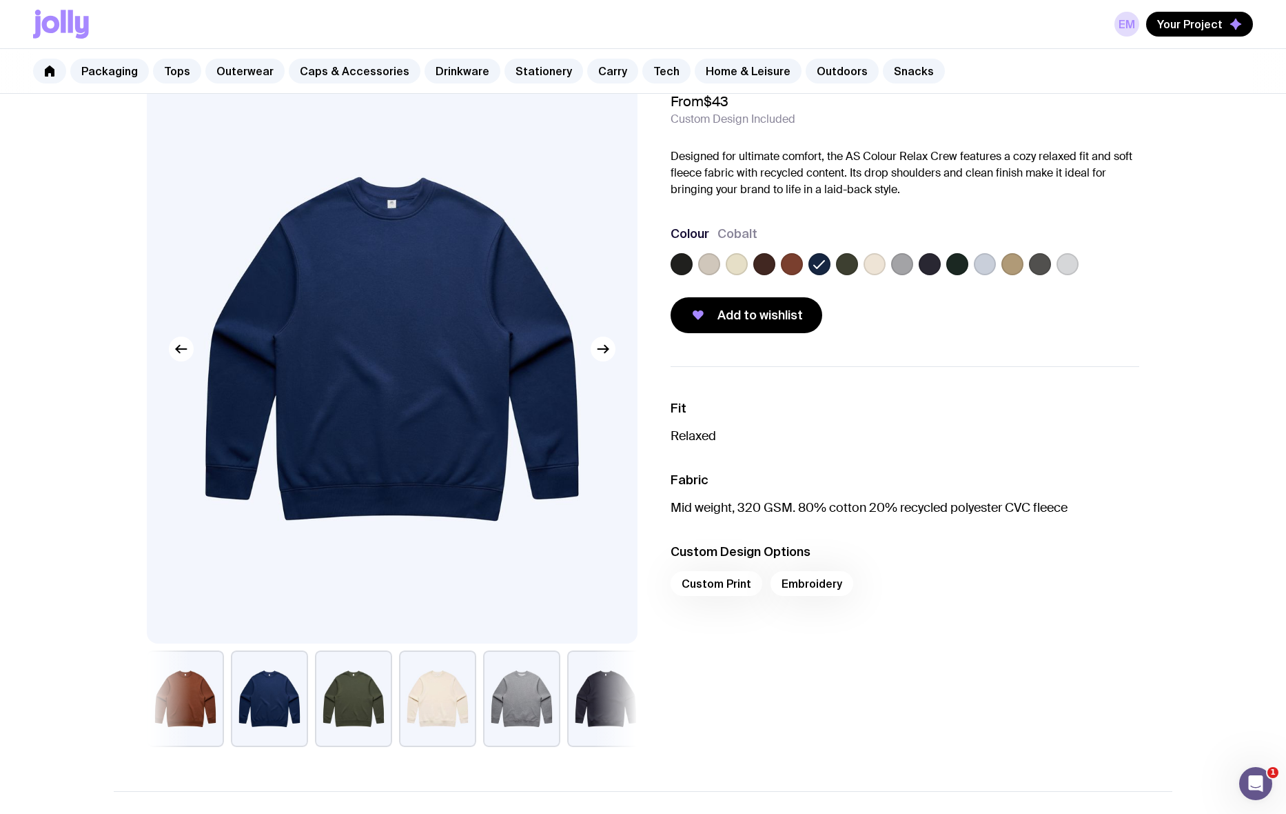
click at [787, 270] on label at bounding box center [792, 264] width 22 height 22
click at [0, 0] on input "radio" at bounding box center [0, 0] width 0 height 0
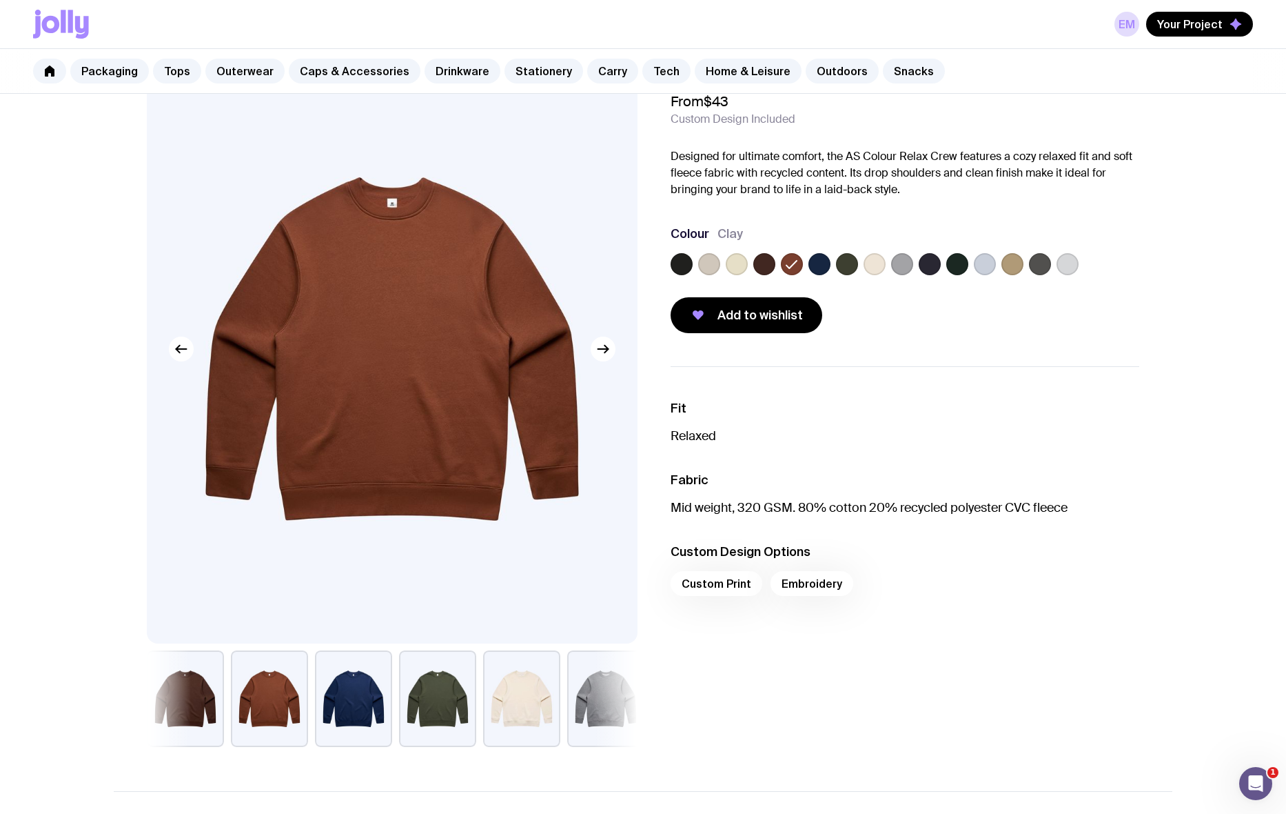
click at [751, 262] on div at bounding box center [905, 267] width 469 height 28
click at [781, 267] on div at bounding box center [792, 264] width 22 height 22
click at [763, 265] on label at bounding box center [765, 264] width 22 height 22
click at [0, 0] on input "radio" at bounding box center [0, 0] width 0 height 0
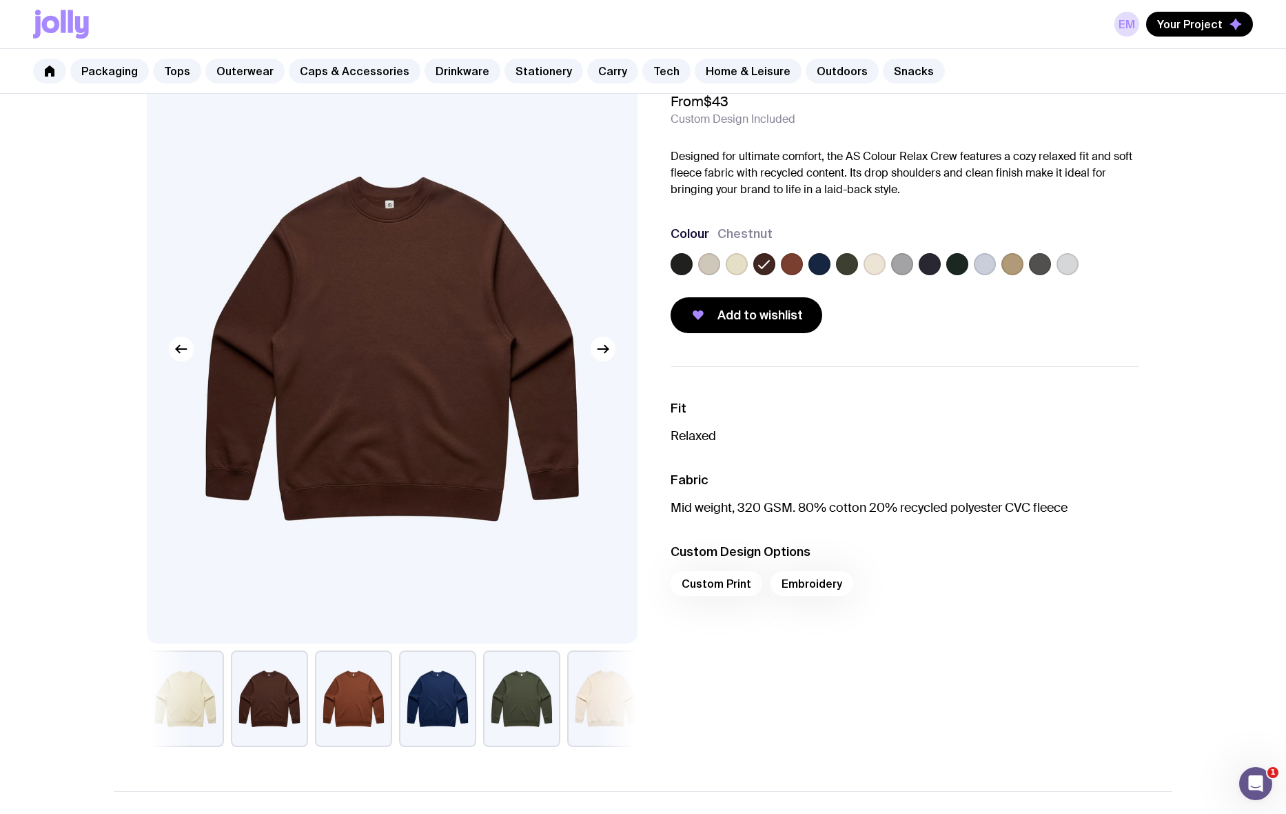
click at [733, 261] on label at bounding box center [737, 264] width 22 height 22
click at [0, 0] on input "radio" at bounding box center [0, 0] width 0 height 0
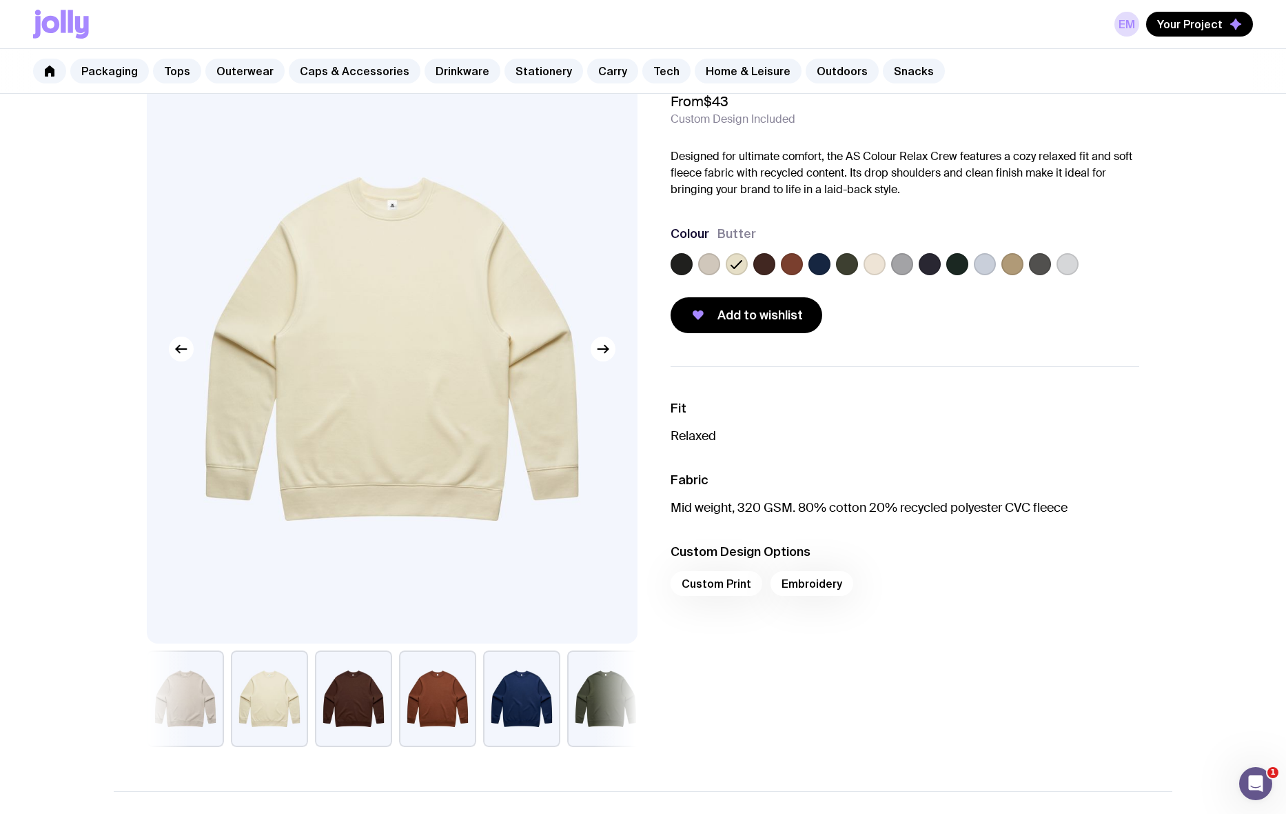
click at [717, 264] on label at bounding box center [709, 264] width 22 height 22
click at [0, 0] on input "radio" at bounding box center [0, 0] width 0 height 0
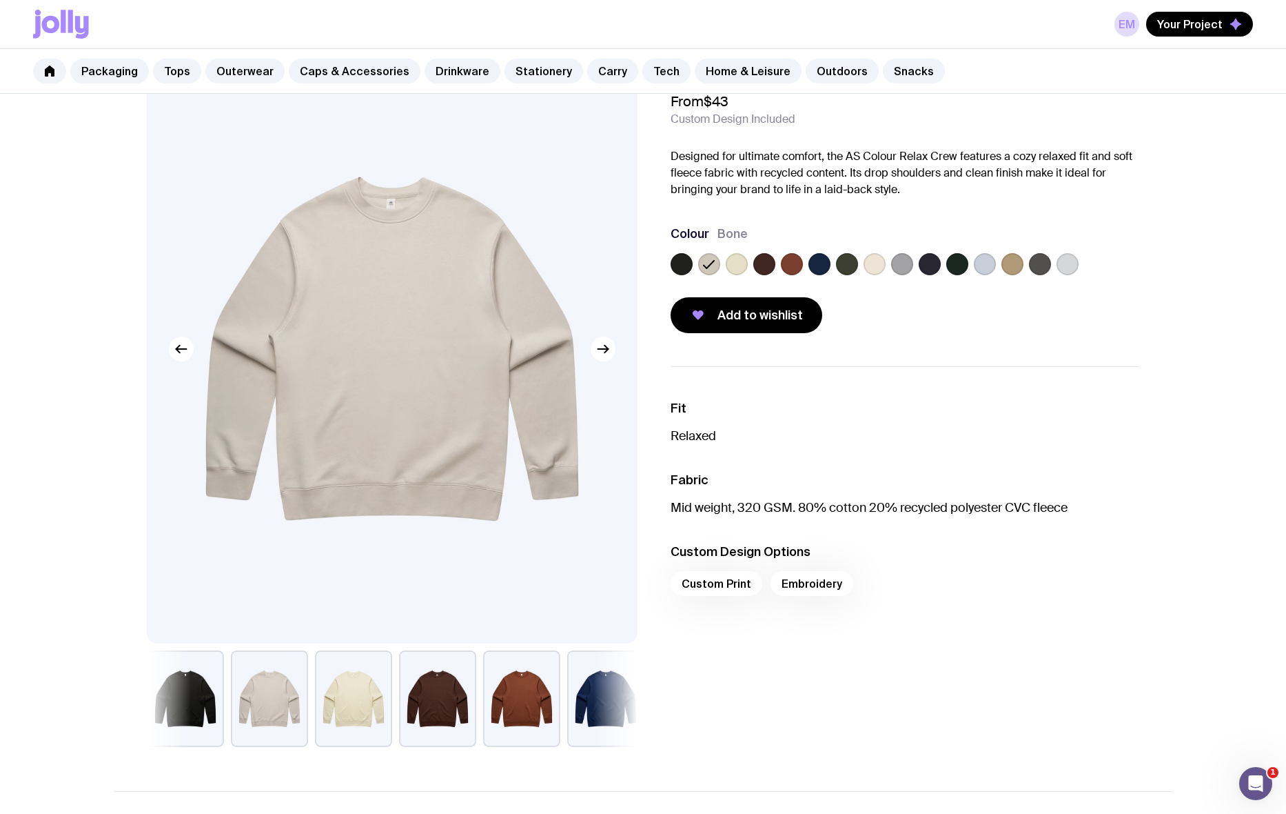
click at [688, 267] on label at bounding box center [682, 264] width 22 height 22
click at [0, 0] on input "radio" at bounding box center [0, 0] width 0 height 0
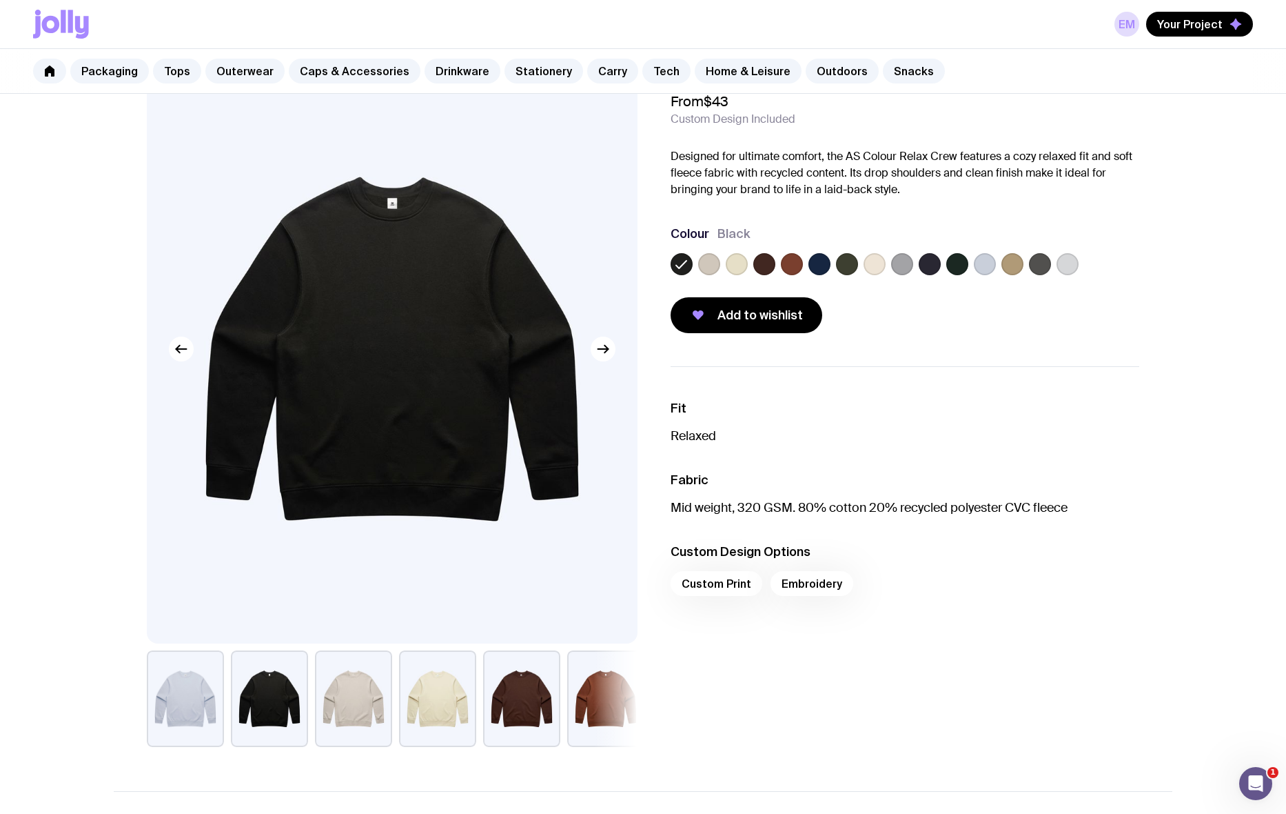
click at [714, 270] on label at bounding box center [709, 264] width 22 height 22
click at [0, 0] on input "radio" at bounding box center [0, 0] width 0 height 0
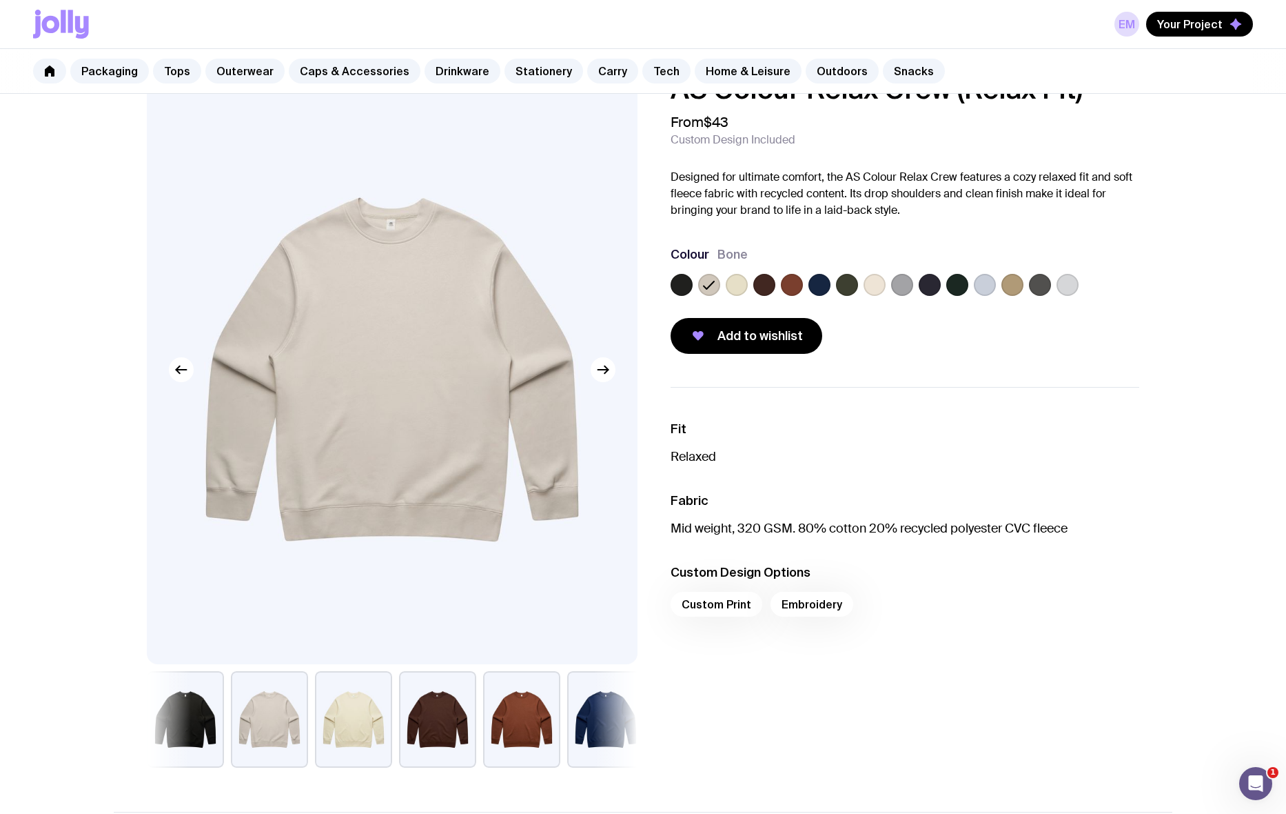
scroll to position [0, 0]
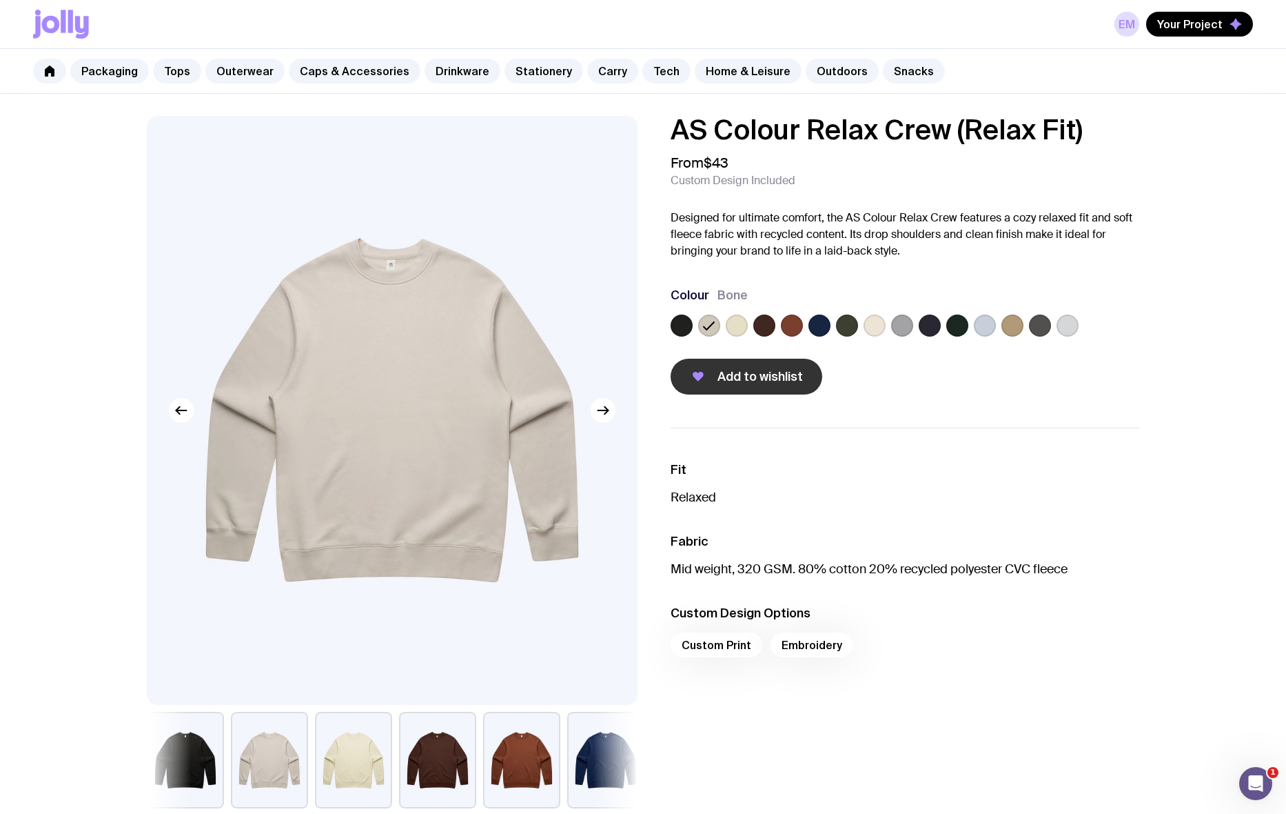
click at [769, 376] on span "Add to wishlist" at bounding box center [760, 376] width 85 height 17
click at [1013, 327] on label at bounding box center [1068, 325] width 22 height 22
click at [0, 0] on input "radio" at bounding box center [0, 0] width 0 height 0
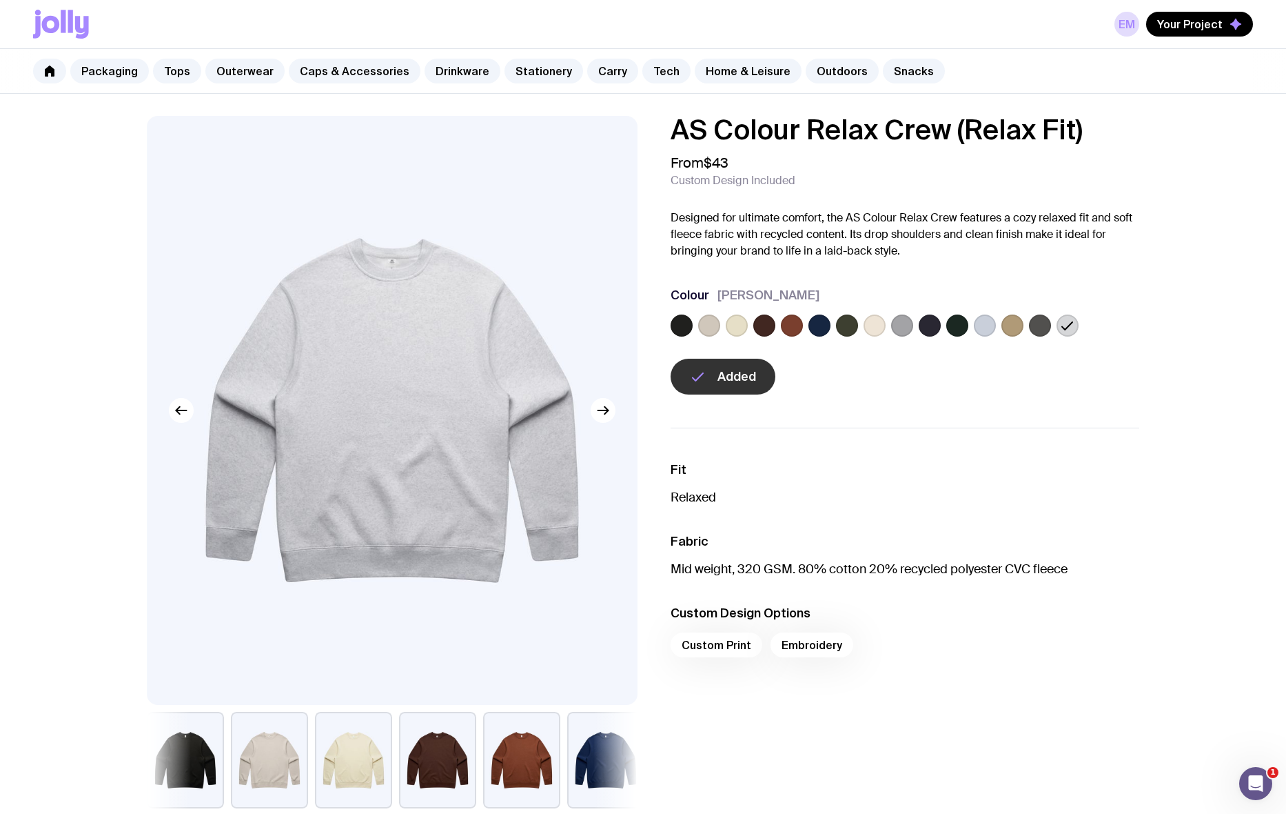
click at [987, 325] on label at bounding box center [985, 325] width 22 height 22
click at [0, 0] on input "radio" at bounding box center [0, 0] width 0 height 0
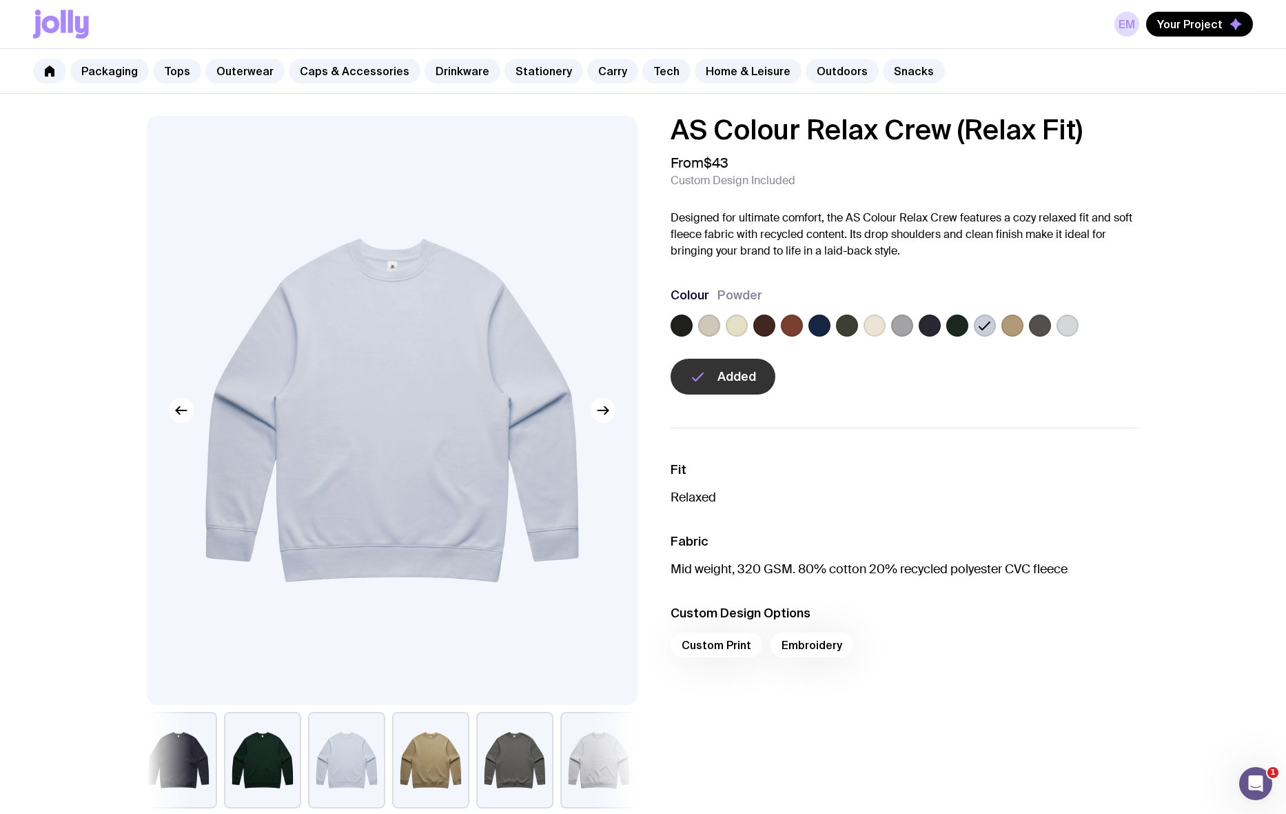
click at [907, 327] on label at bounding box center [902, 325] width 22 height 22
click at [0, 0] on input "radio" at bounding box center [0, 0] width 0 height 0
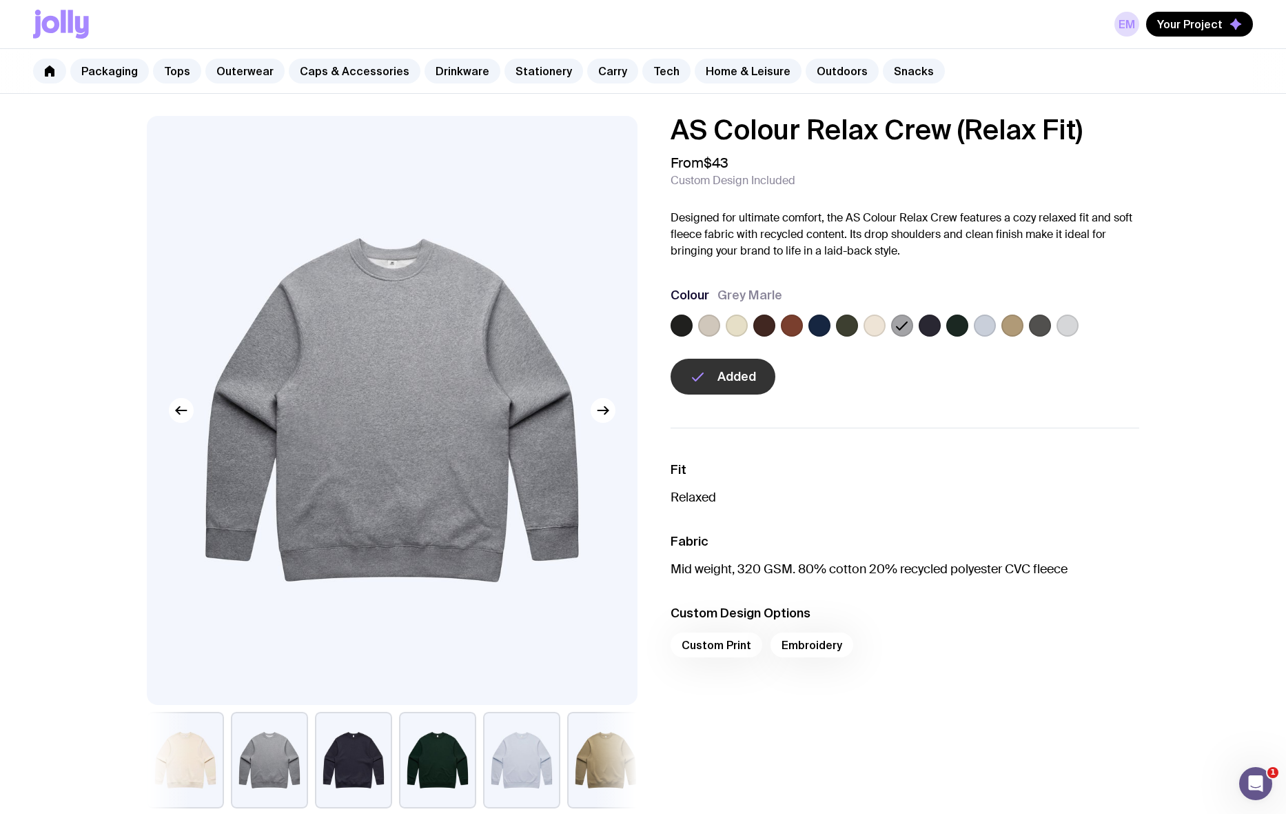
click at [880, 327] on label at bounding box center [875, 325] width 22 height 22
click at [0, 0] on input "radio" at bounding box center [0, 0] width 0 height 0
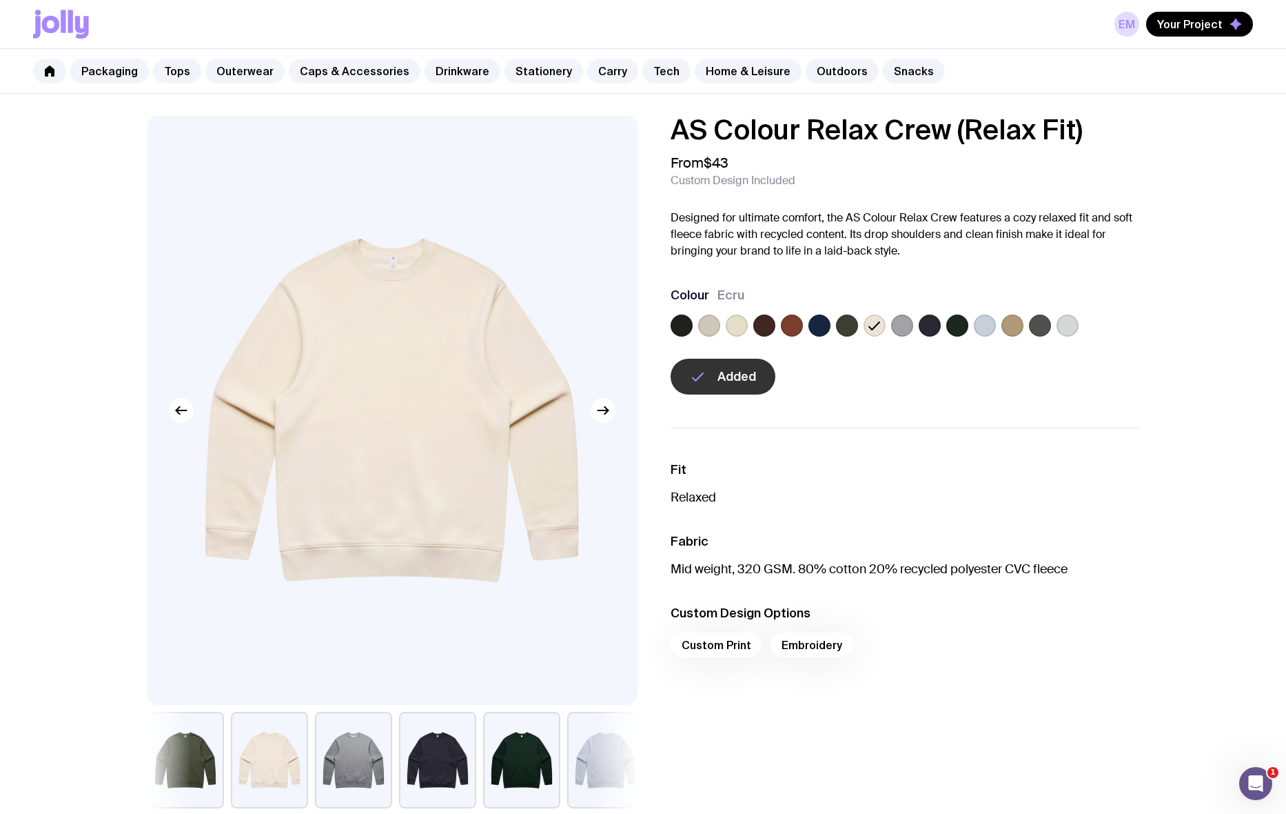
click at [854, 327] on label at bounding box center [847, 325] width 22 height 22
click at [0, 0] on input "radio" at bounding box center [0, 0] width 0 height 0
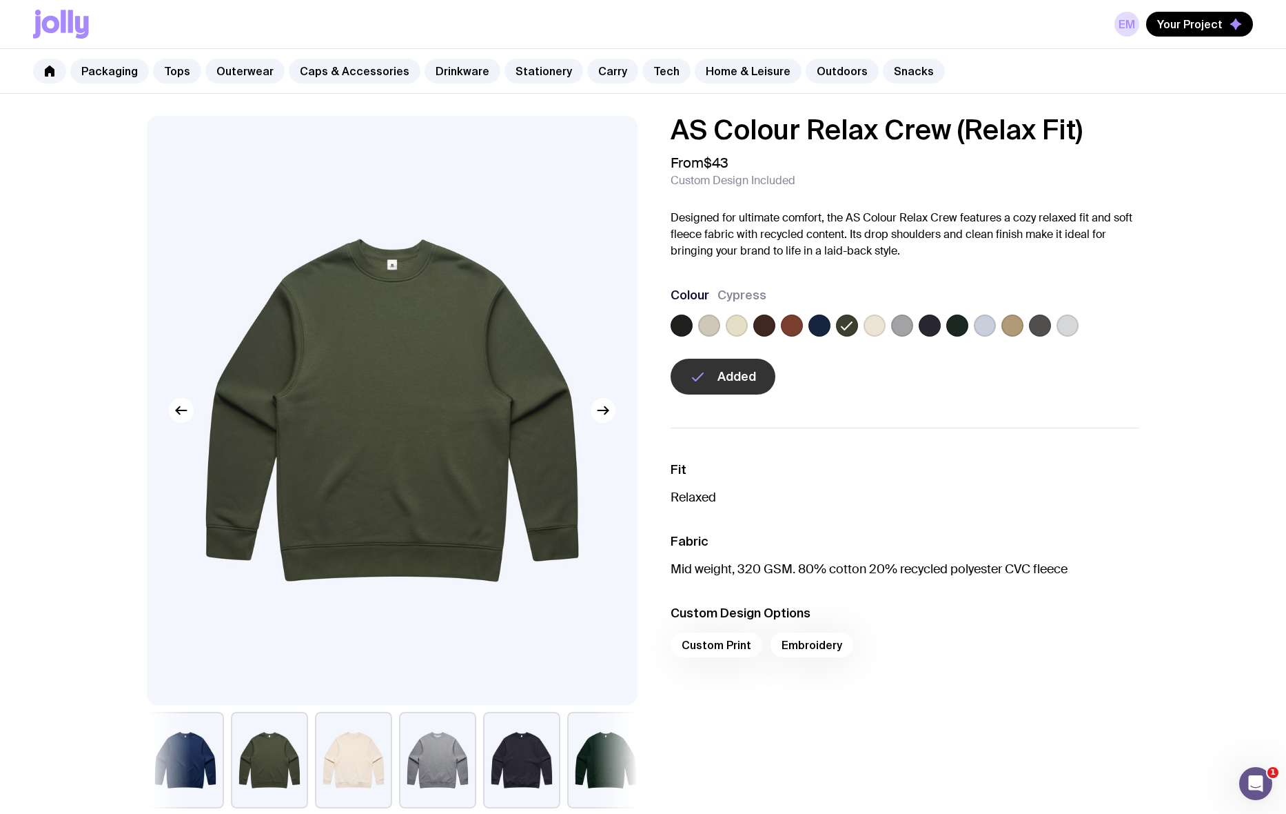
click at [818, 330] on label at bounding box center [820, 325] width 22 height 22
click at [0, 0] on input "radio" at bounding box center [0, 0] width 0 height 0
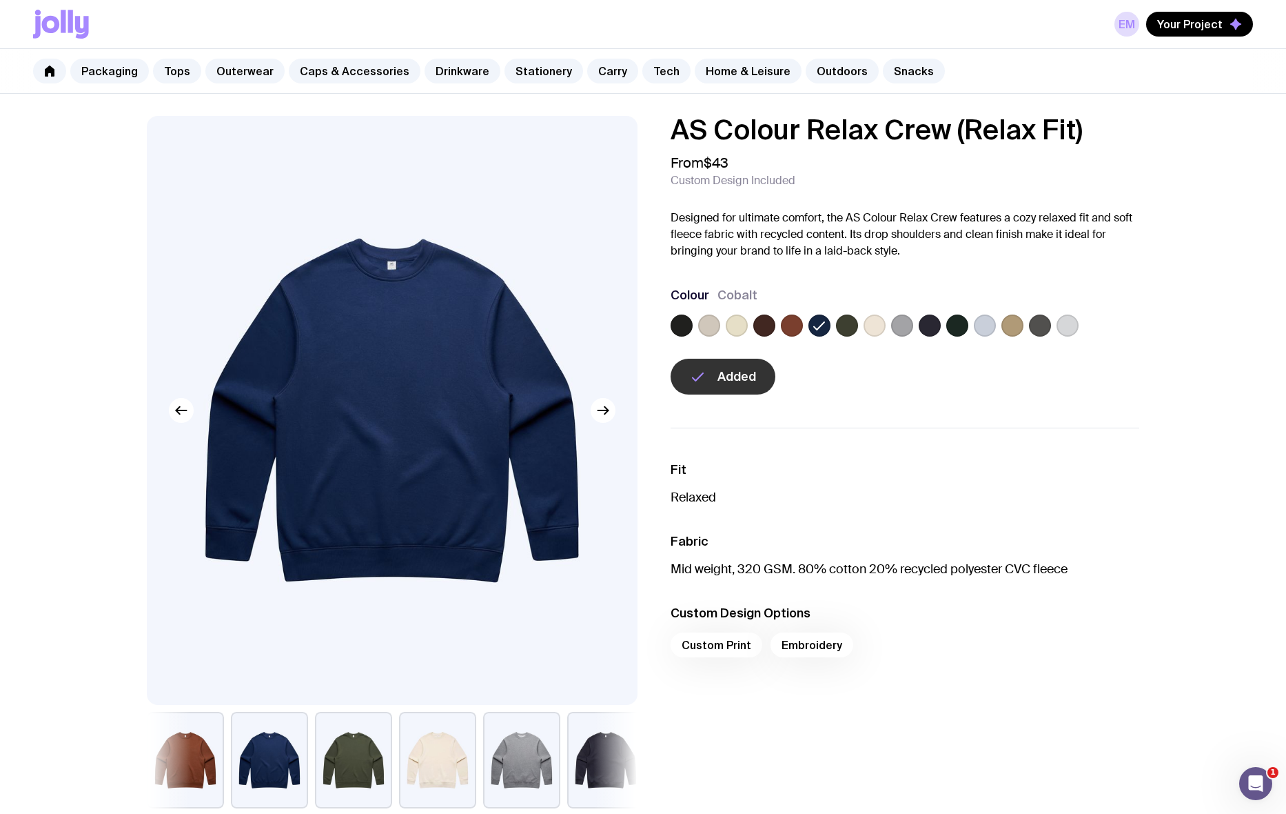
click at [790, 331] on label at bounding box center [792, 325] width 22 height 22
click at [0, 0] on input "radio" at bounding box center [0, 0] width 0 height 0
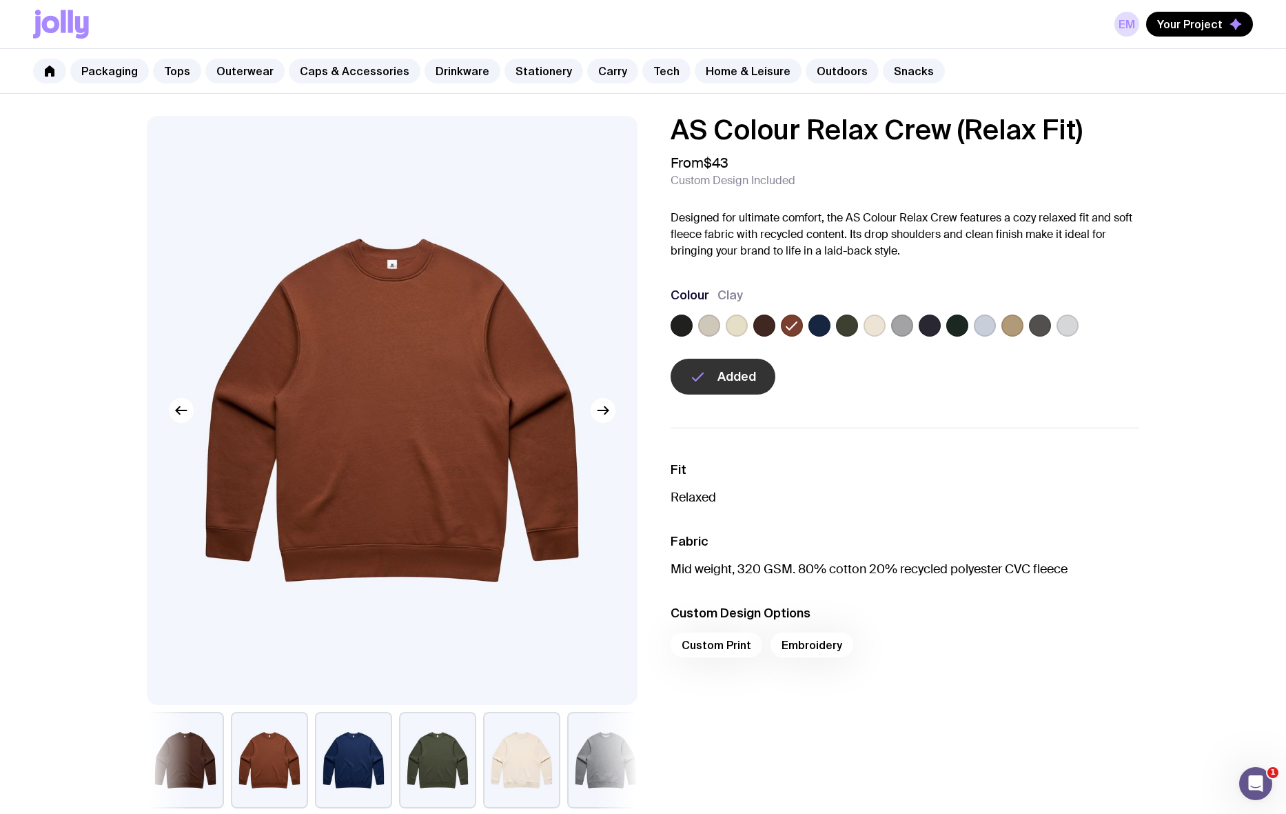
click at [766, 332] on label at bounding box center [765, 325] width 22 height 22
click at [0, 0] on input "radio" at bounding box center [0, 0] width 0 height 0
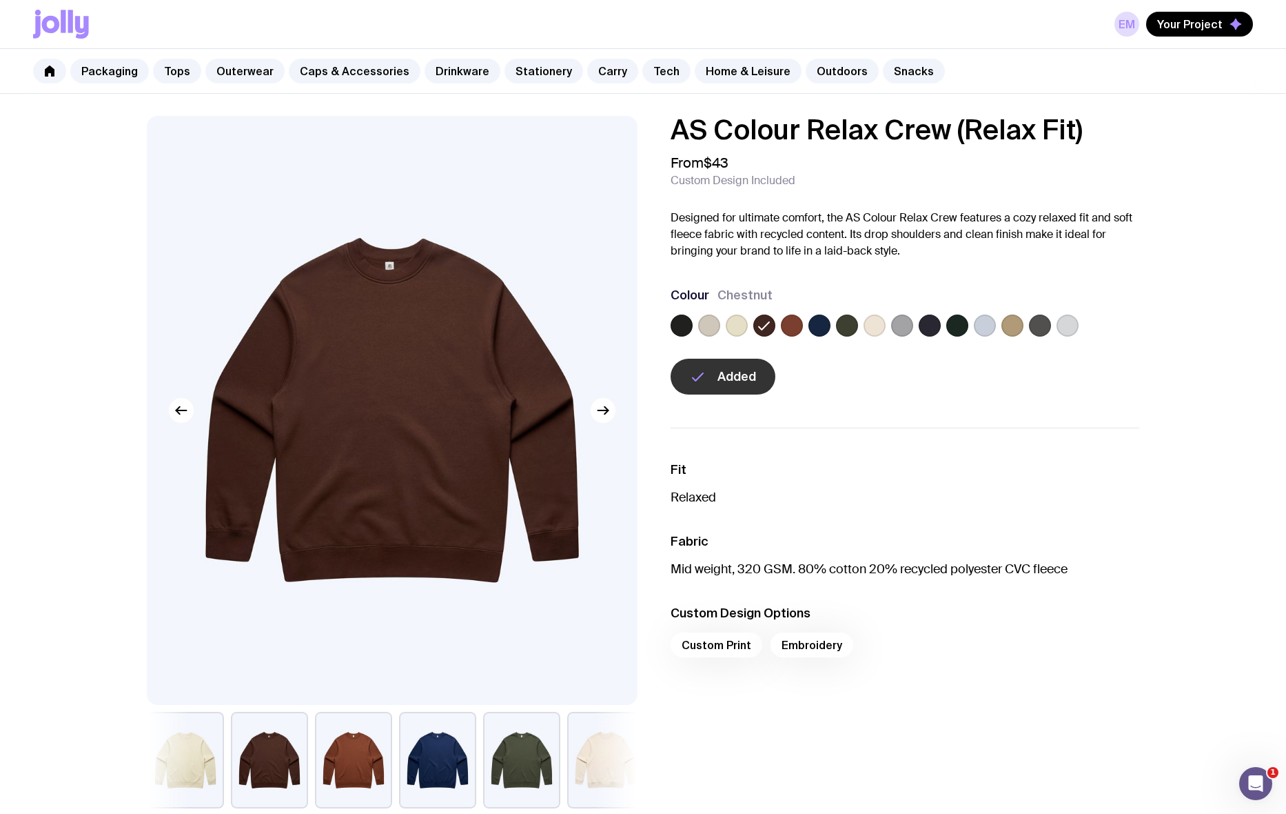
click at [738, 330] on label at bounding box center [737, 325] width 22 height 22
click at [0, 0] on input "radio" at bounding box center [0, 0] width 0 height 0
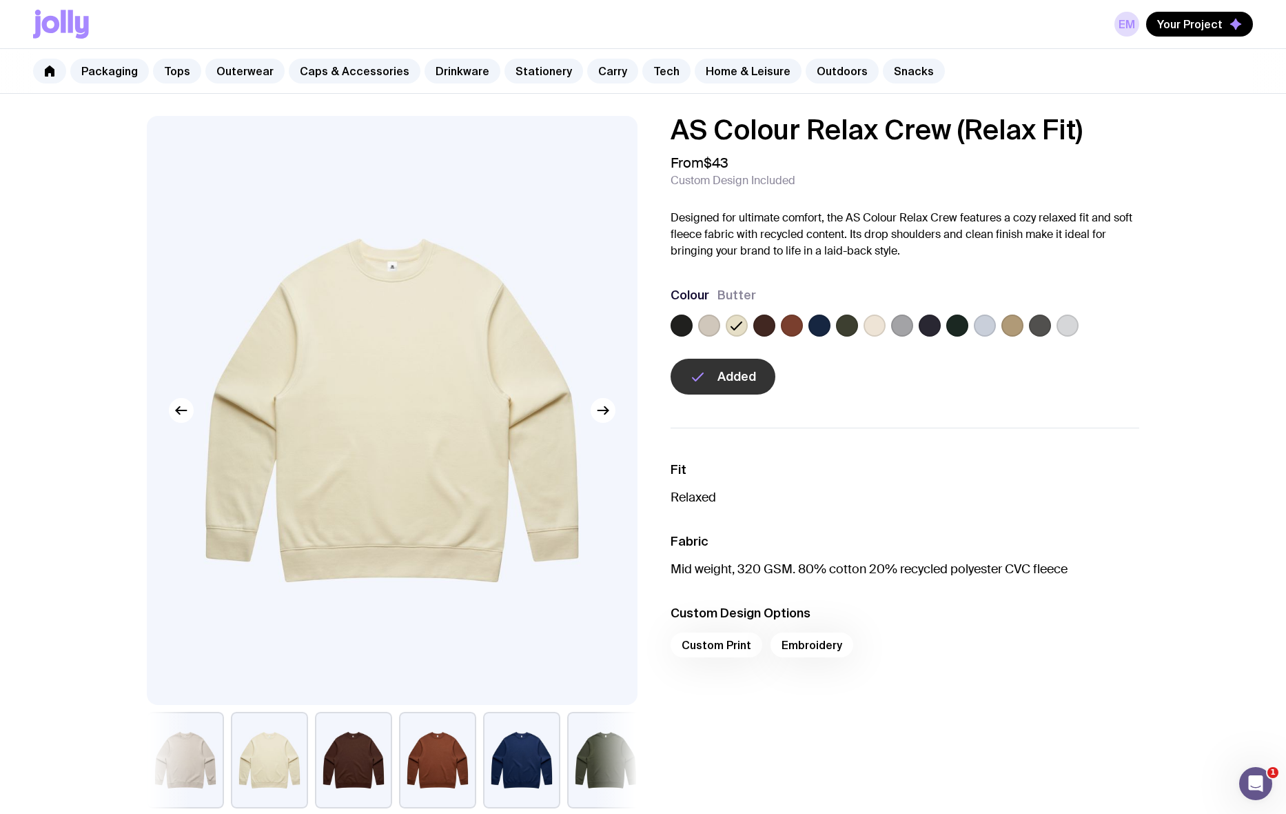
click at [709, 328] on label at bounding box center [709, 325] width 22 height 22
click at [0, 0] on input "radio" at bounding box center [0, 0] width 0 height 0
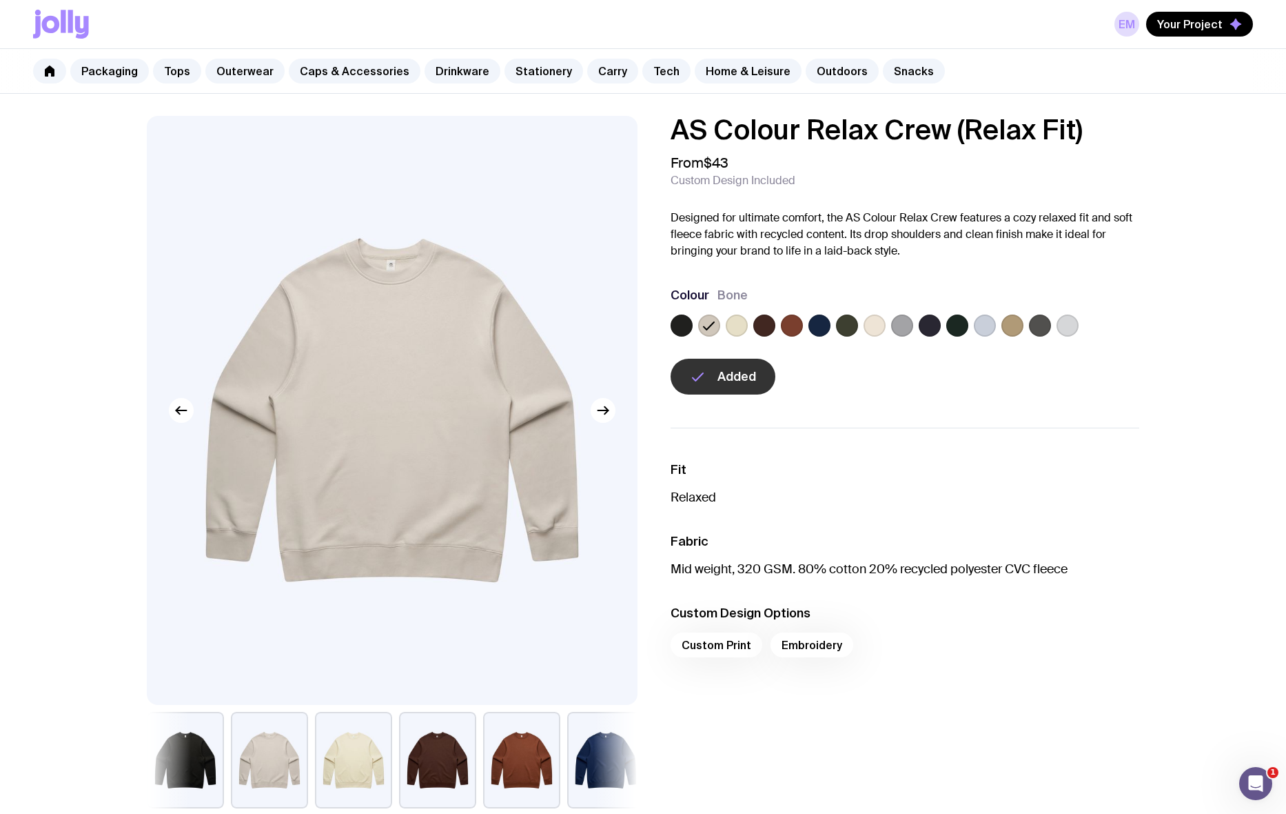
click at [692, 330] on label at bounding box center [682, 325] width 22 height 22
click at [0, 0] on input "radio" at bounding box center [0, 0] width 0 height 0
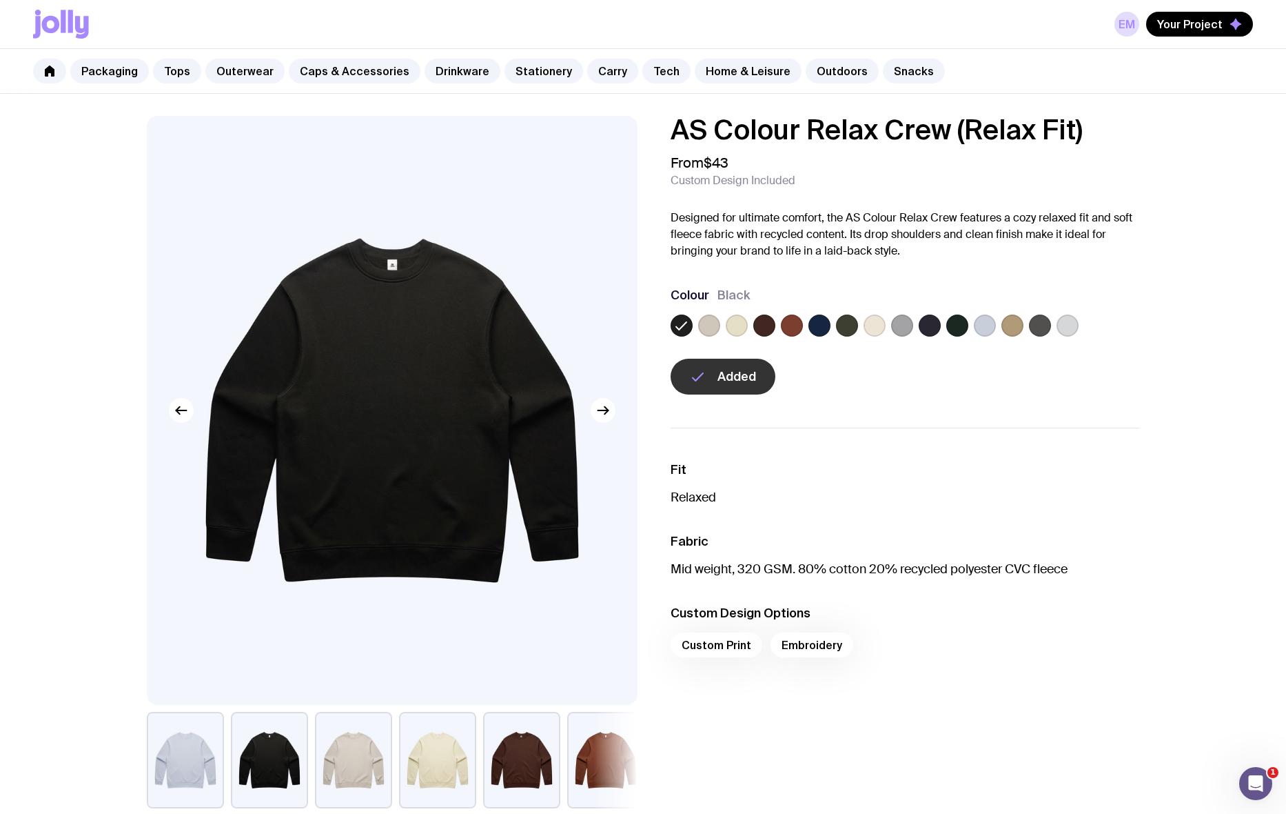
click at [1013, 325] on label at bounding box center [1040, 325] width 22 height 22
click at [0, 0] on input "radio" at bounding box center [0, 0] width 0 height 0
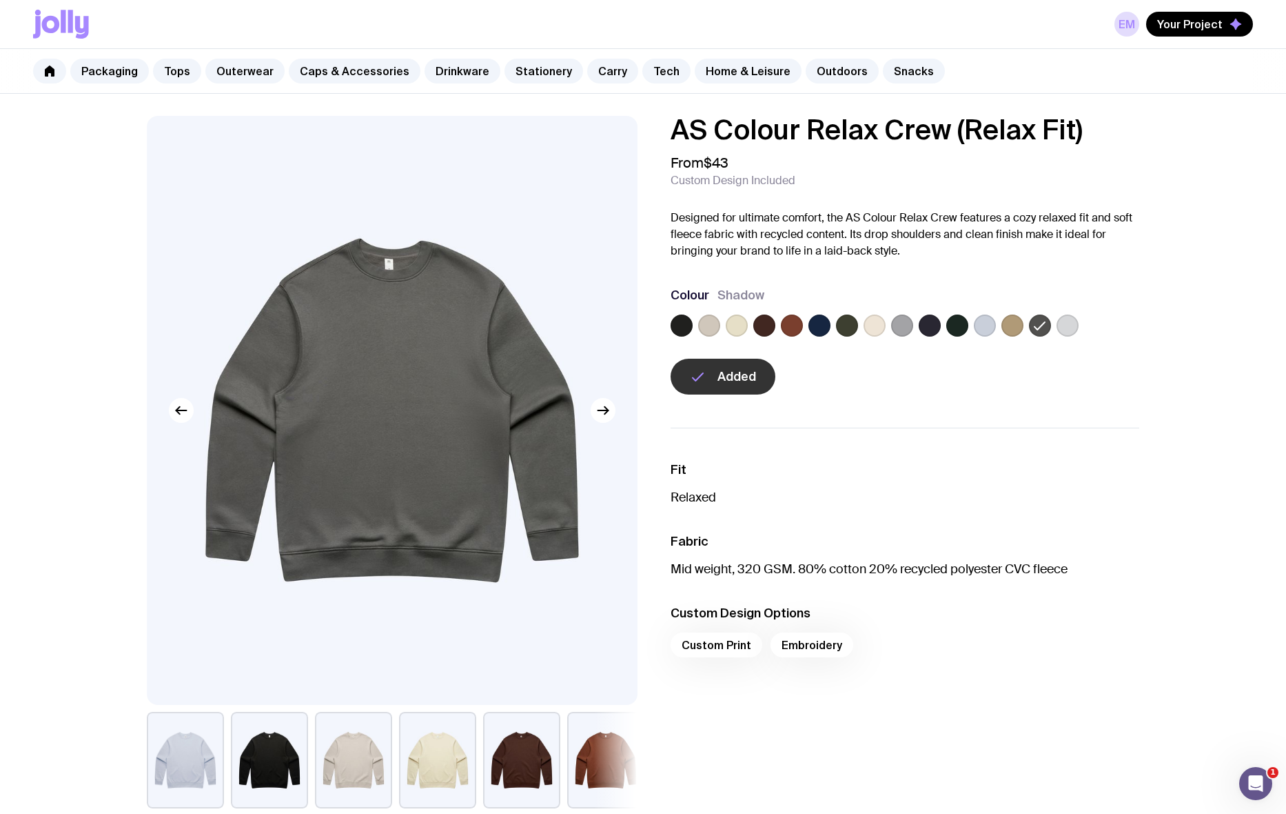
click at [851, 329] on label at bounding box center [847, 325] width 22 height 22
click at [0, 0] on input "radio" at bounding box center [0, 0] width 0 height 0
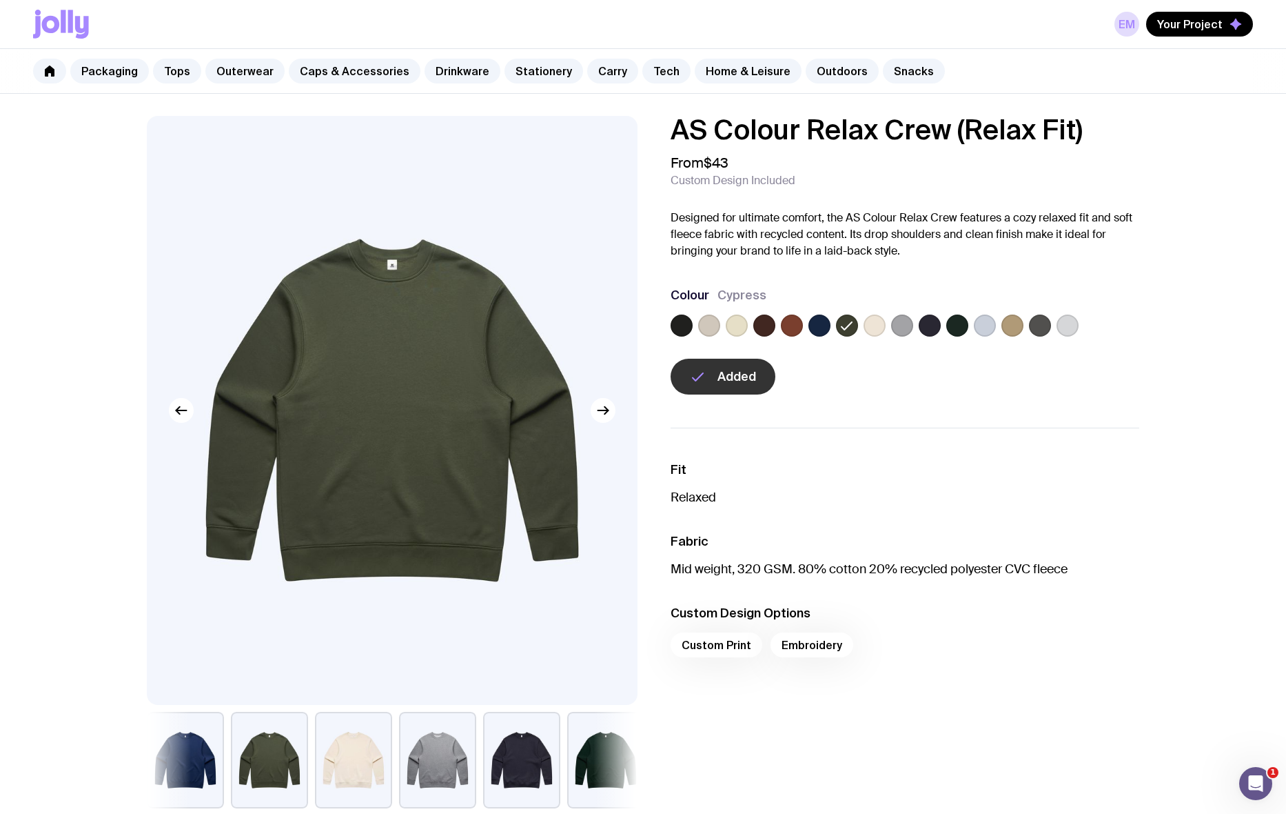
click at [68, 19] on icon at bounding box center [70, 21] width 5 height 23
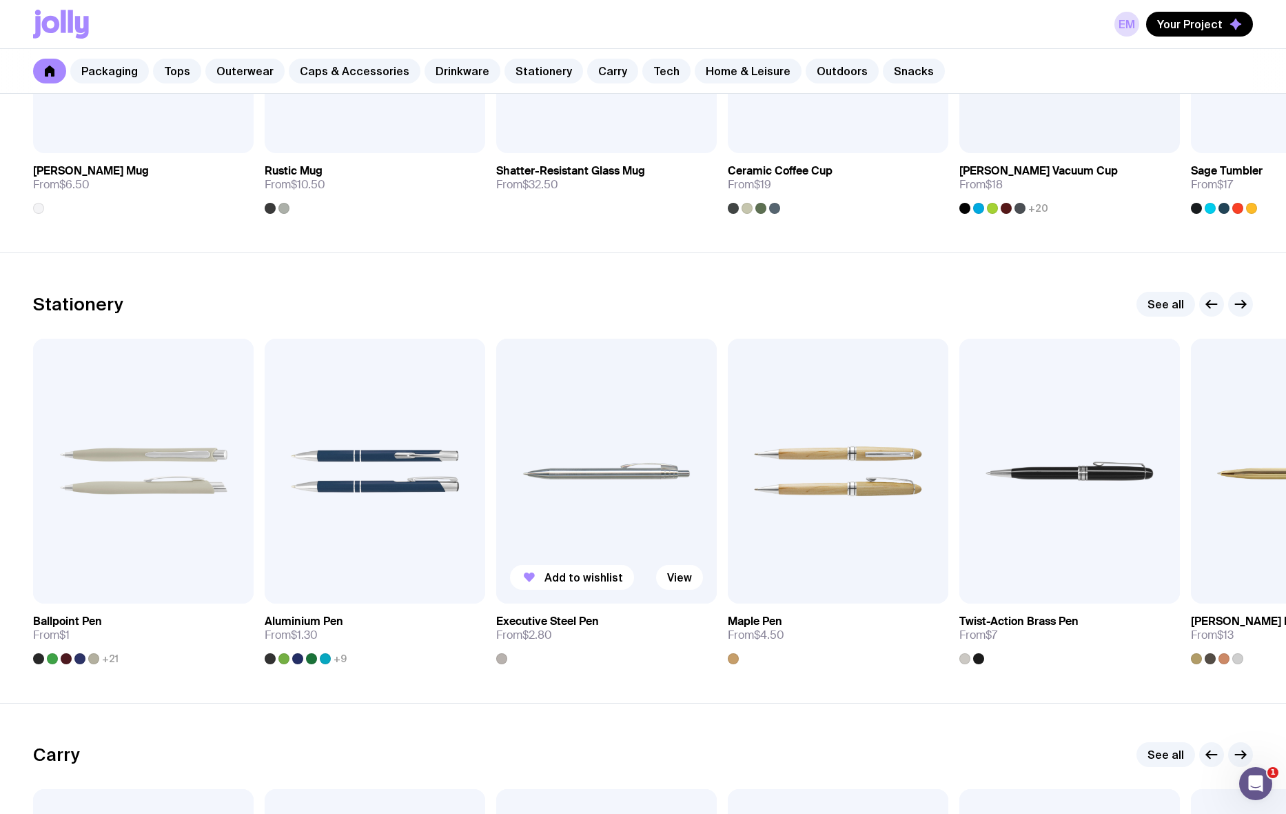
scroll to position [2729, 0]
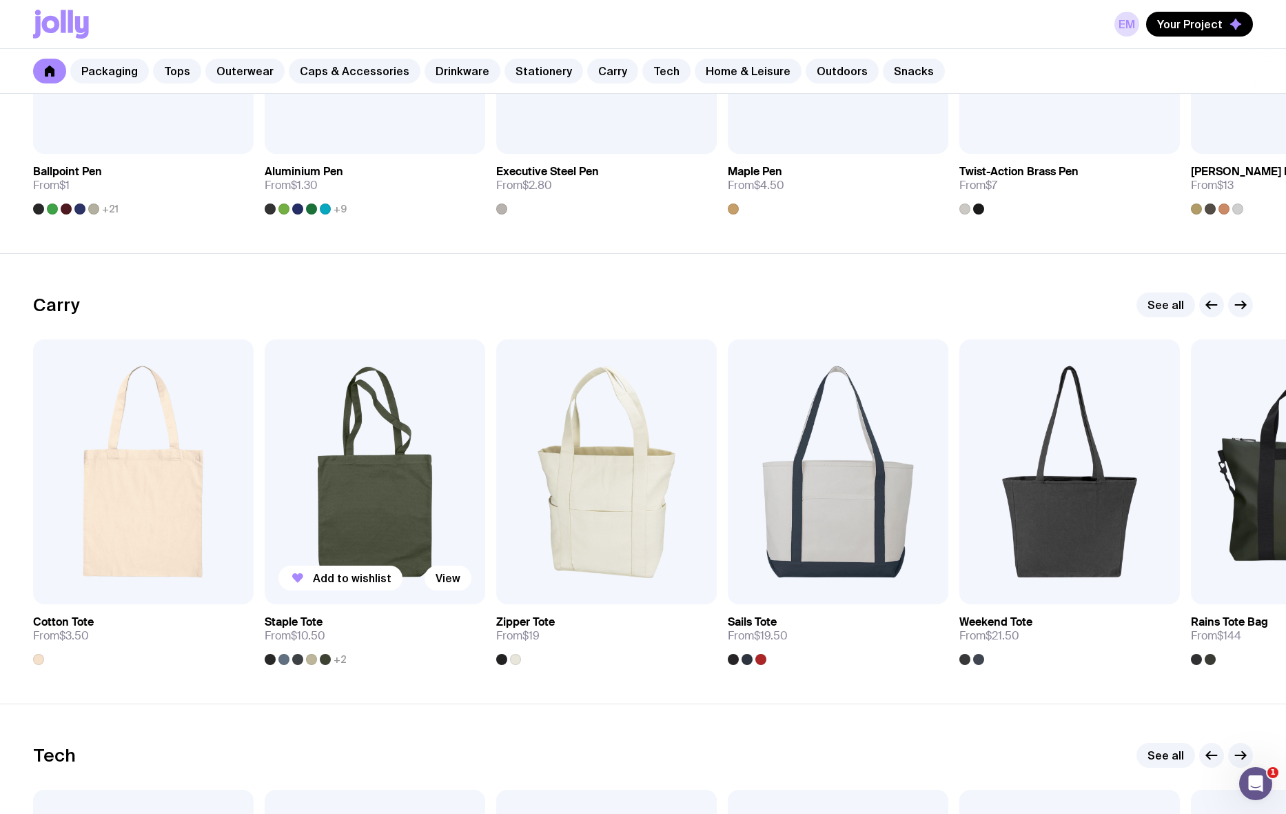
click at [403, 497] on img at bounding box center [375, 471] width 221 height 265
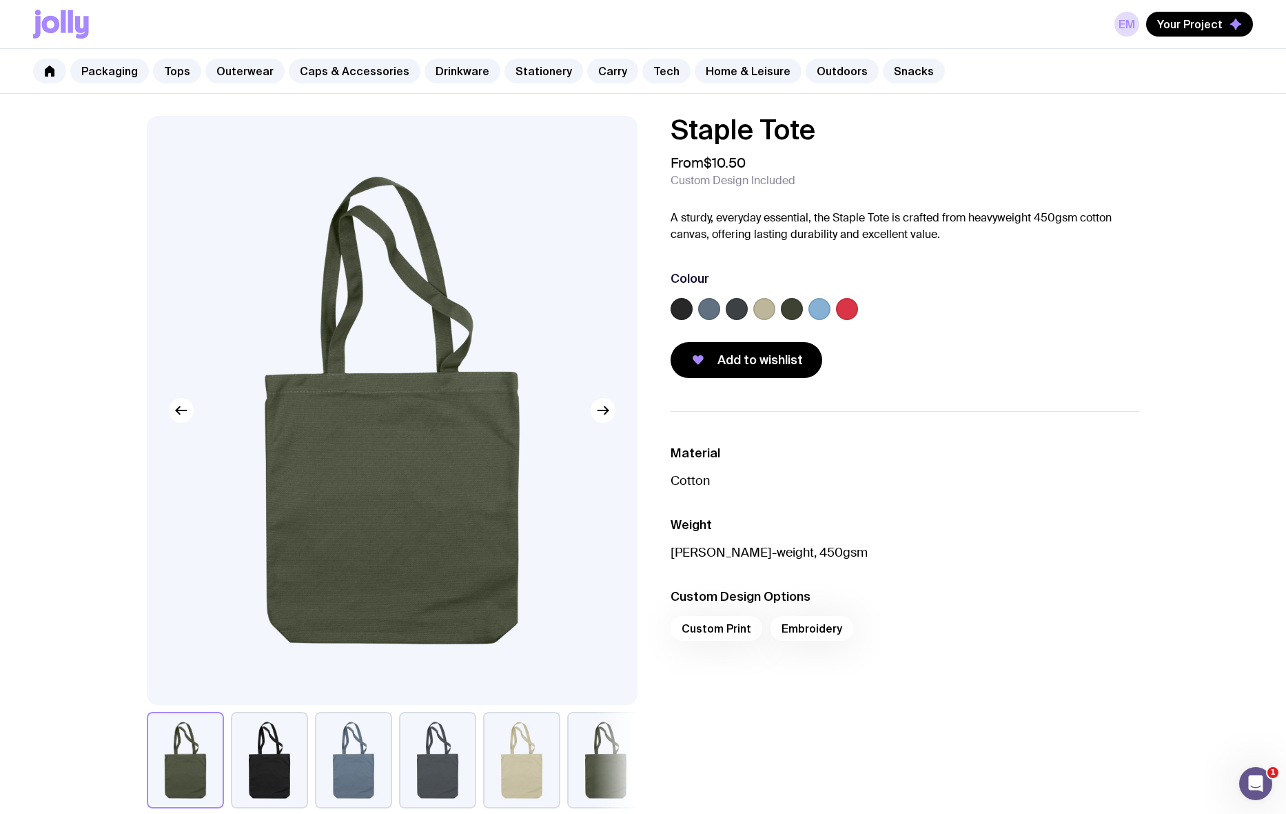
click at [763, 306] on label at bounding box center [765, 309] width 22 height 22
click at [0, 0] on input "radio" at bounding box center [0, 0] width 0 height 0
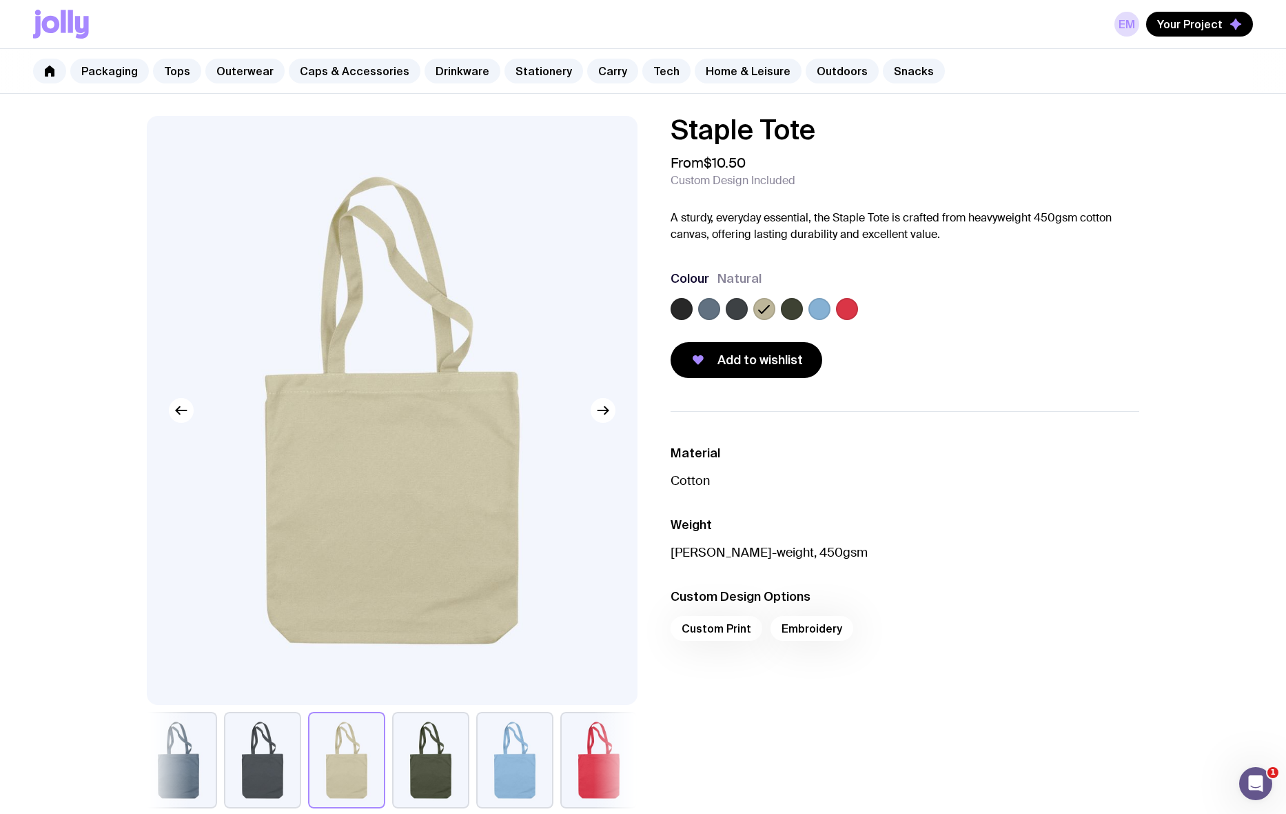
click at [702, 307] on label at bounding box center [709, 309] width 22 height 22
click at [0, 0] on input "radio" at bounding box center [0, 0] width 0 height 0
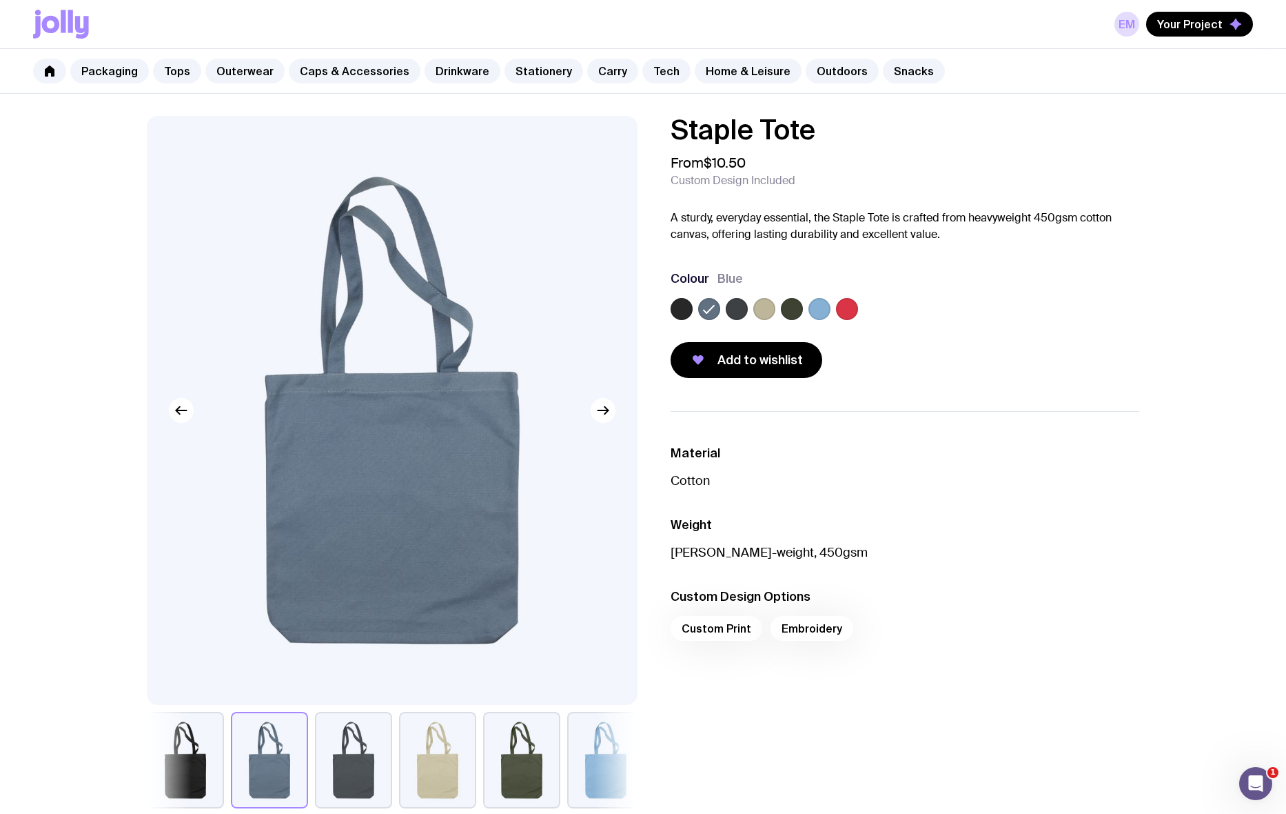
click at [741, 310] on label at bounding box center [737, 309] width 22 height 22
click at [0, 0] on input "radio" at bounding box center [0, 0] width 0 height 0
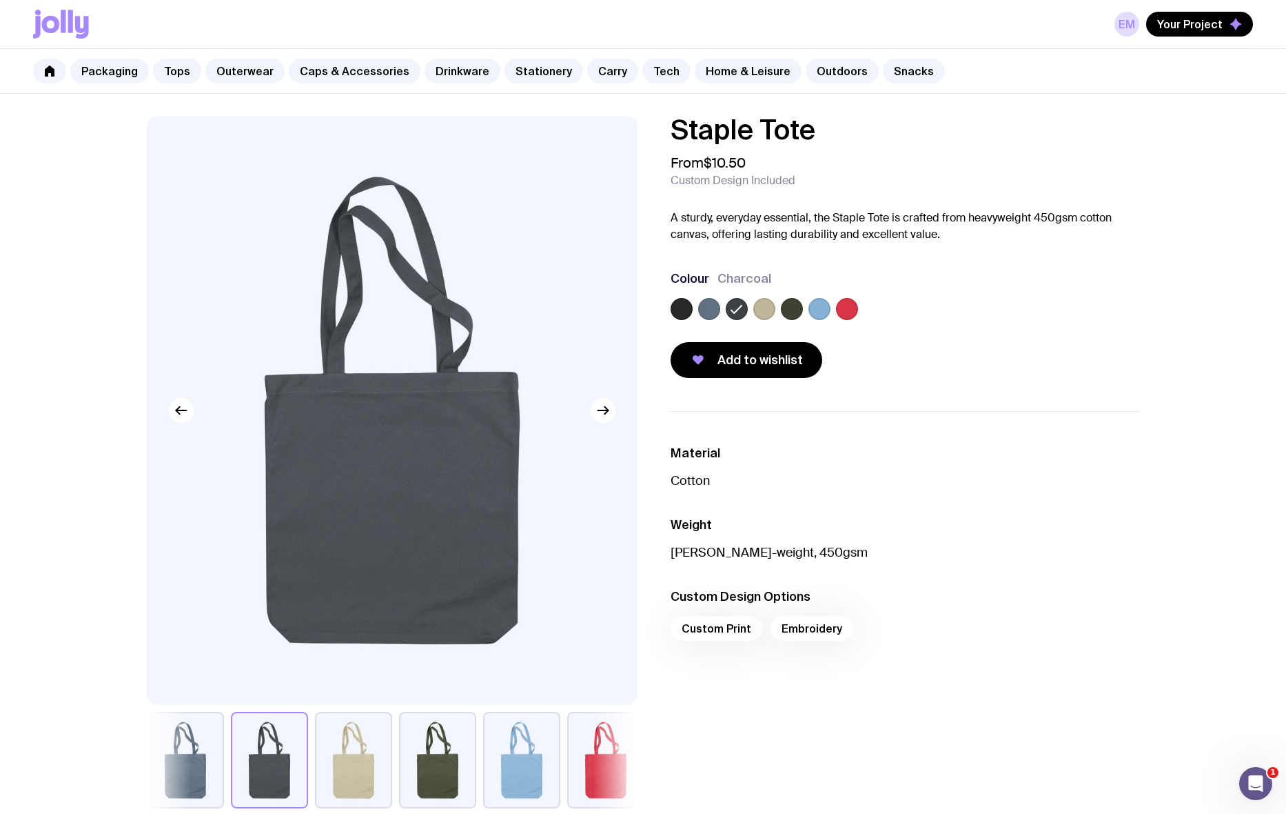
click at [771, 308] on label at bounding box center [765, 309] width 22 height 22
click at [0, 0] on input "radio" at bounding box center [0, 0] width 0 height 0
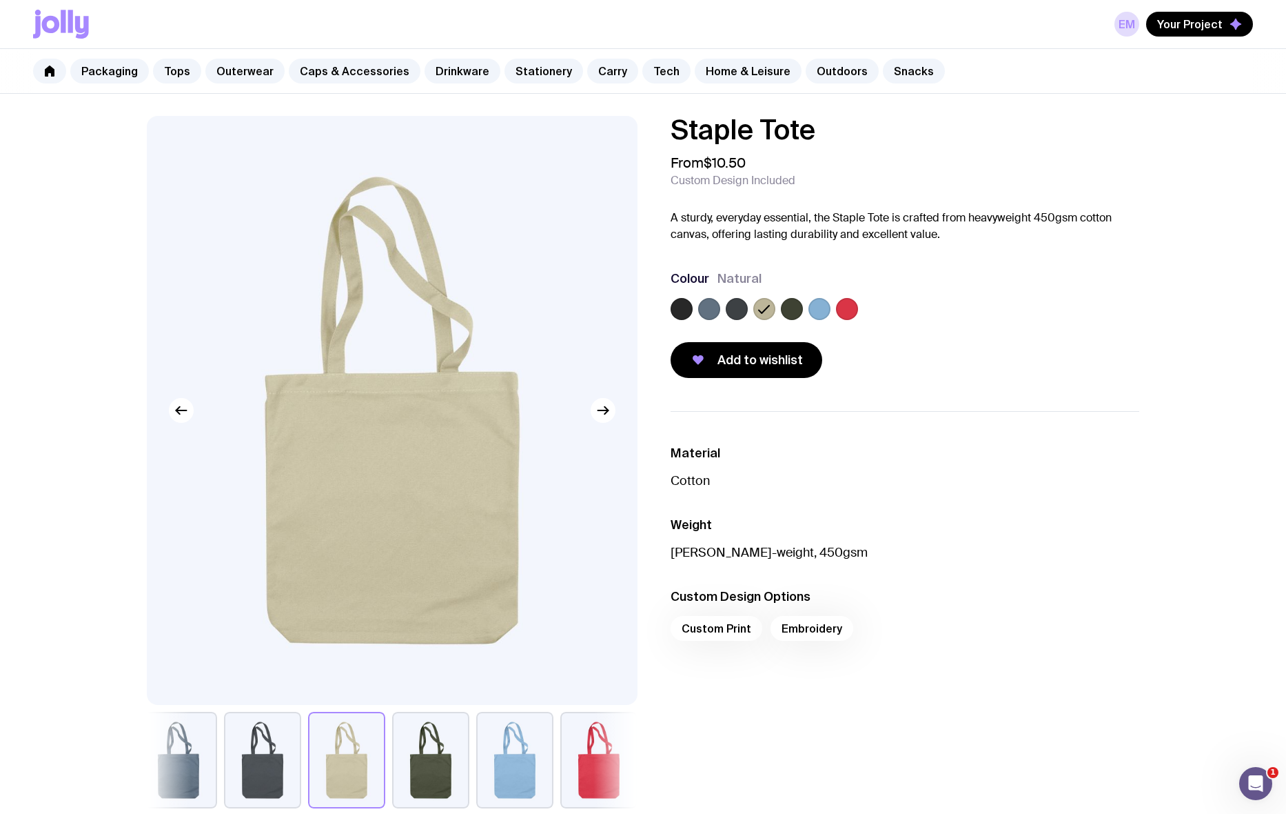
click at [799, 309] on label at bounding box center [792, 309] width 22 height 22
click at [0, 0] on input "radio" at bounding box center [0, 0] width 0 height 0
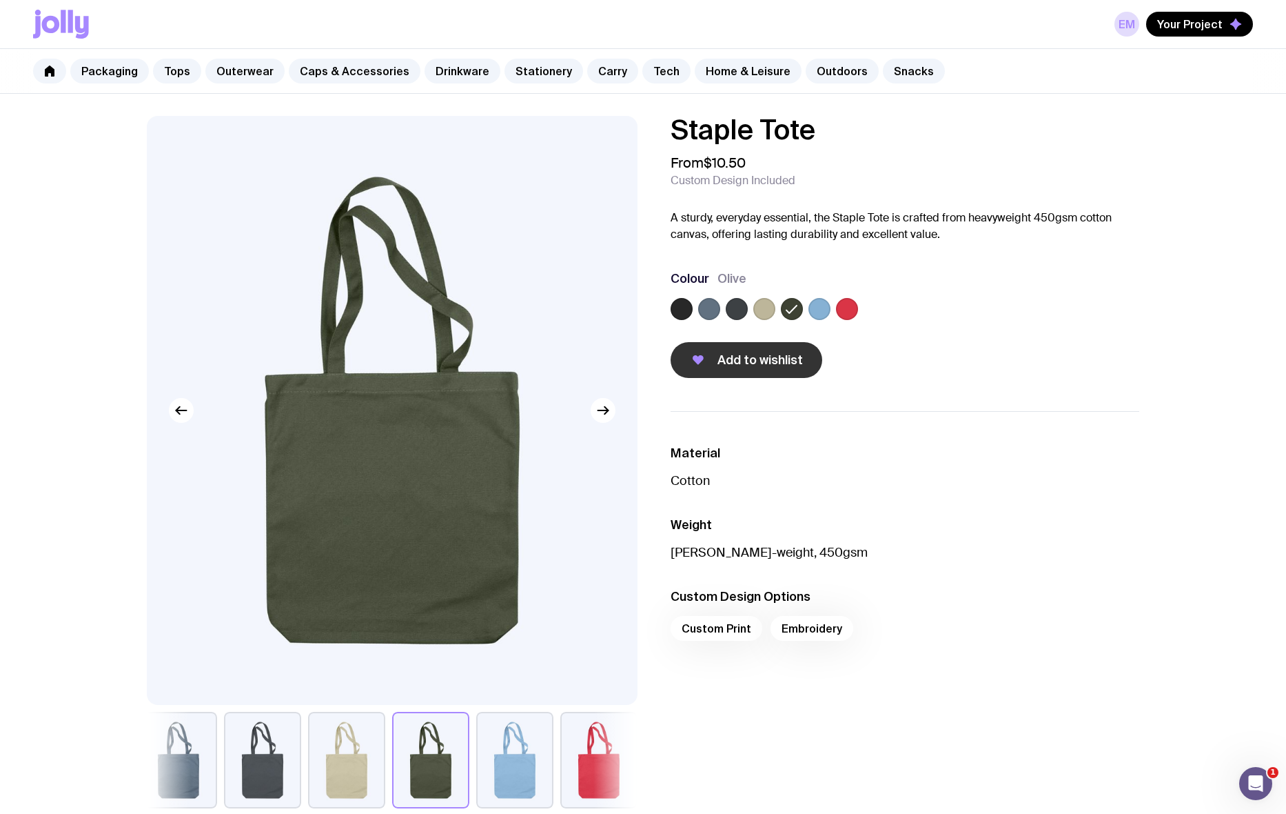
click at [759, 363] on span "Add to wishlist" at bounding box center [760, 360] width 85 height 17
click at [725, 556] on div "Custom Print Embroidery" at bounding box center [905, 632] width 469 height 33
click at [829, 556] on div "Custom Print Embroidery" at bounding box center [905, 632] width 469 height 33
click at [715, 556] on div "Custom Print Embroidery" at bounding box center [905, 632] width 469 height 33
click at [507, 43] on div "EM Your Project" at bounding box center [643, 24] width 1220 height 48
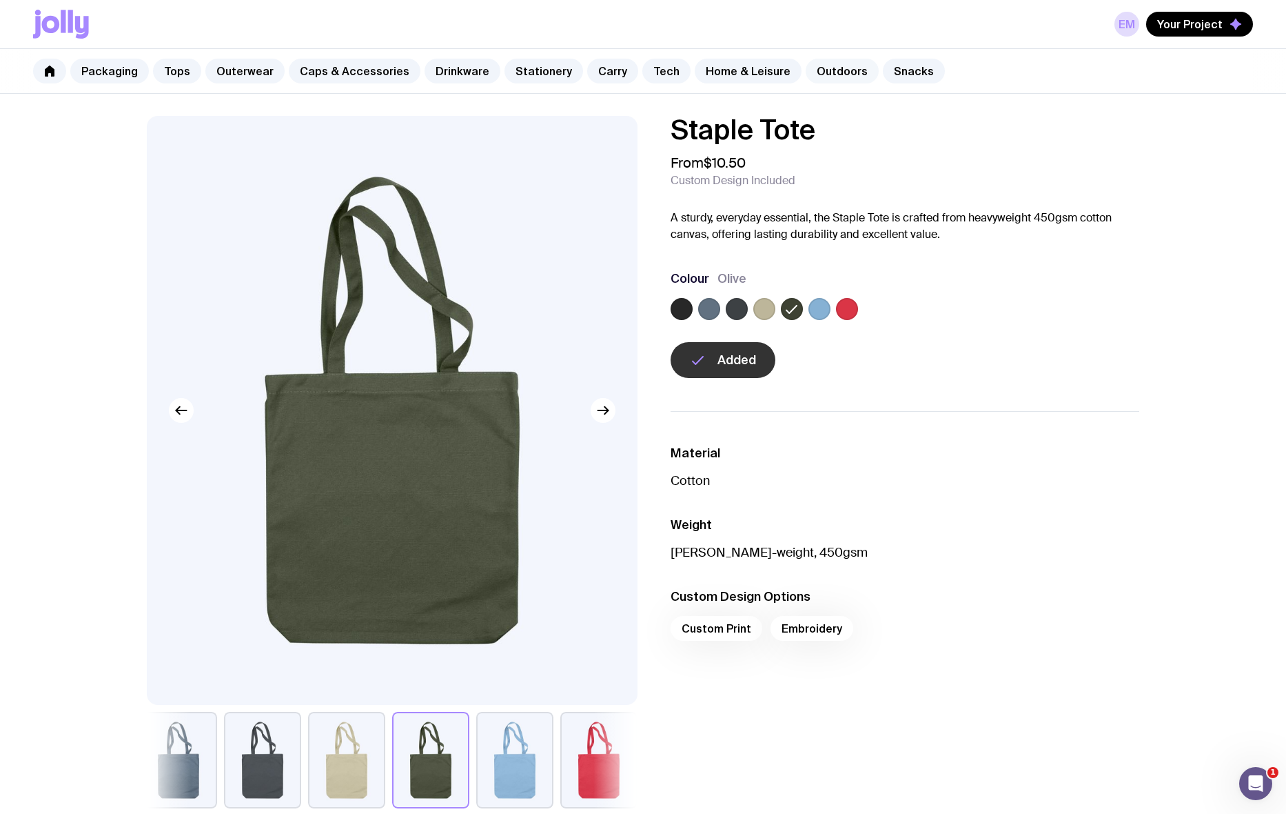
click at [806, 70] on link "Outdoors" at bounding box center [842, 71] width 73 height 25
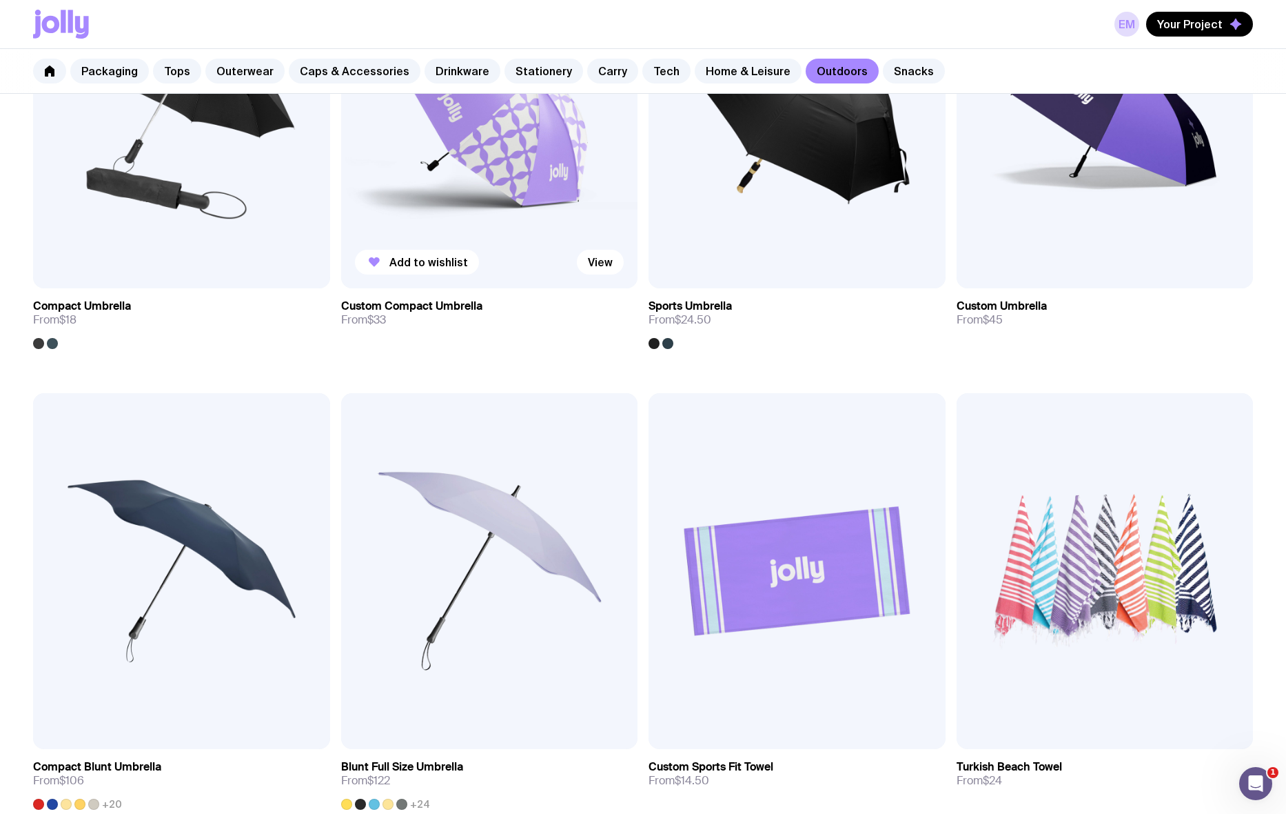
scroll to position [581, 0]
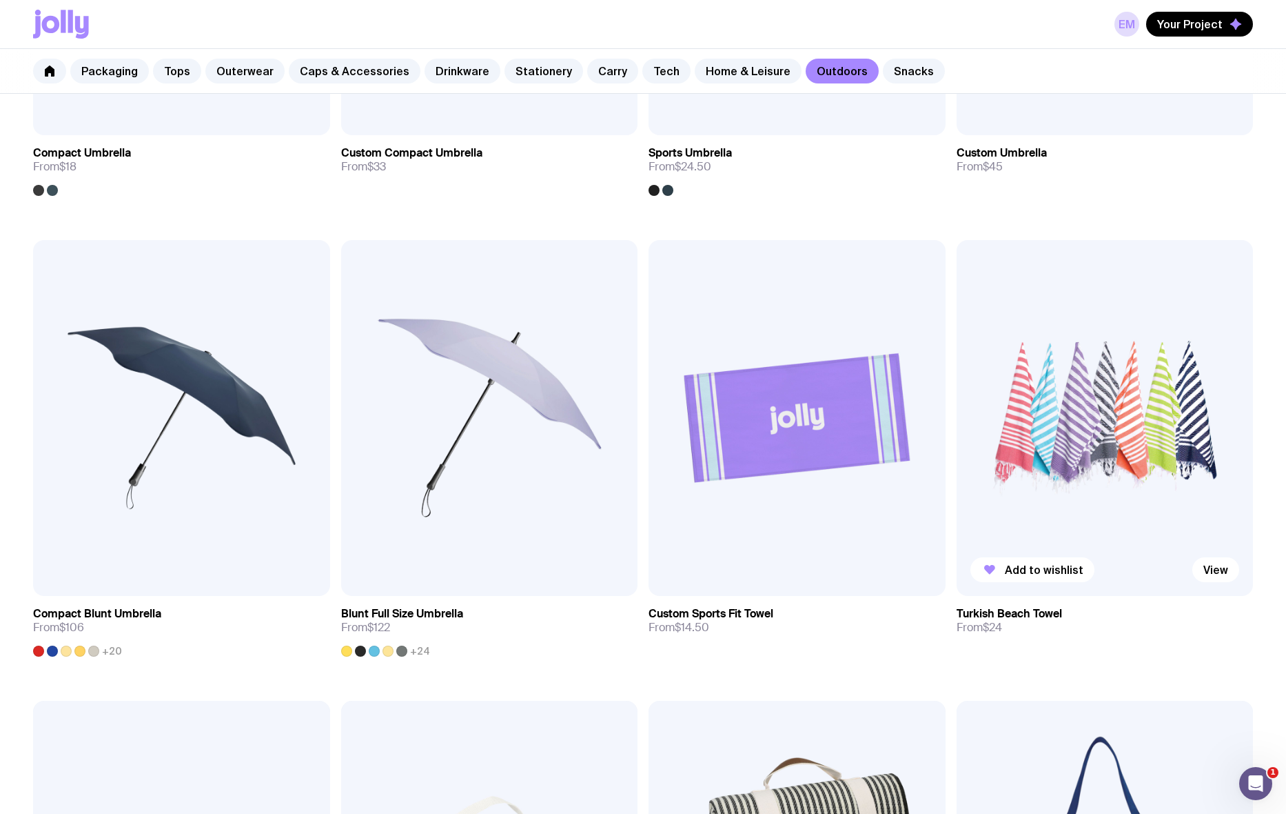
click at [1013, 556] on h3 "Turkish Beach Towel" at bounding box center [1009, 614] width 105 height 14
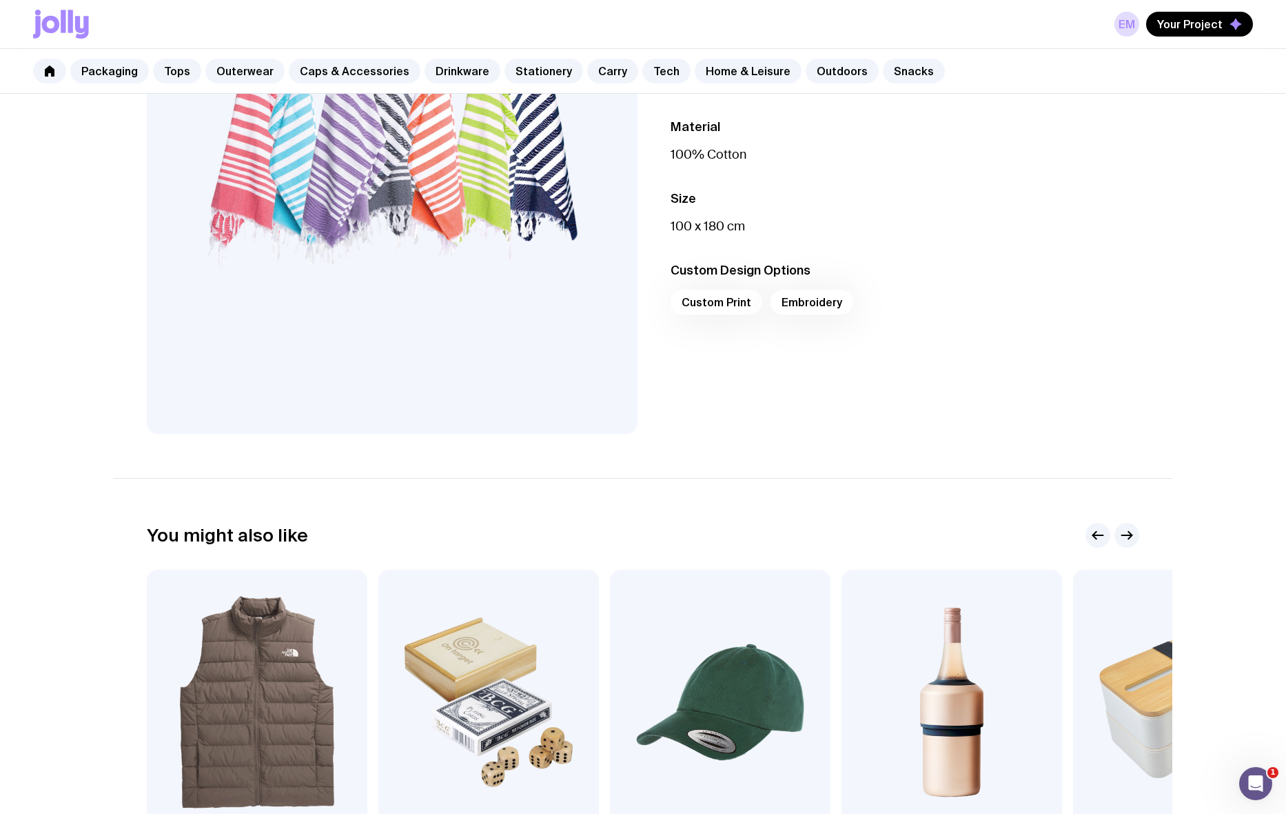
scroll to position [413, 0]
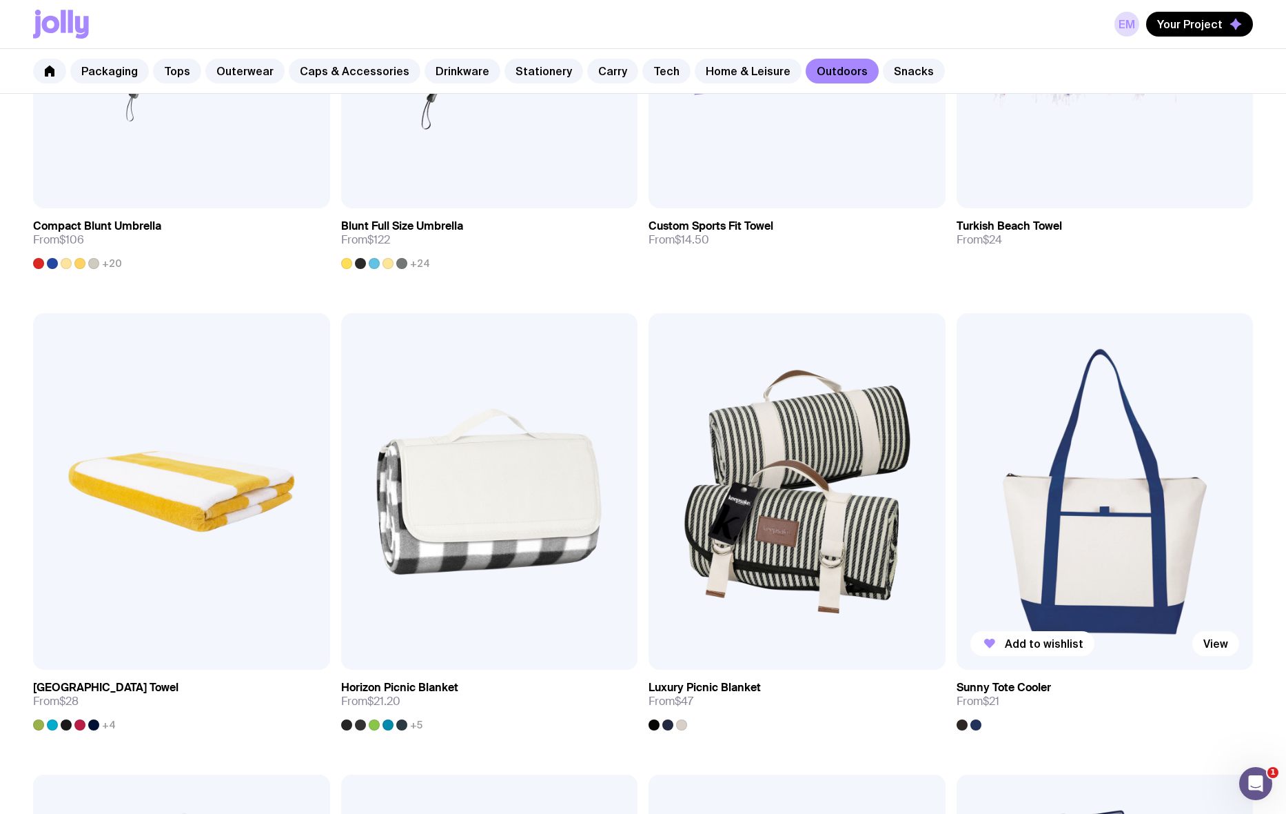
scroll to position [1212, 0]
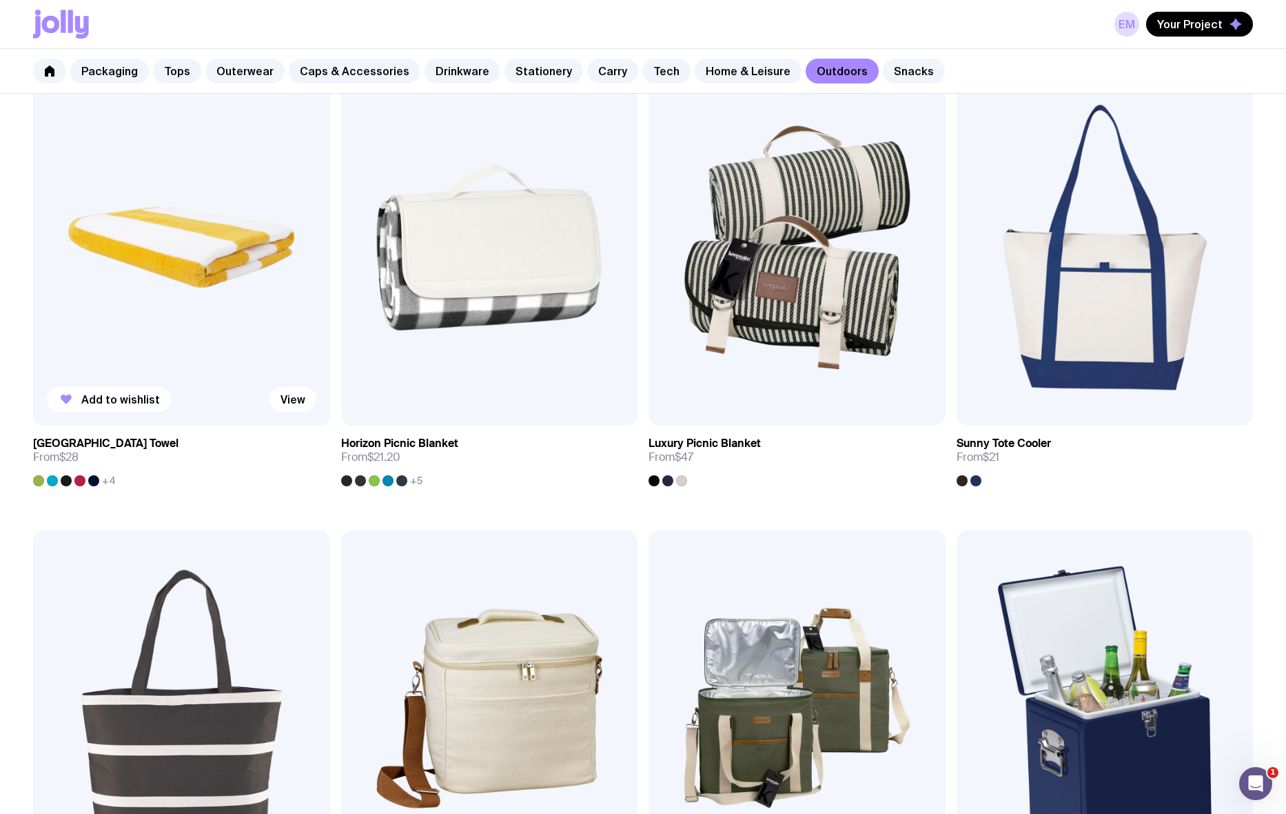
click at [101, 441] on h3 "[GEOGRAPHIC_DATA] Towel" at bounding box center [105, 443] width 145 height 14
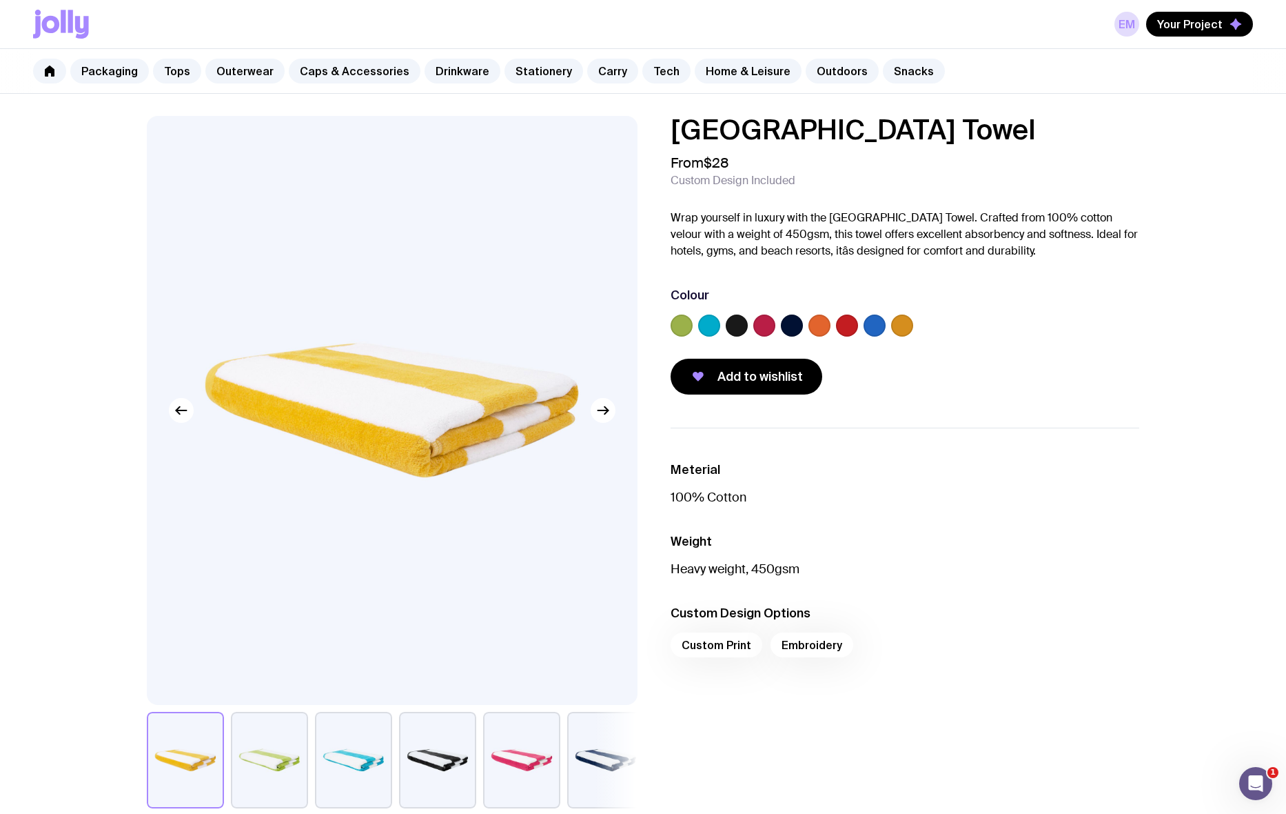
click at [274, 556] on button "button" at bounding box center [269, 759] width 77 height 97
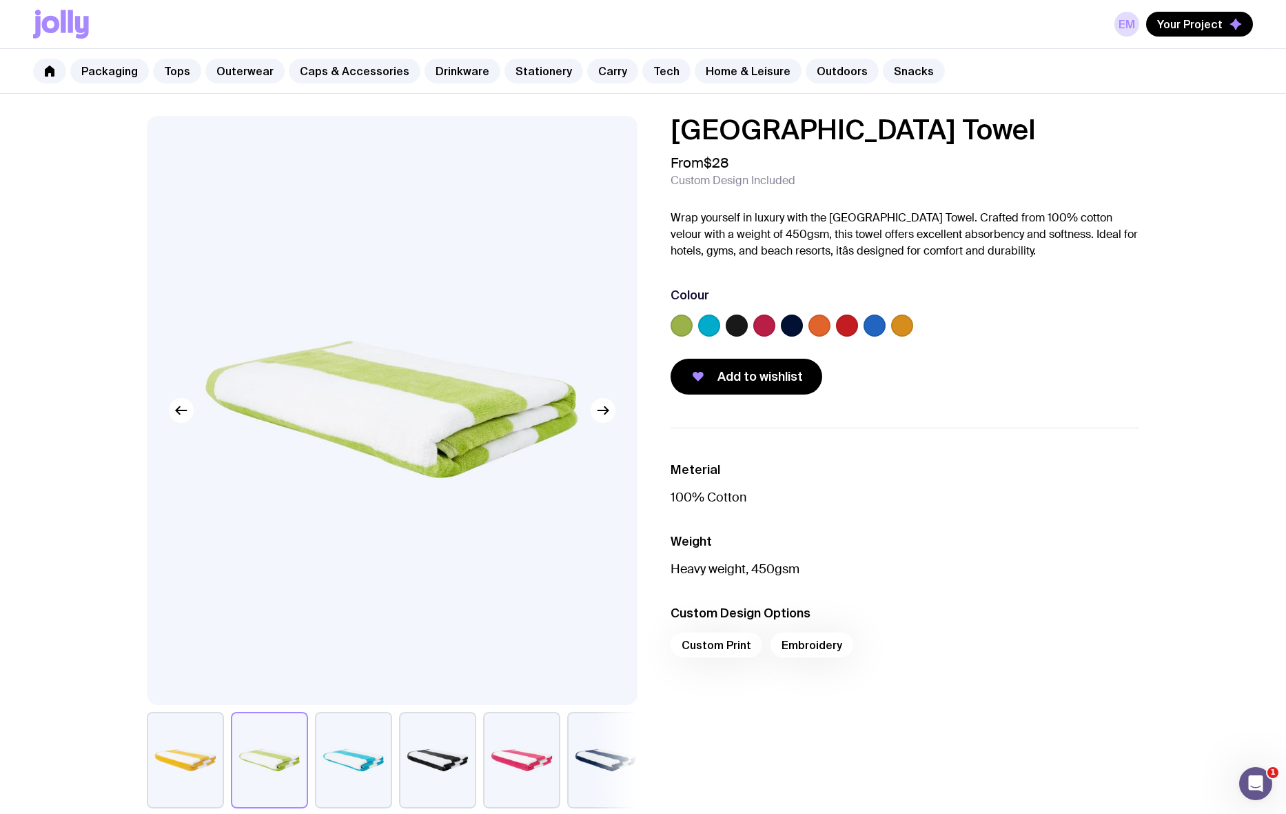
click at [332, 556] on button "button" at bounding box center [353, 759] width 77 height 97
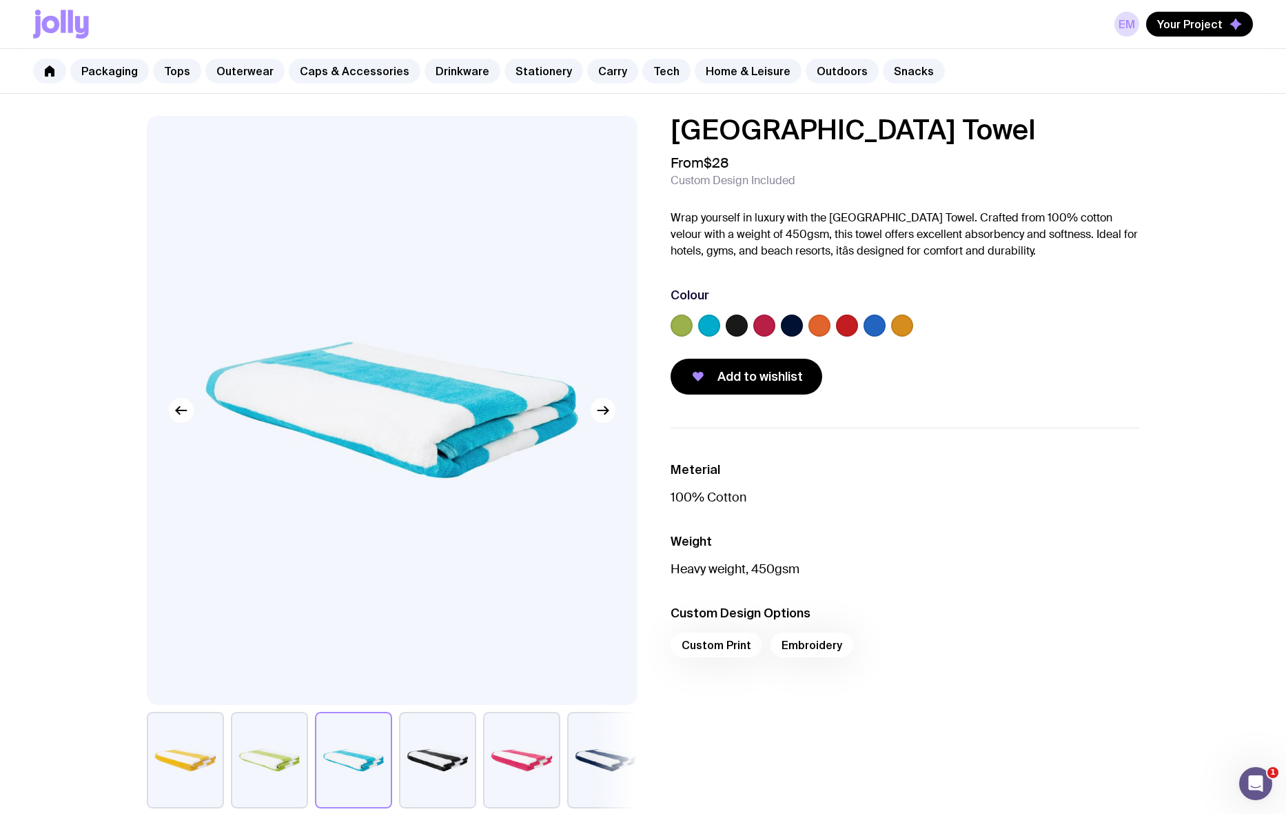
click at [445, 556] on button "button" at bounding box center [437, 759] width 77 height 97
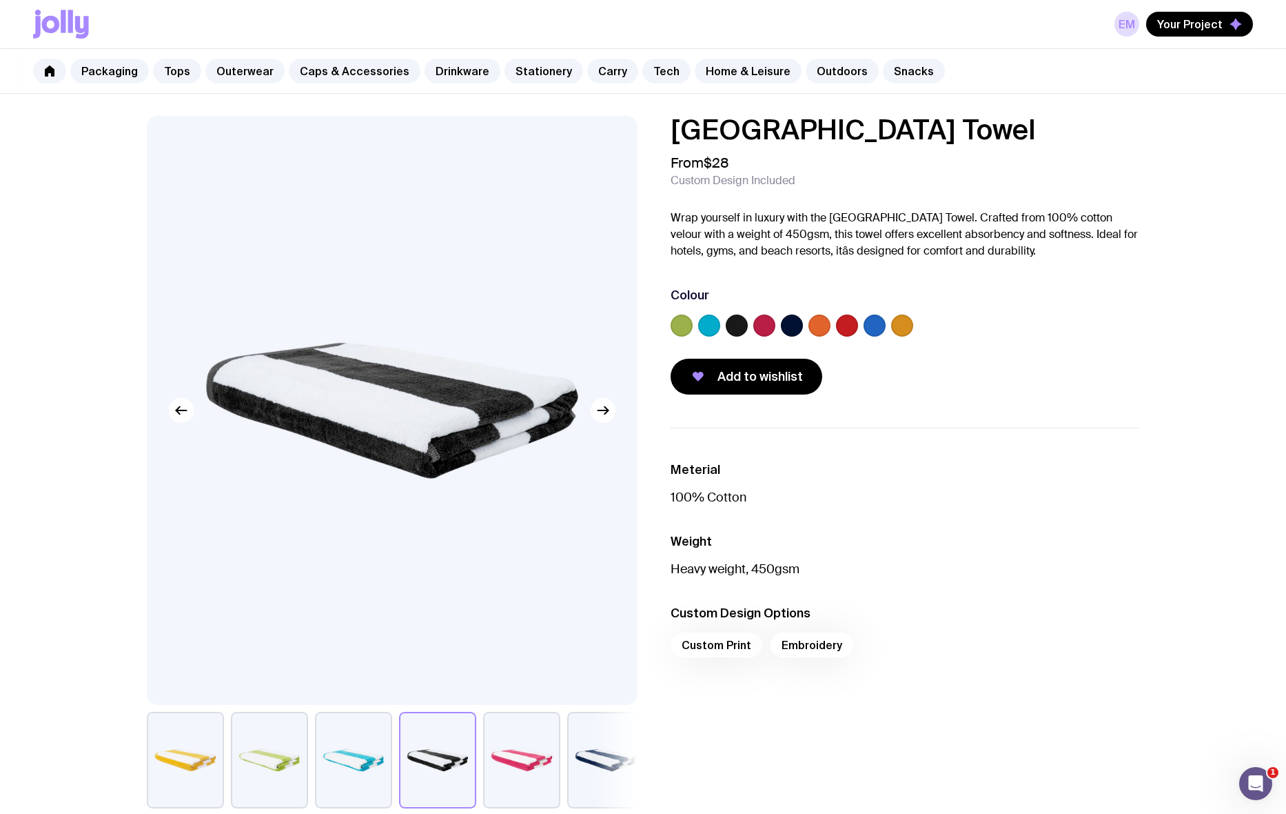
click at [525, 556] on button "button" at bounding box center [521, 759] width 77 height 97
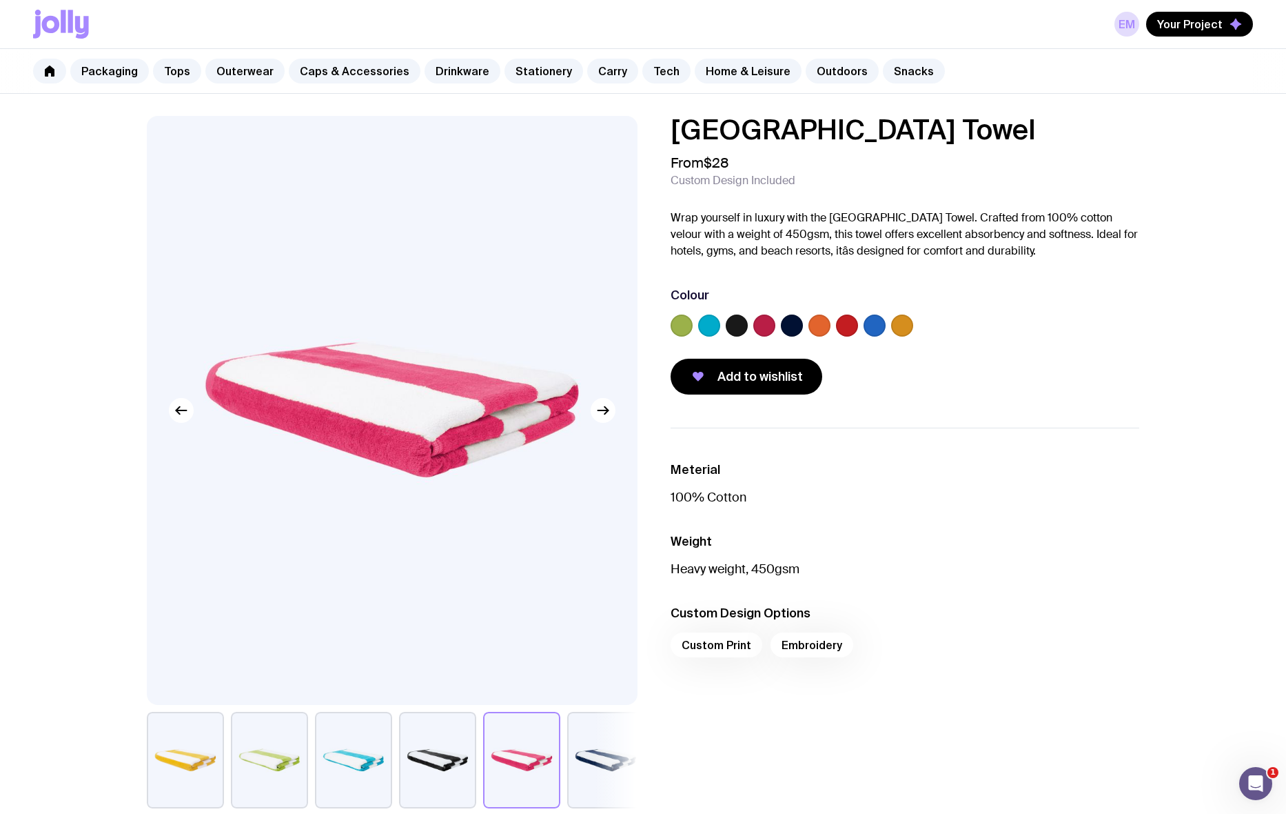
click at [618, 556] on button "button" at bounding box center [605, 759] width 77 height 97
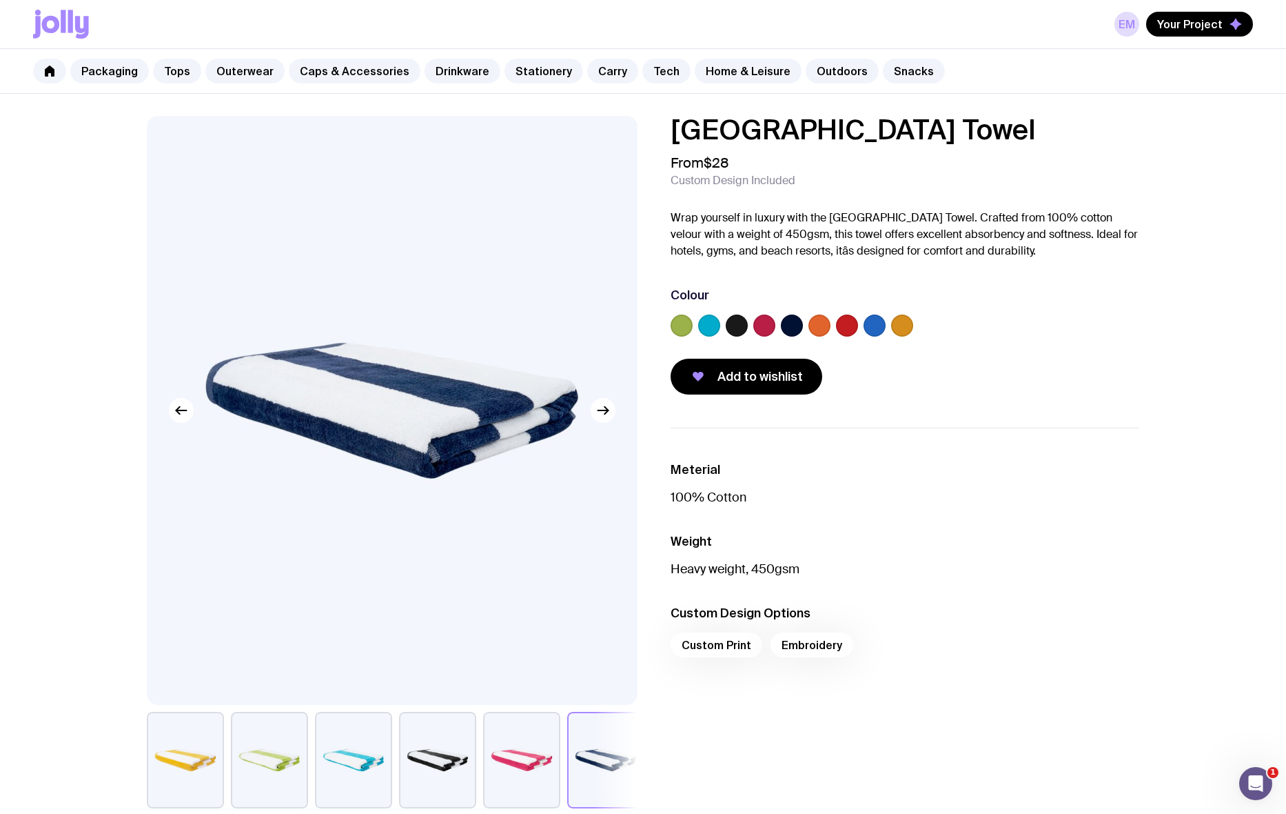
scroll to position [21, 0]
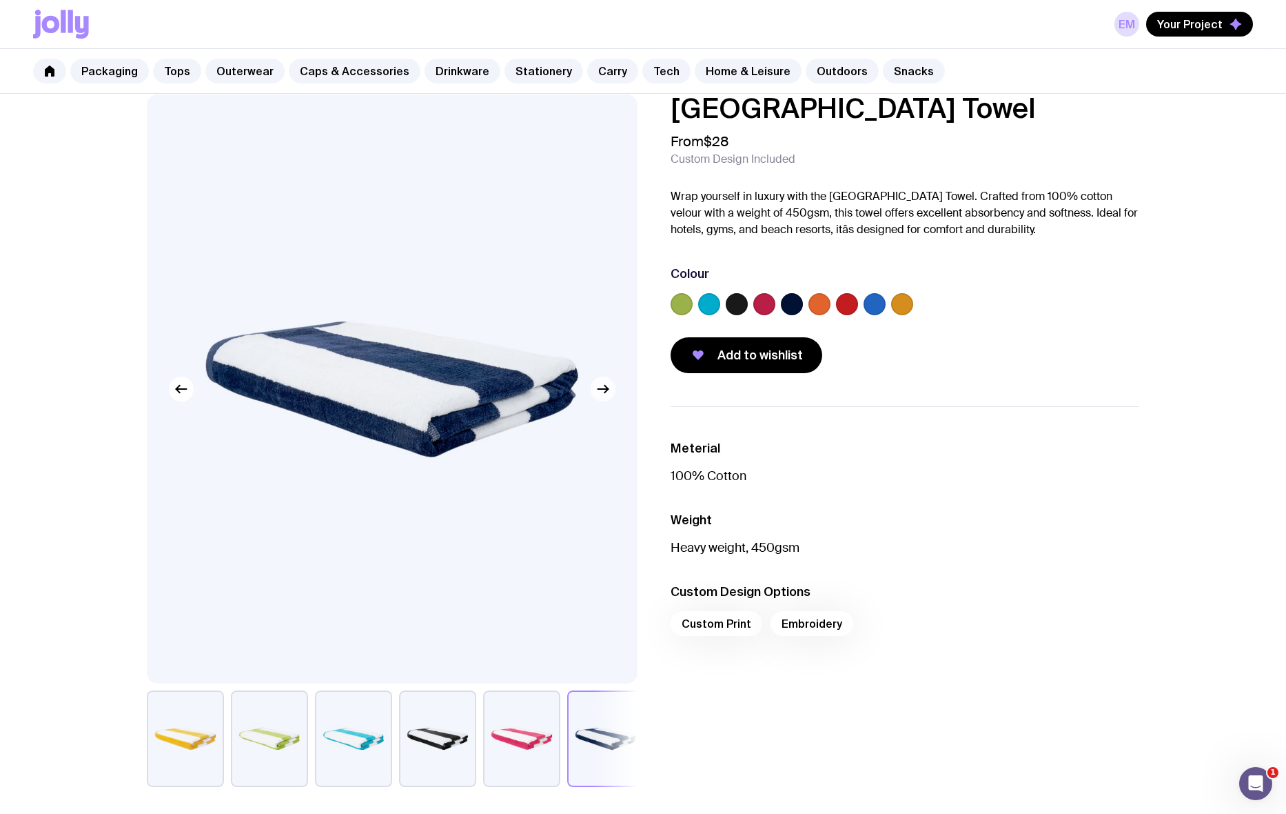
click at [609, 392] on icon "button" at bounding box center [603, 389] width 17 height 17
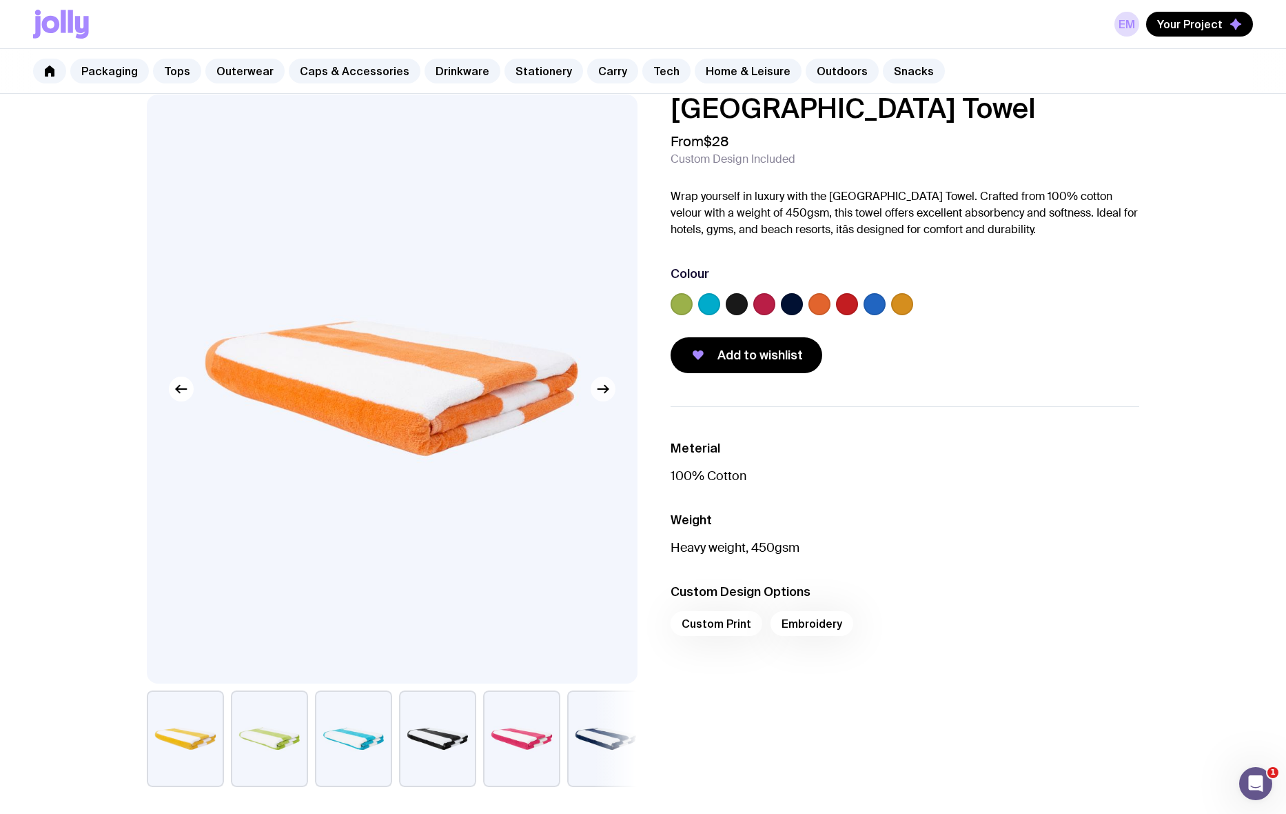
click at [609, 392] on icon "button" at bounding box center [603, 389] width 17 height 17
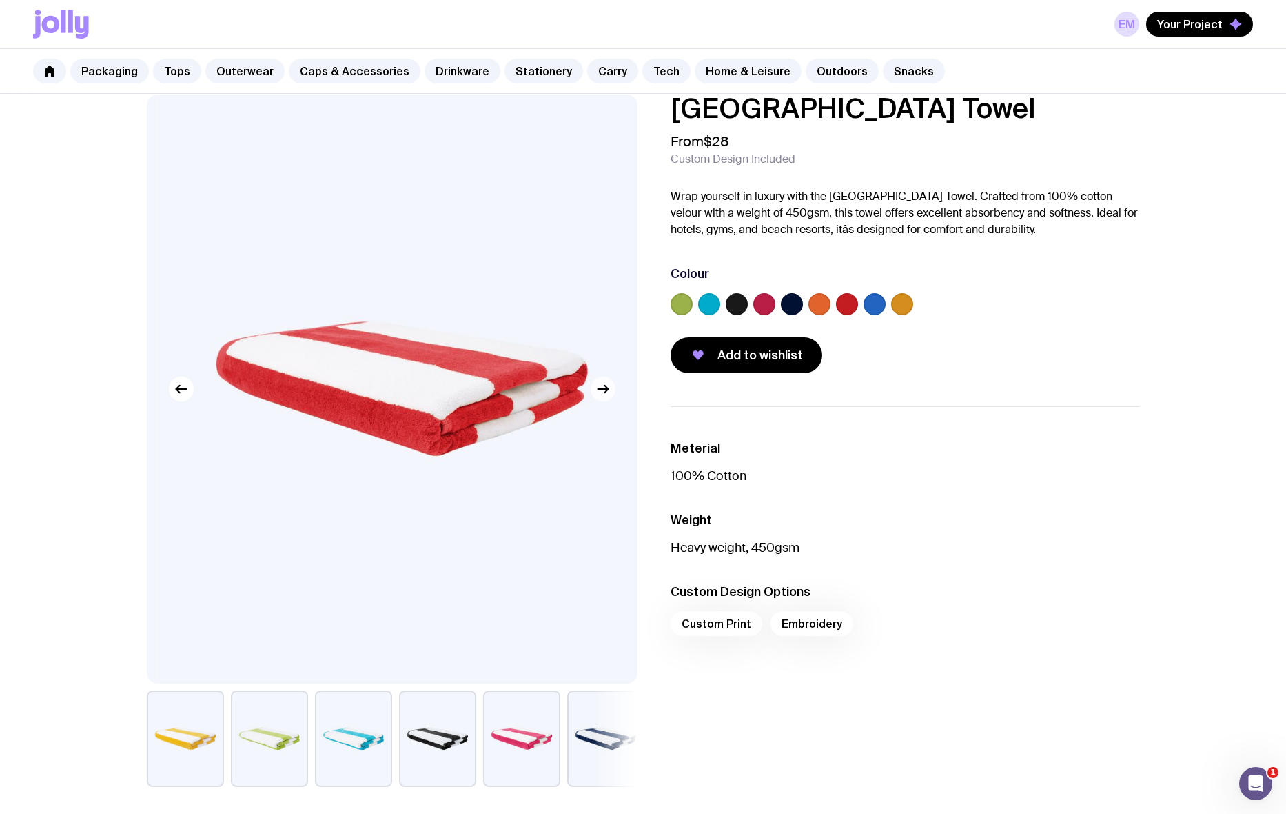
click at [609, 390] on icon "button" at bounding box center [603, 389] width 17 height 17
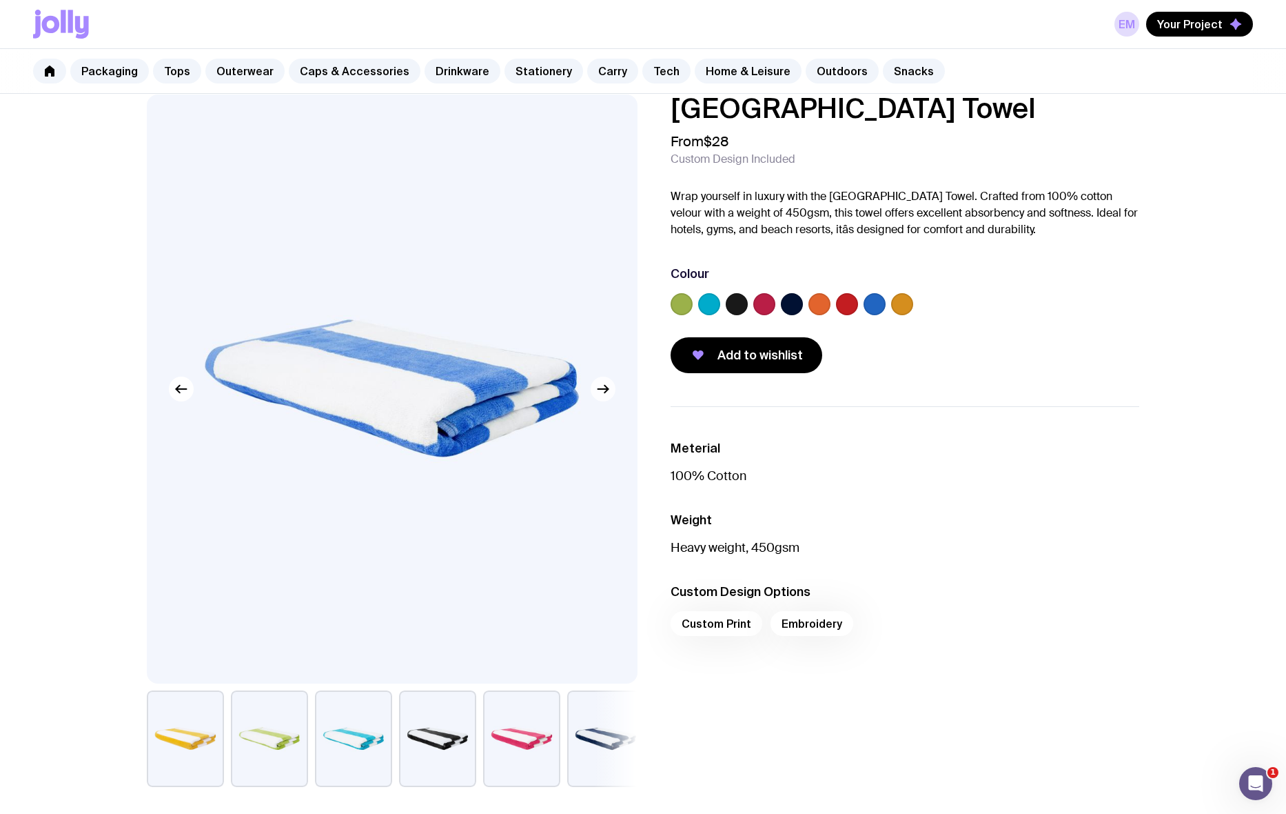
click at [609, 390] on icon "button" at bounding box center [603, 389] width 17 height 17
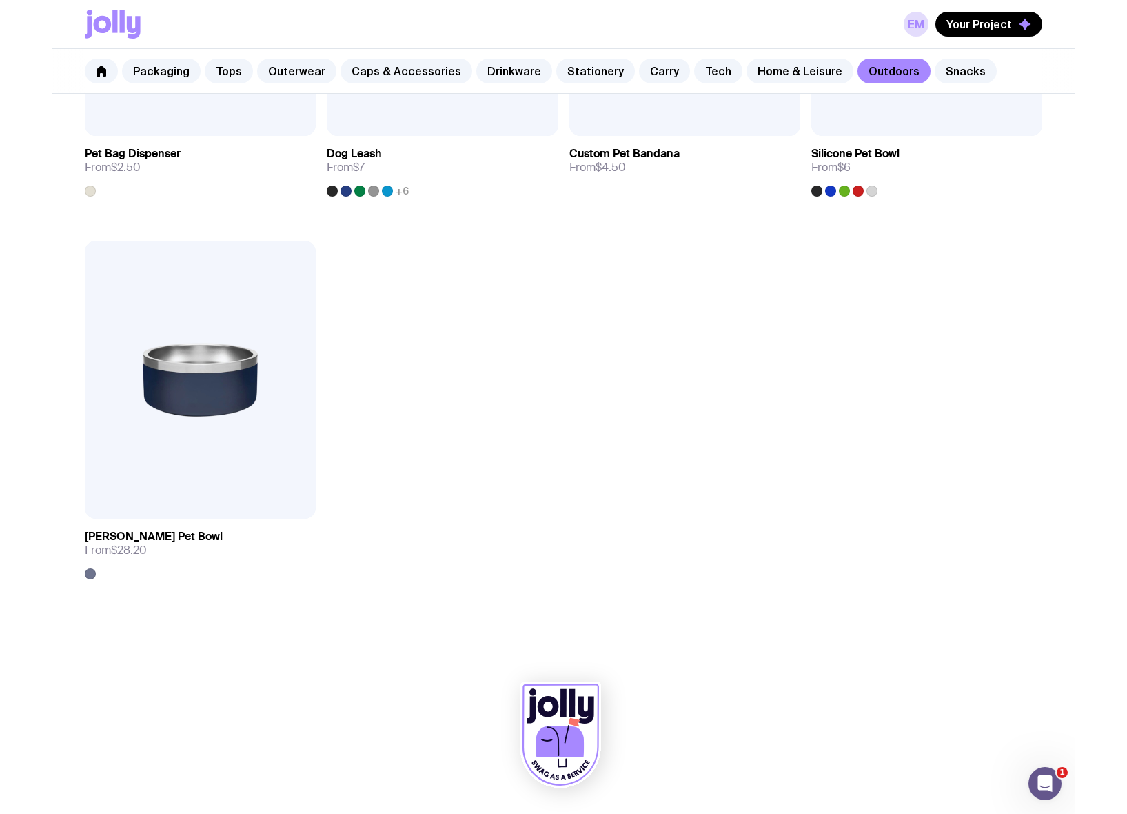
scroll to position [1981, 0]
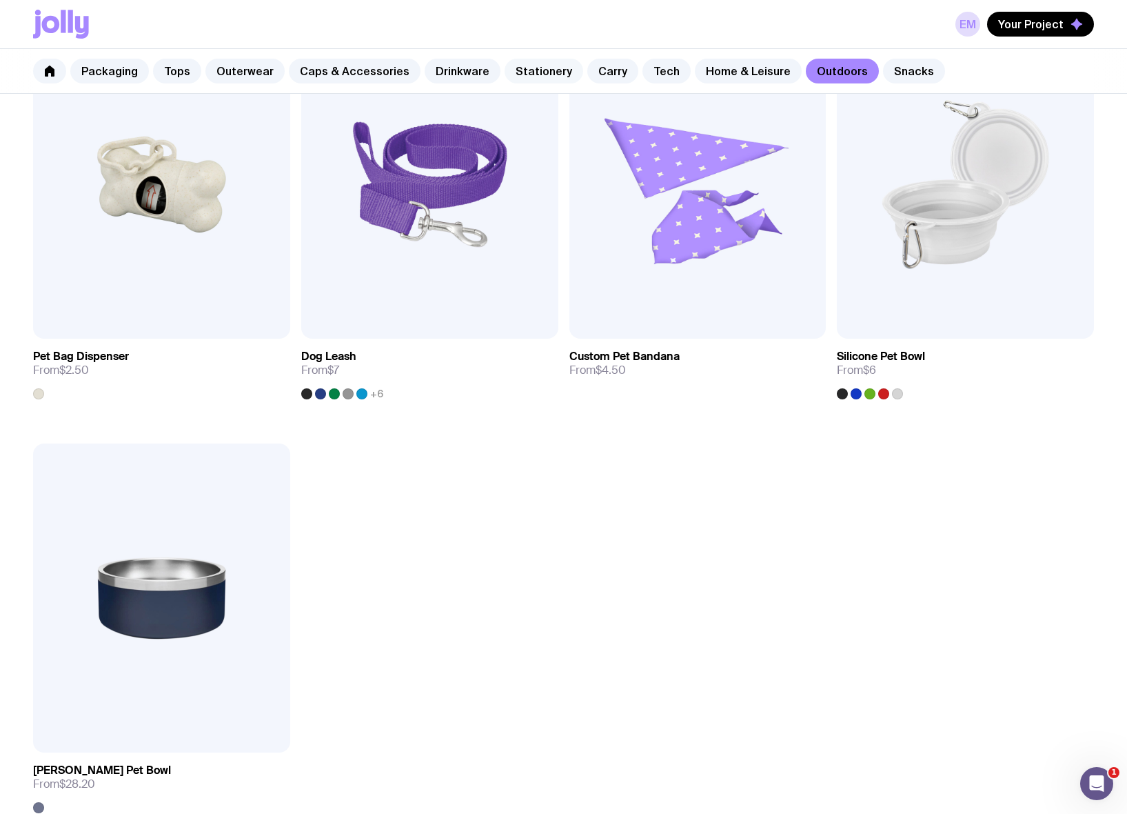
click at [525, 72] on link "Stationery" at bounding box center [544, 71] width 79 height 25
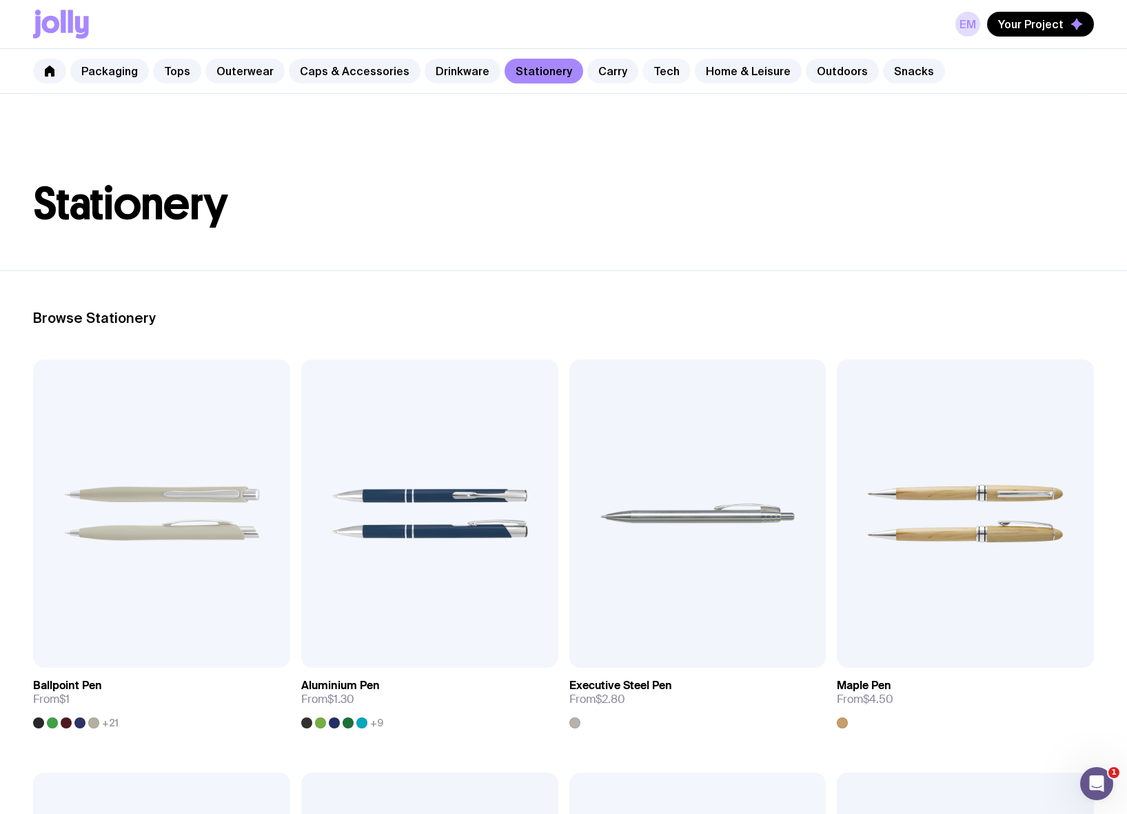
click at [656, 69] on link "Tech" at bounding box center [667, 71] width 48 height 25
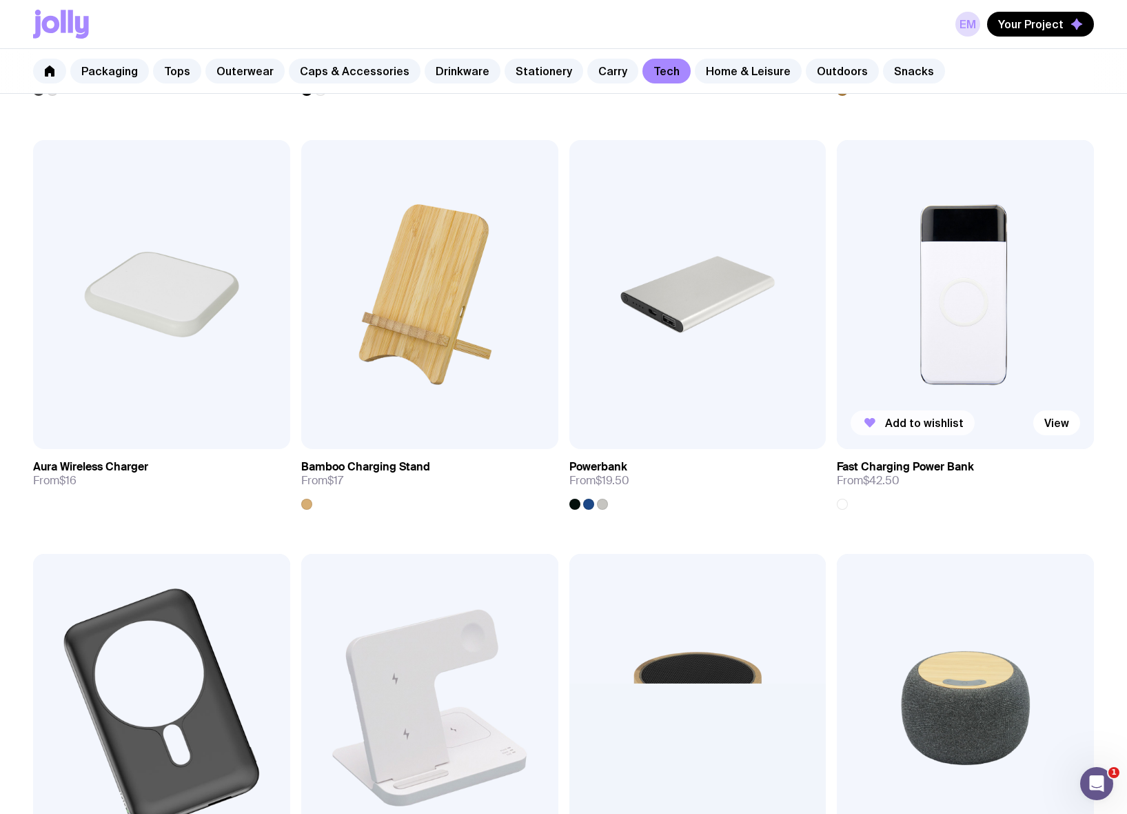
scroll to position [836, 0]
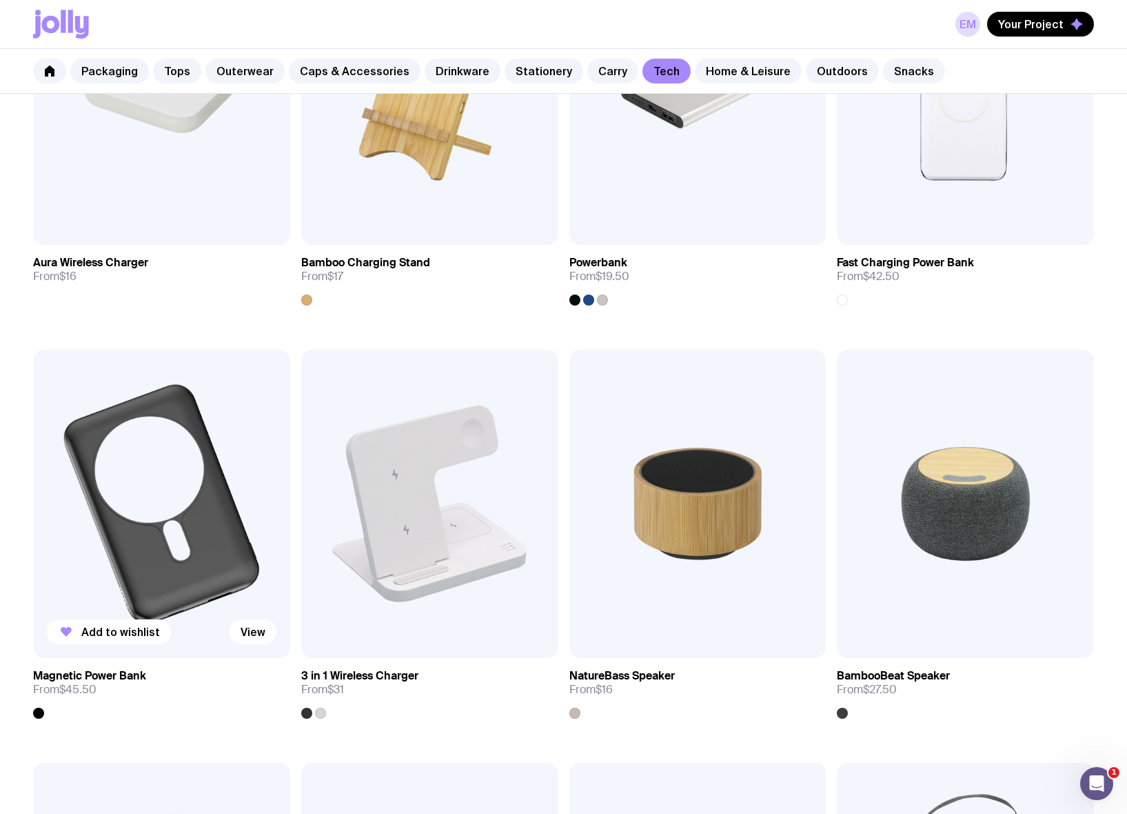
click at [251, 492] on img at bounding box center [161, 504] width 257 height 308
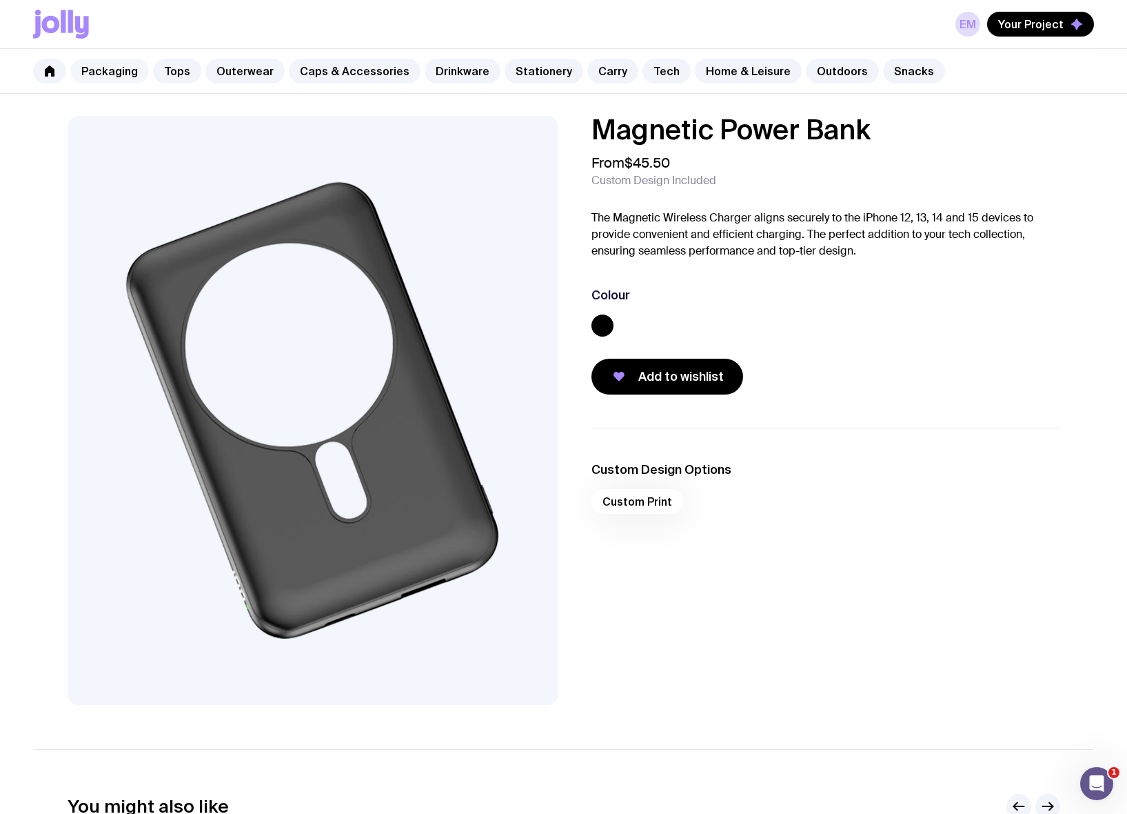
click at [132, 77] on link "Packaging" at bounding box center [109, 71] width 79 height 25
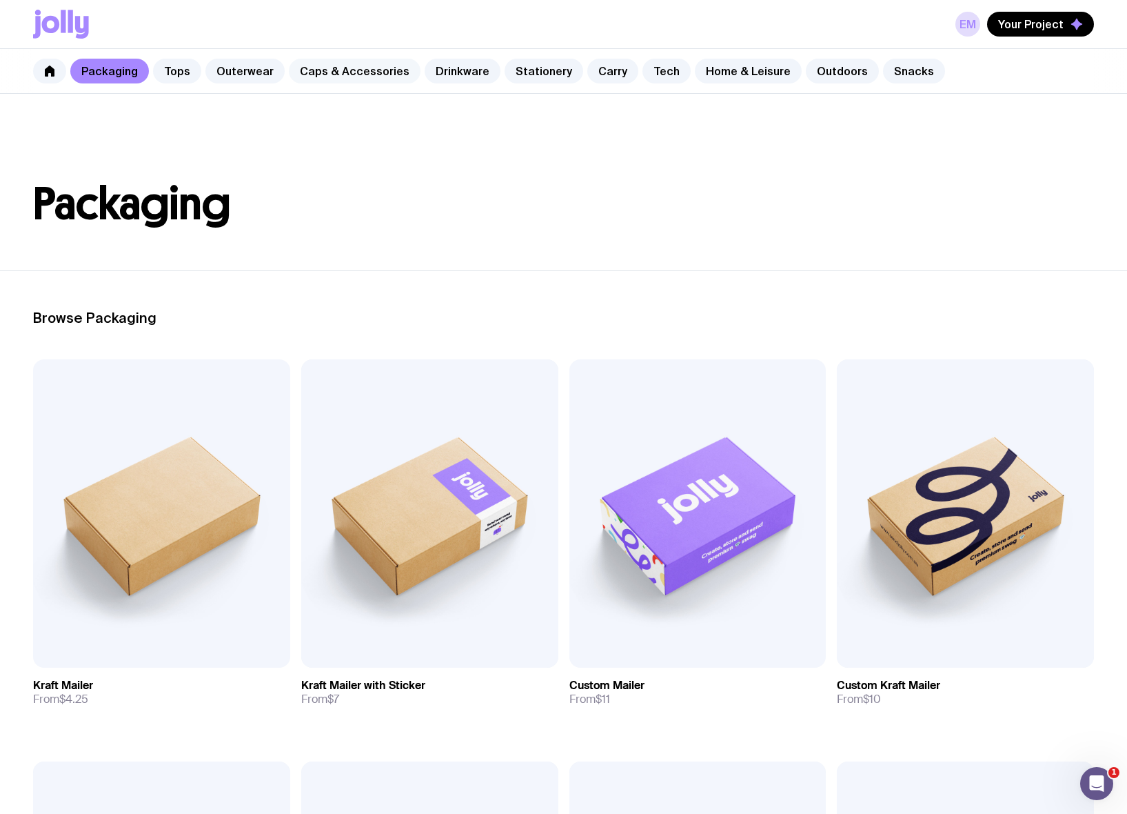
click at [343, 67] on link "Caps & Accessories" at bounding box center [355, 71] width 132 height 25
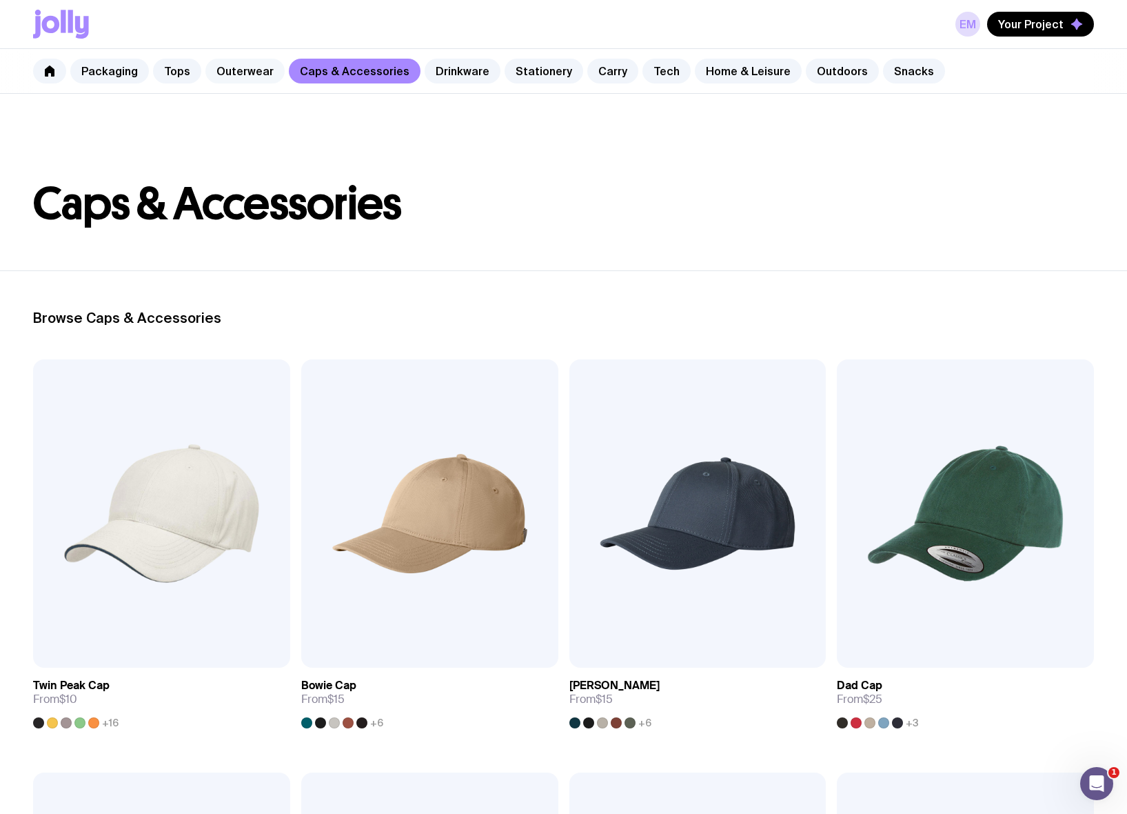
click at [245, 68] on link "Outerwear" at bounding box center [244, 71] width 79 height 25
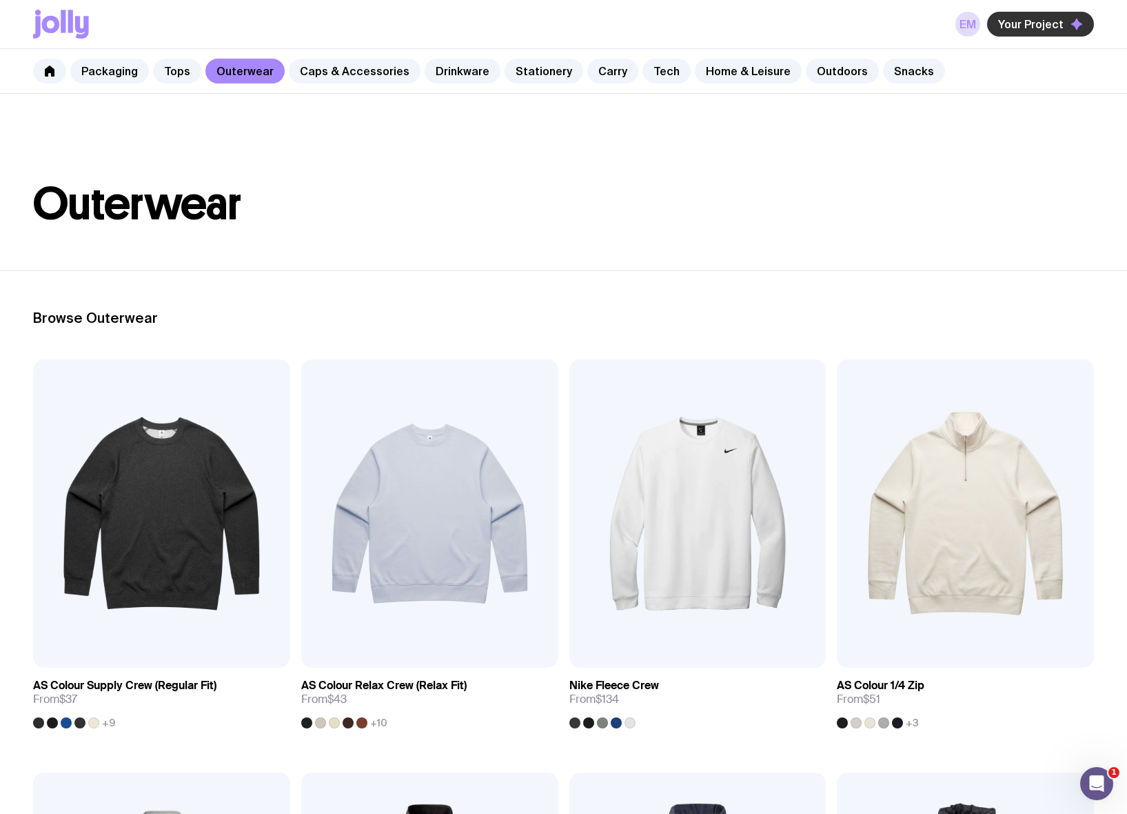
click at [1013, 28] on span "Your Project" at bounding box center [1030, 24] width 65 height 14
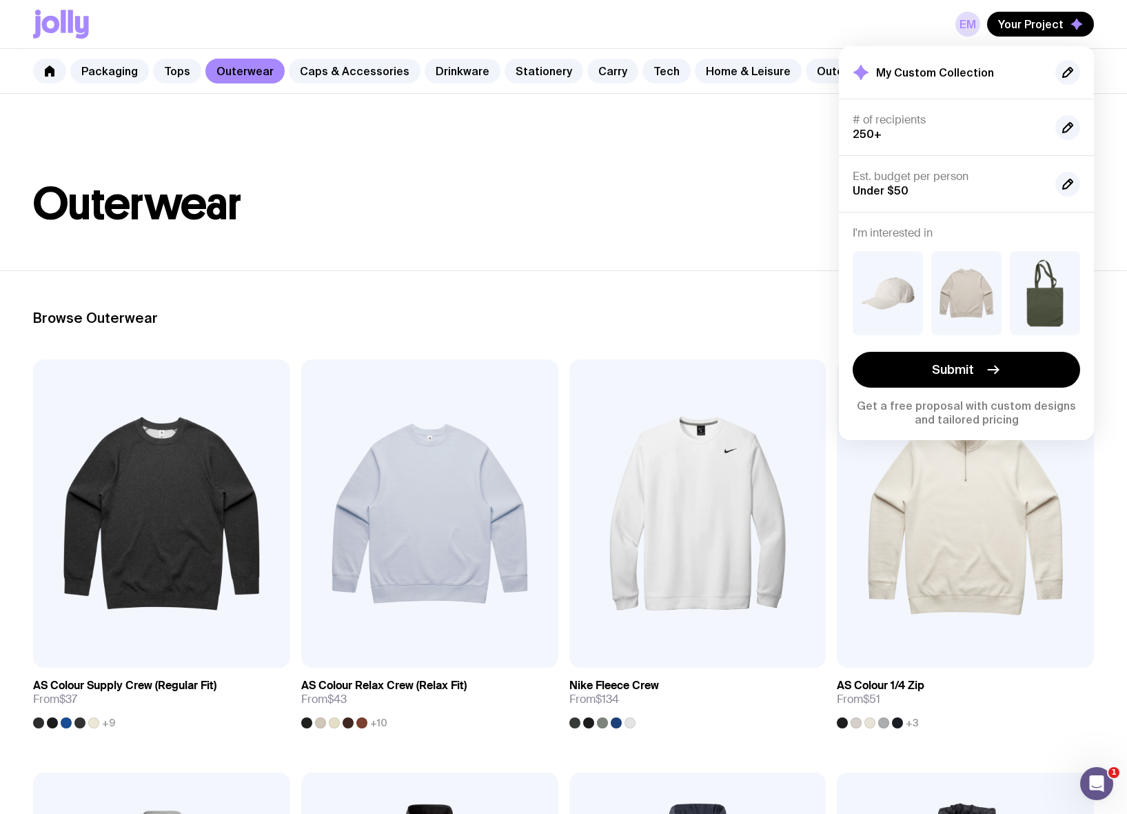
click at [967, 412] on p "Get a free proposal with custom designs and tailored pricing" at bounding box center [967, 412] width 228 height 28
drag, startPoint x: 1075, startPoint y: 280, endPoint x: 1042, endPoint y: 276, distance: 32.6
click at [1013, 258] on div at bounding box center [967, 293] width 228 height 106
drag, startPoint x: 965, startPoint y: 232, endPoint x: 880, endPoint y: 230, distance: 84.8
click at [880, 230] on h4 "I'm interested in" at bounding box center [967, 233] width 228 height 14
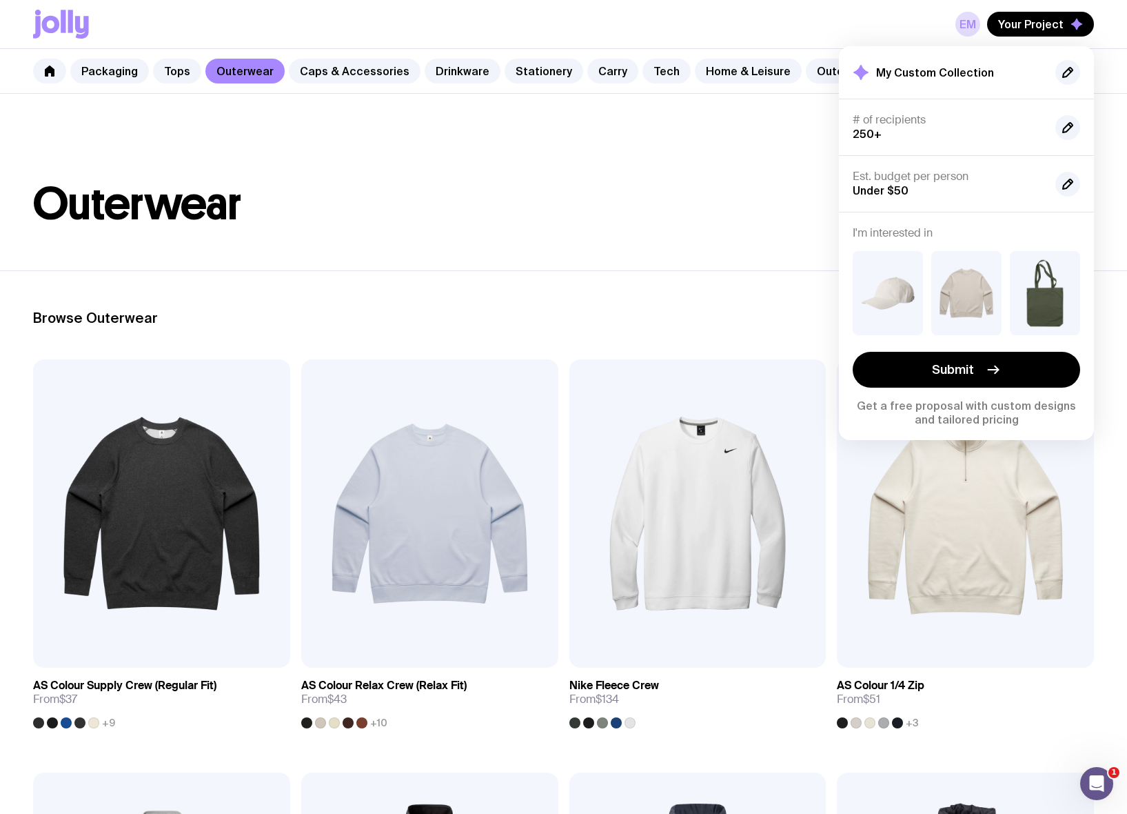
click at [989, 220] on div "I'm interested in Submit Get a free proposal with custom designs and tailored p…" at bounding box center [966, 326] width 255 height 228
click at [955, 364] on span "Submit" at bounding box center [953, 369] width 42 height 17
